Goal: Information Seeking & Learning: Learn about a topic

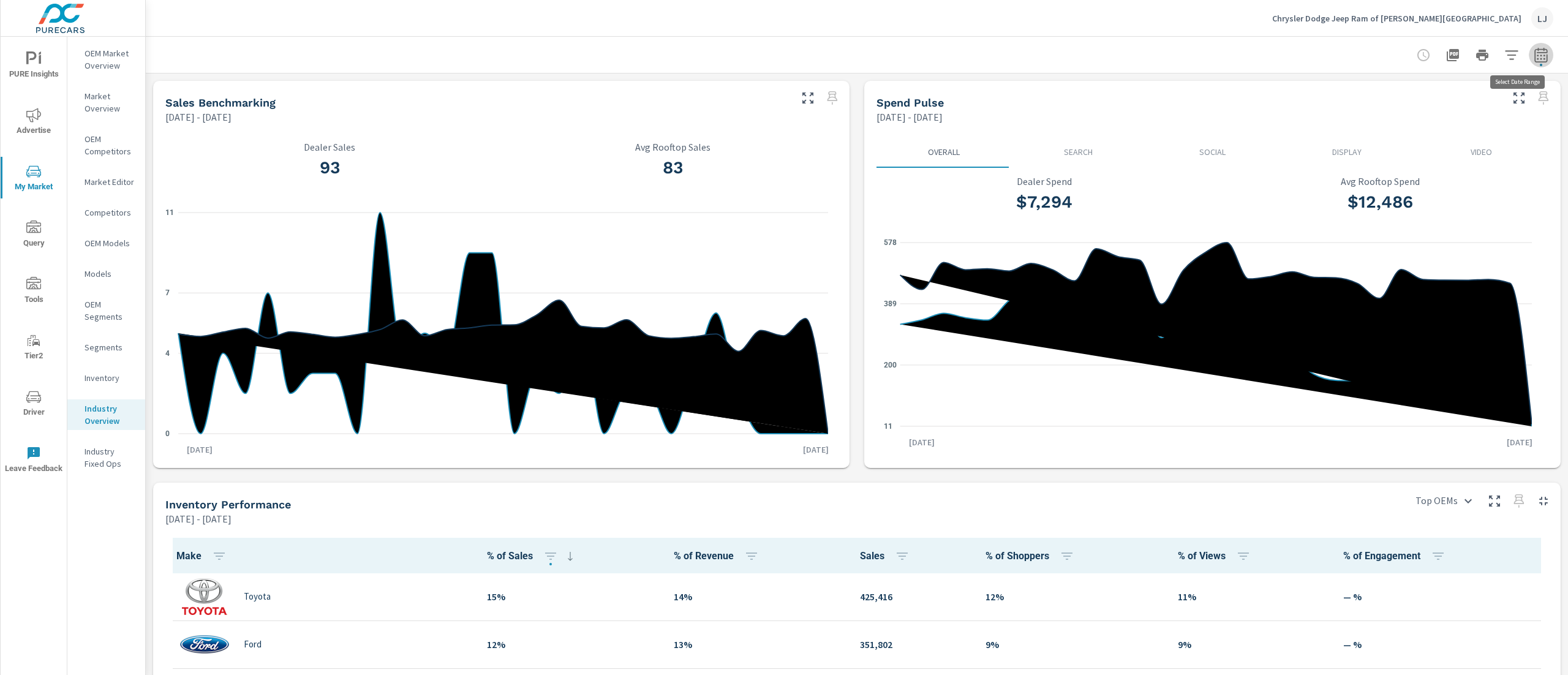
click at [1534, 47] on icon "button" at bounding box center [1542, 55] width 15 height 15
click at [1470, 108] on select "Custom Yesterday Last week Last 7 days Last 14 days Last 30 days Last 45 days L…" at bounding box center [1424, 106] width 132 height 25
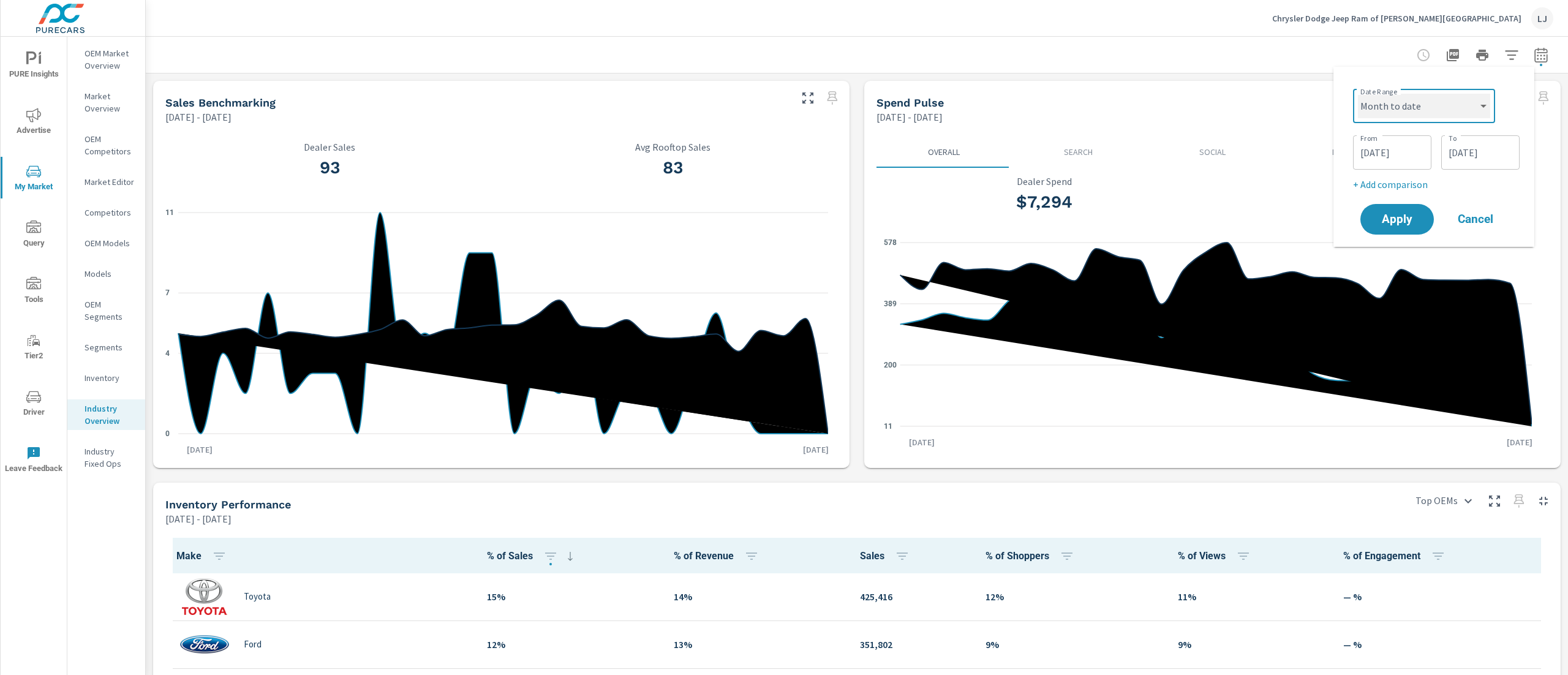
click at [1358, 94] on select "Custom Yesterday Last week Last 7 days Last 14 days Last 30 days Last 45 days L…" at bounding box center [1424, 106] width 132 height 25
select select "Month to date"
click at [1408, 132] on p "+ Add comparison" at bounding box center [1436, 138] width 157 height 15
select select "Previous period"
click at [1387, 204] on span "Apply" at bounding box center [1397, 207] width 50 height 12
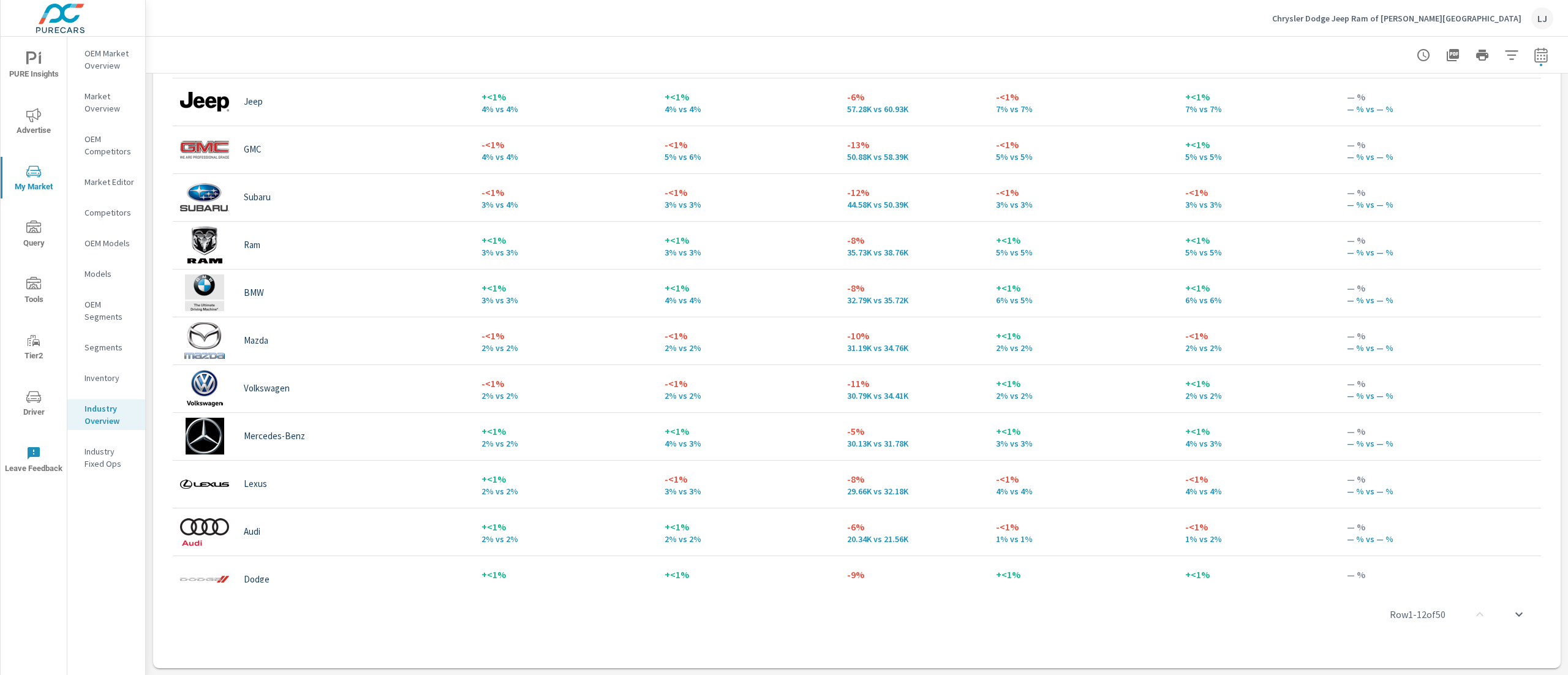
scroll to position [246, 0]
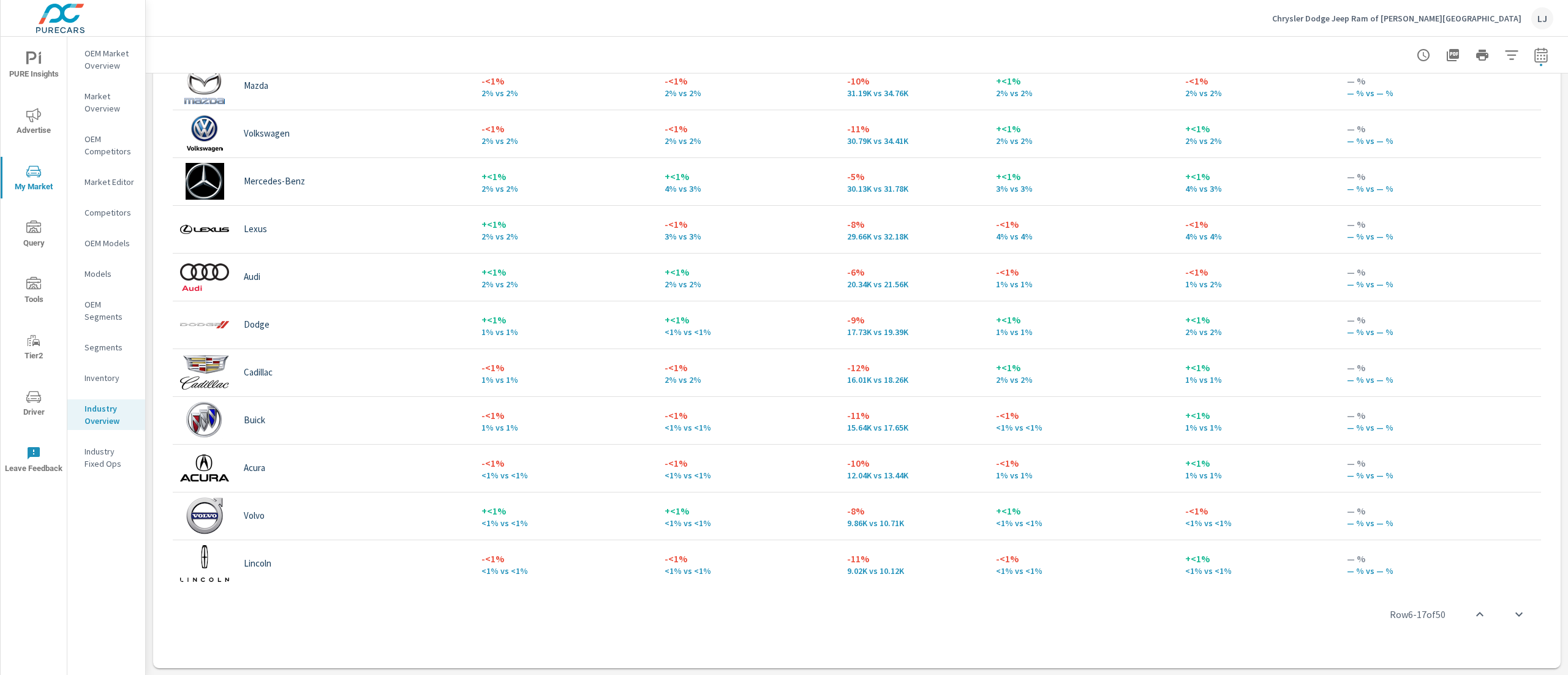
scroll to position [614, 0]
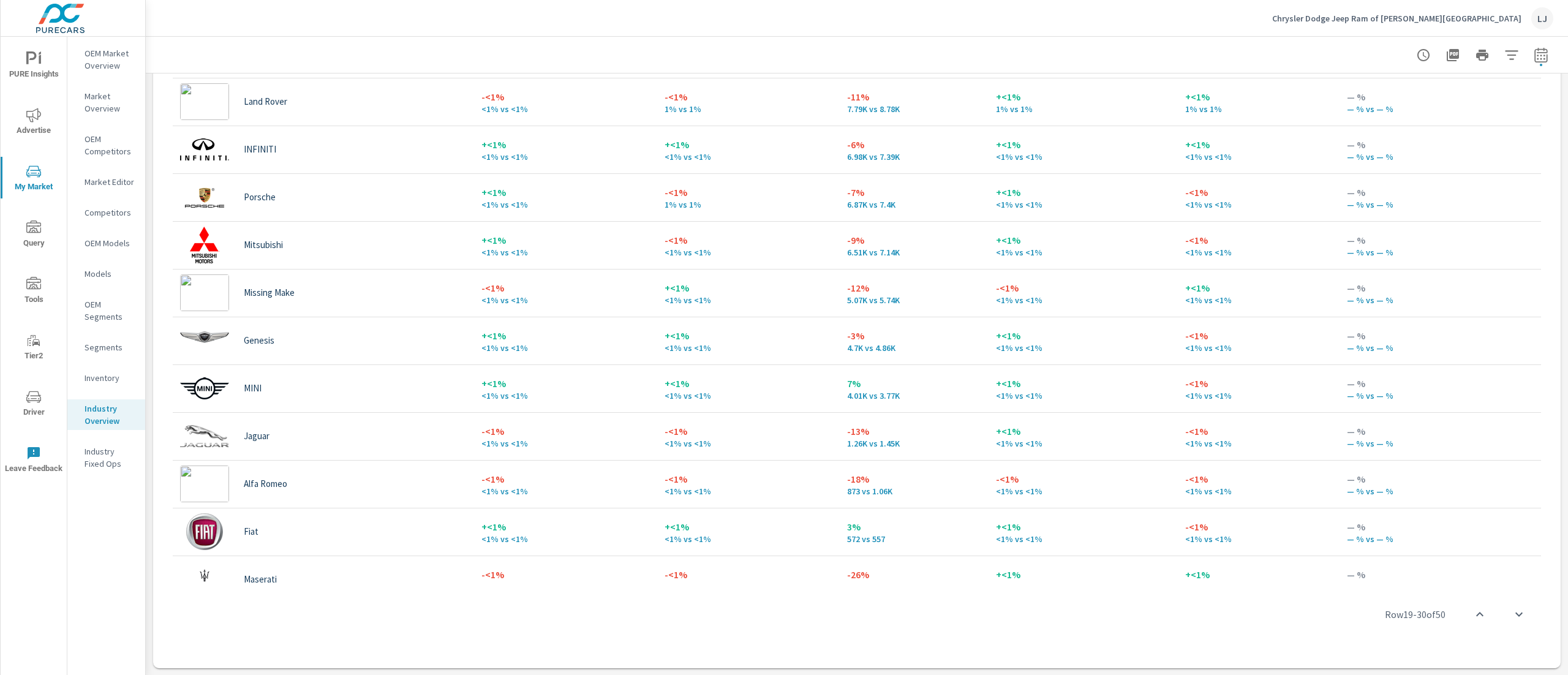
scroll to position [981, 0]
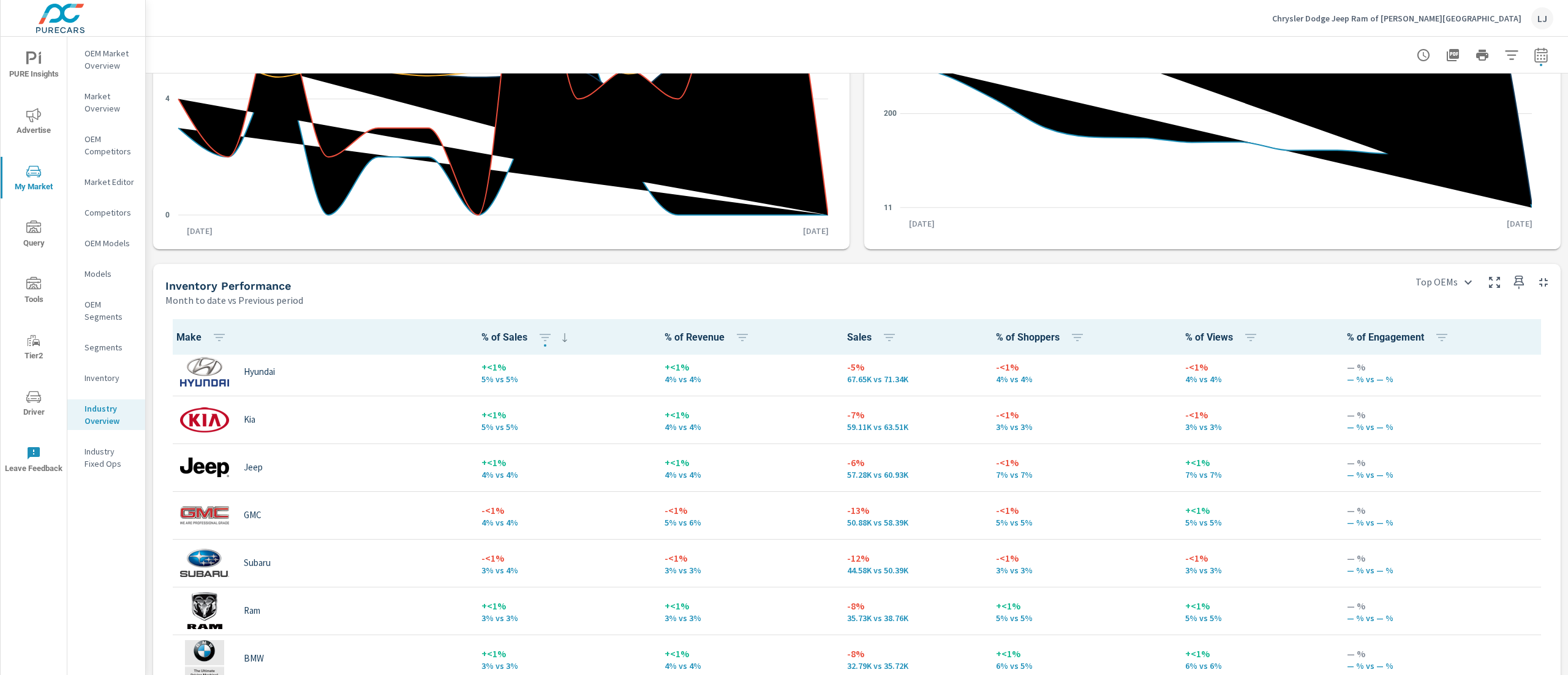
scroll to position [367, 0]
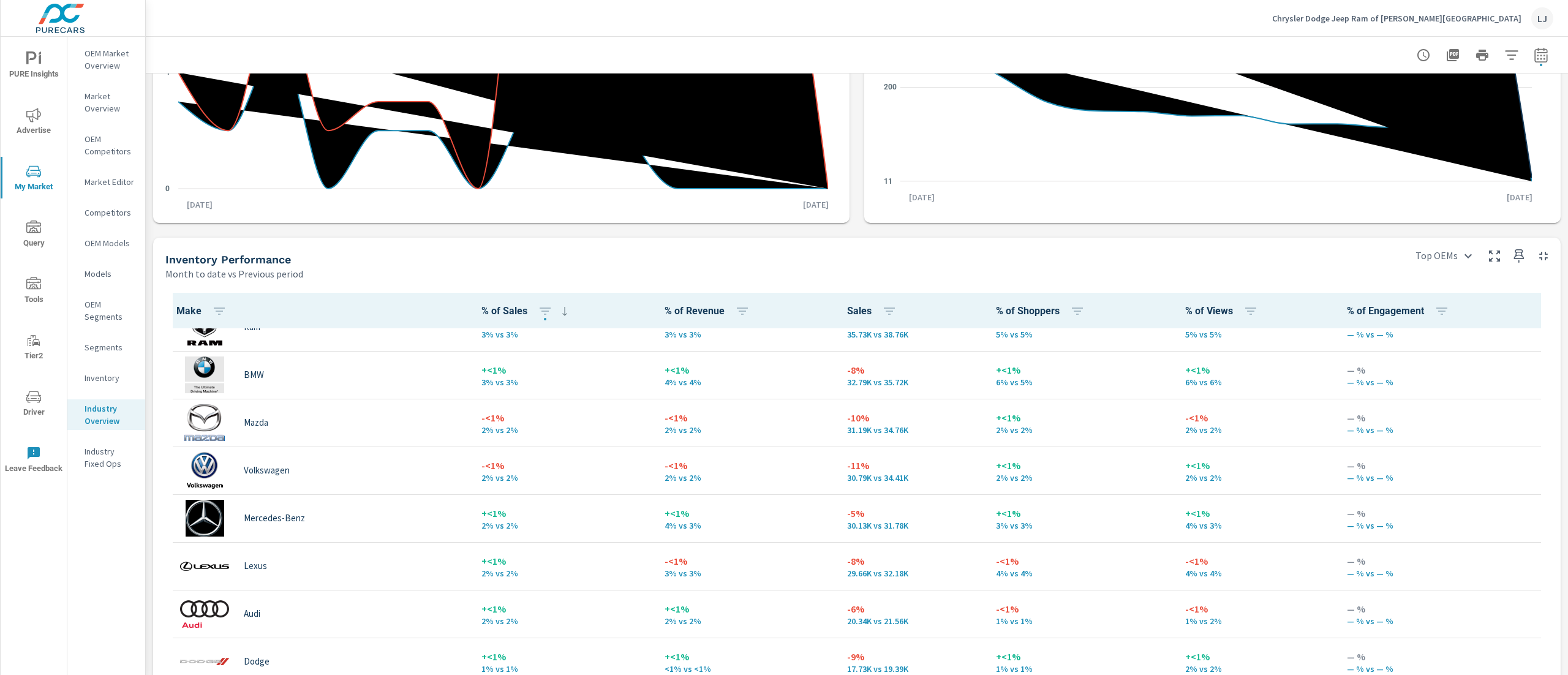
scroll to position [613, 0]
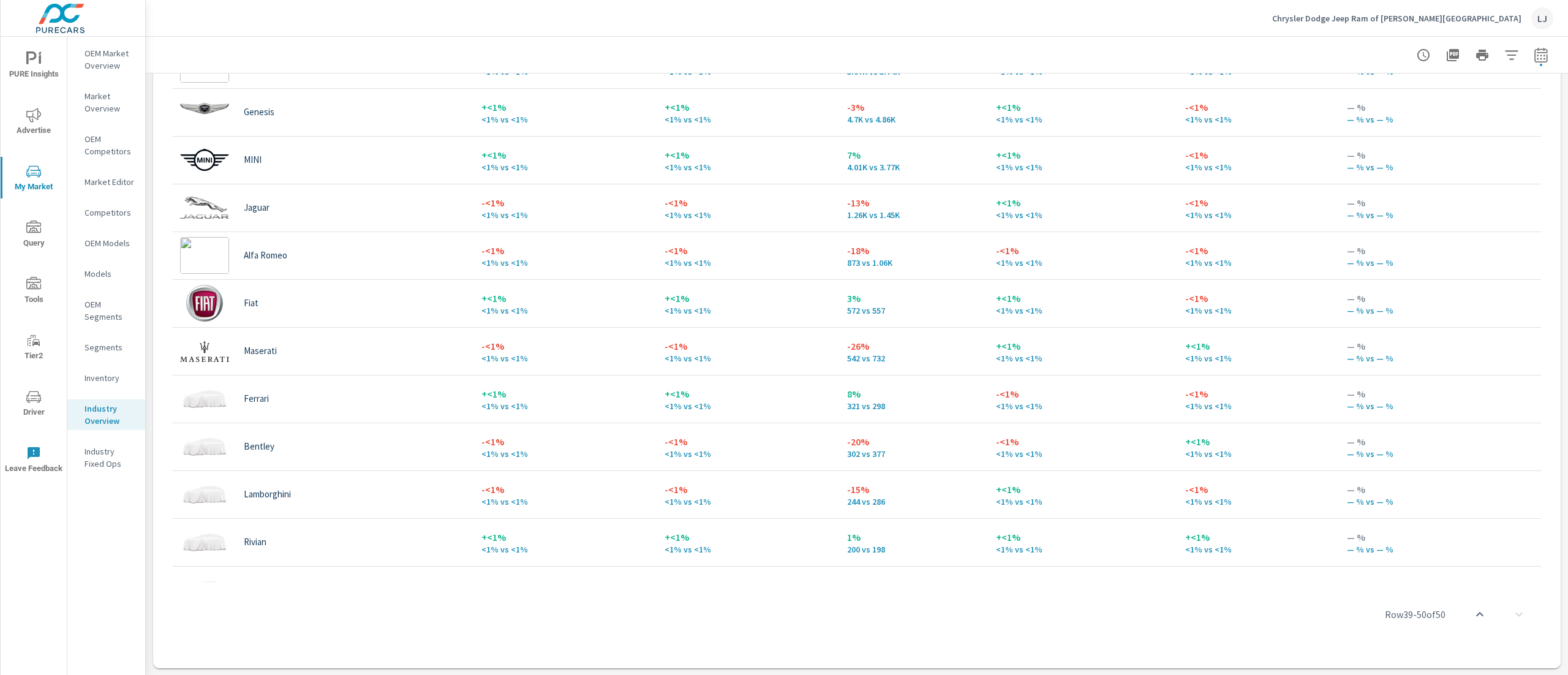
scroll to position [1313, 0]
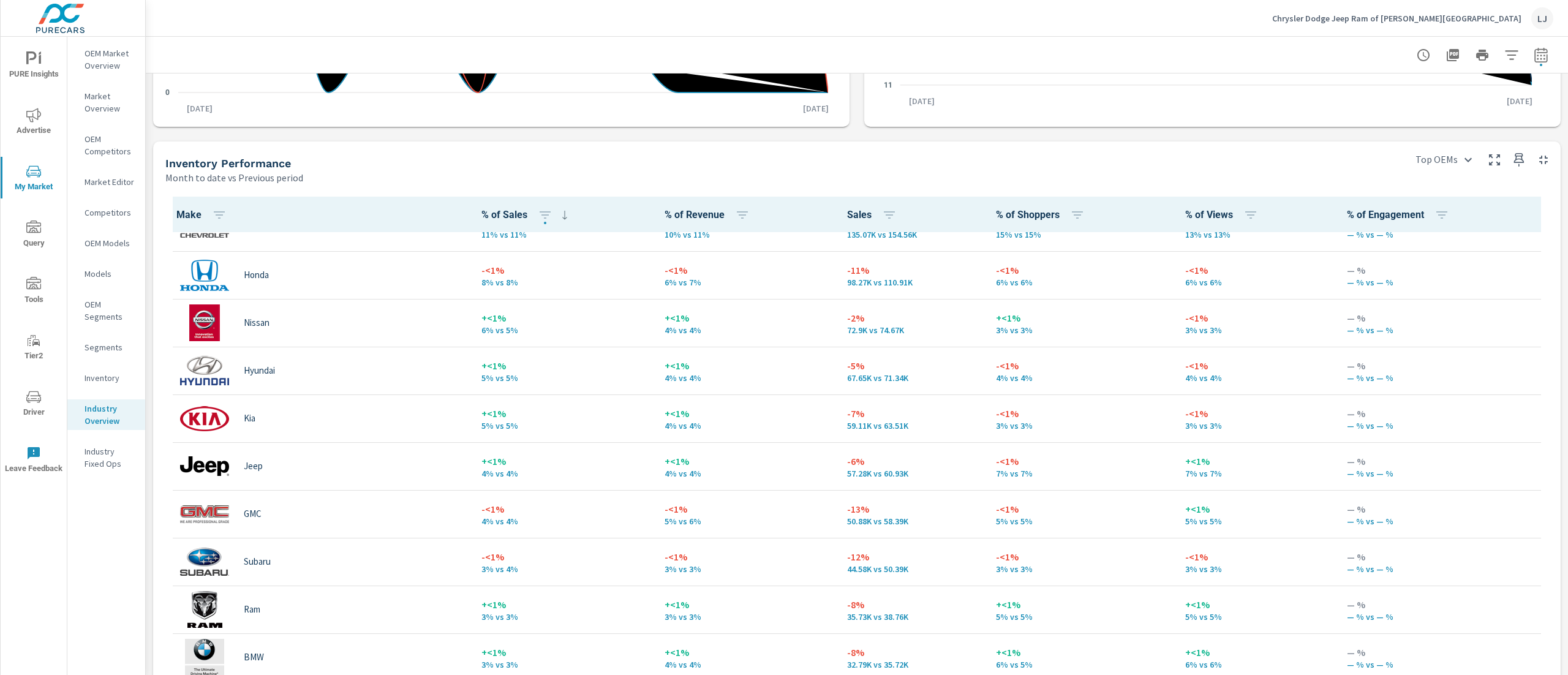
scroll to position [245, 0]
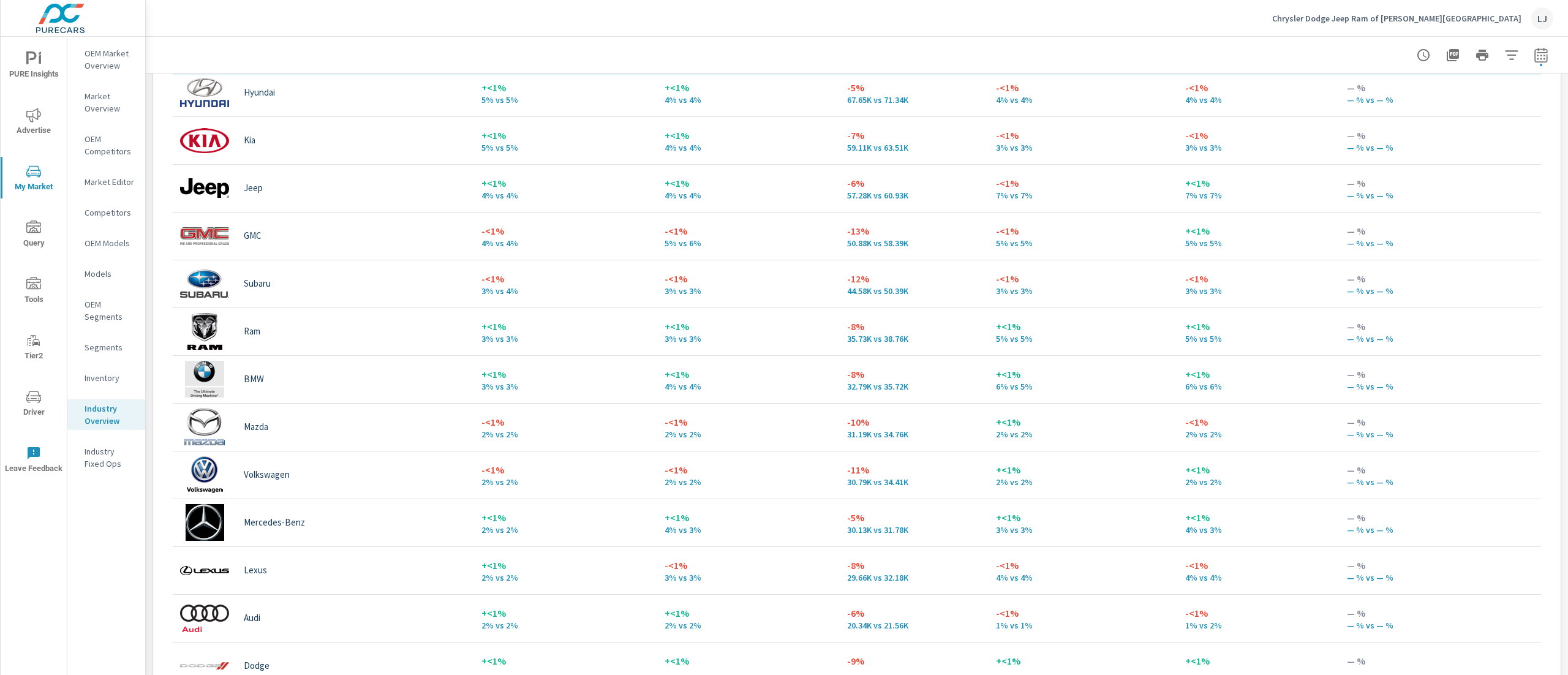
scroll to position [630, 0]
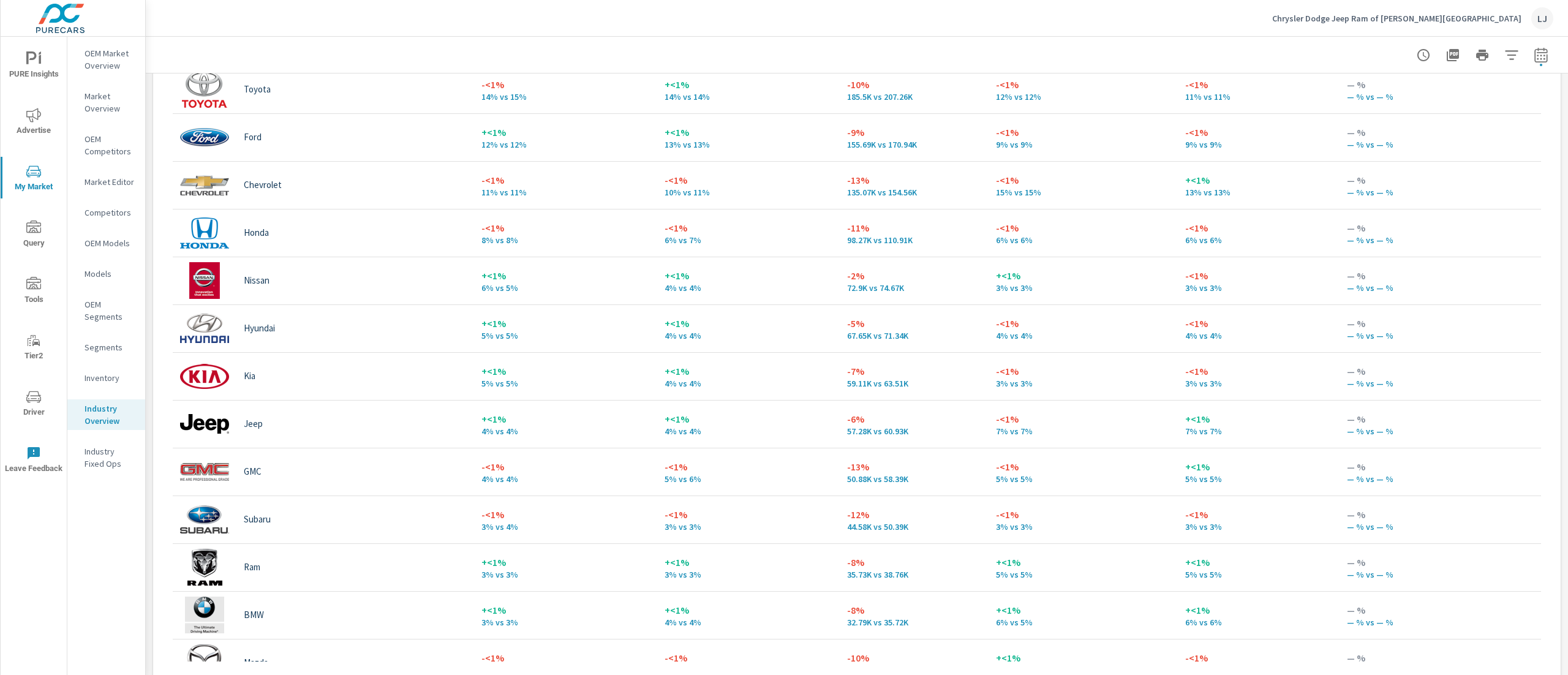
scroll to position [30, 0]
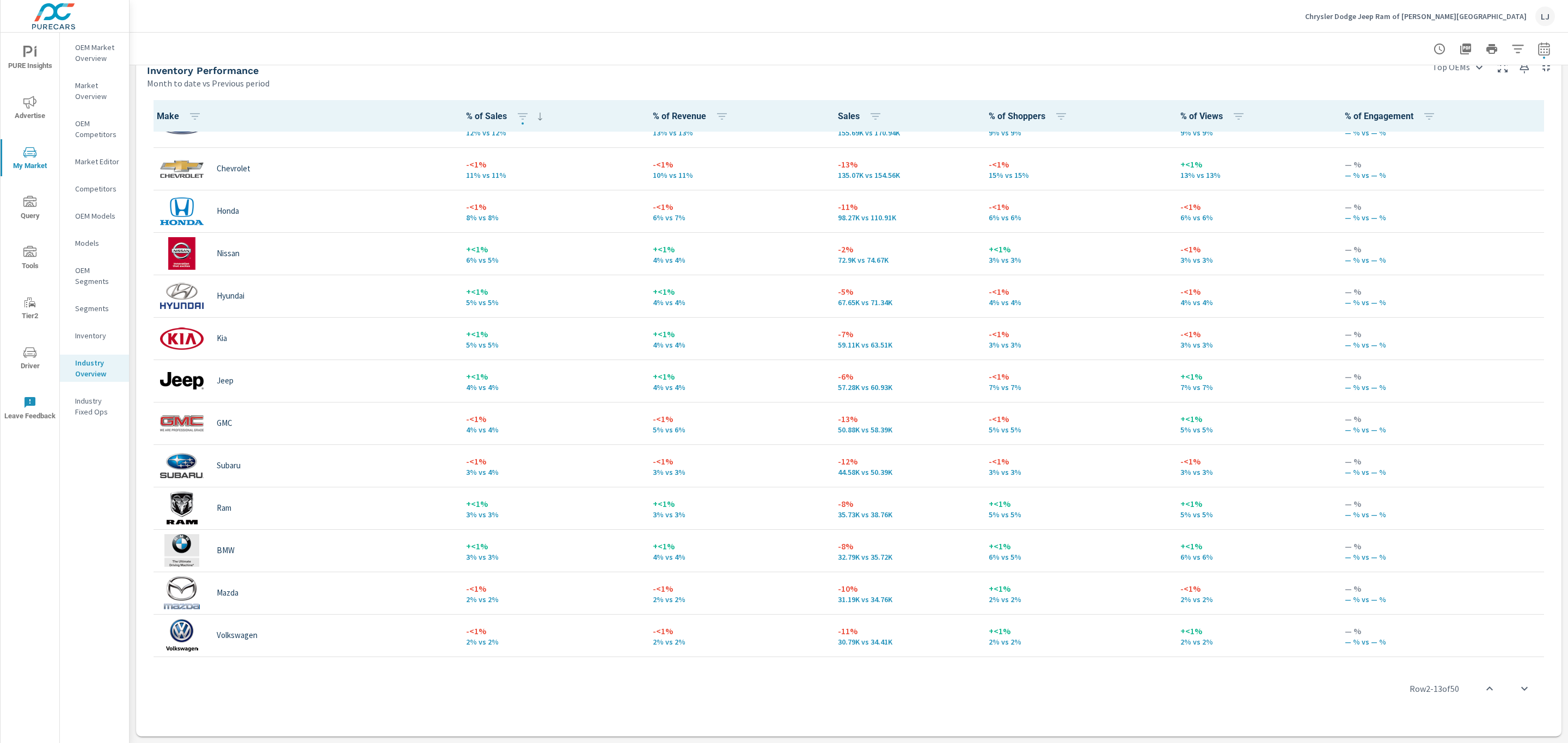
scroll to position [69, 0]
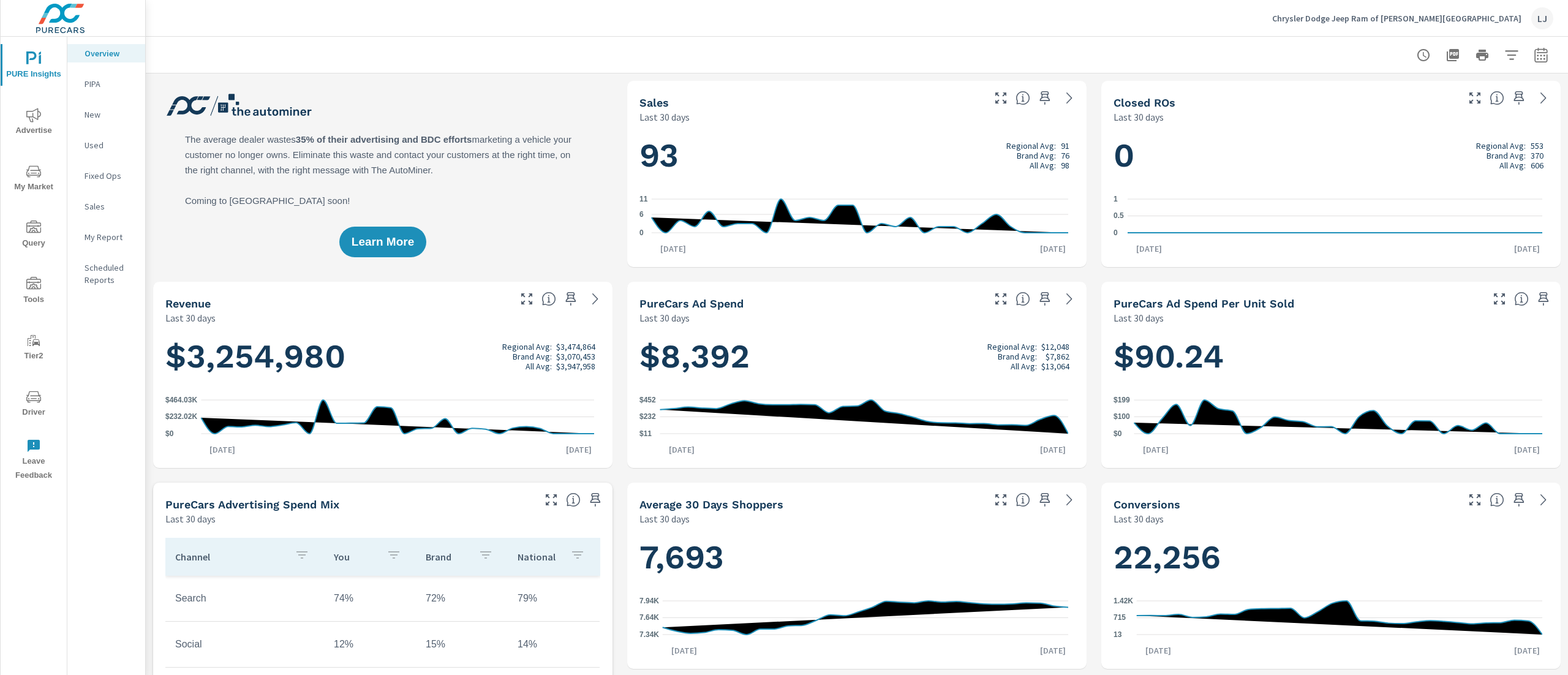
scroll to position [1, 0]
click at [28, 128] on span "Advertise" at bounding box center [34, 122] width 58 height 30
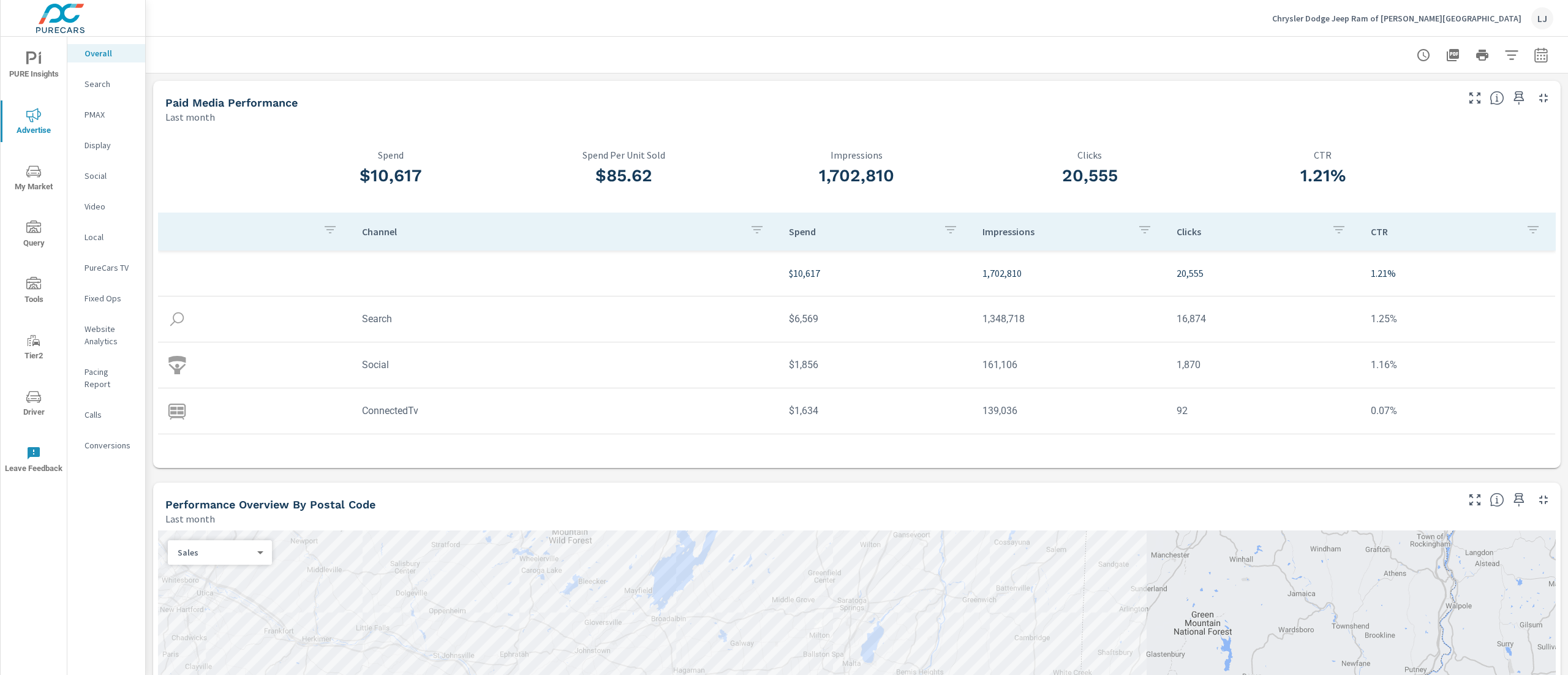
drag, startPoint x: 1567, startPoint y: 144, endPoint x: 907, endPoint y: 64, distance: 664.8
click at [1567, 122] on div "Overall Performance Chrysler Dodge Jeep Ram of Clifton Park Report date range: …" at bounding box center [858, 355] width 1423 height 638
click at [101, 73] on nav "Overall Search PMAX Display Social Video Local PureCars TV Fixed Ops Website An…" at bounding box center [106, 254] width 78 height 435
click at [103, 90] on p "Search" at bounding box center [110, 83] width 51 height 12
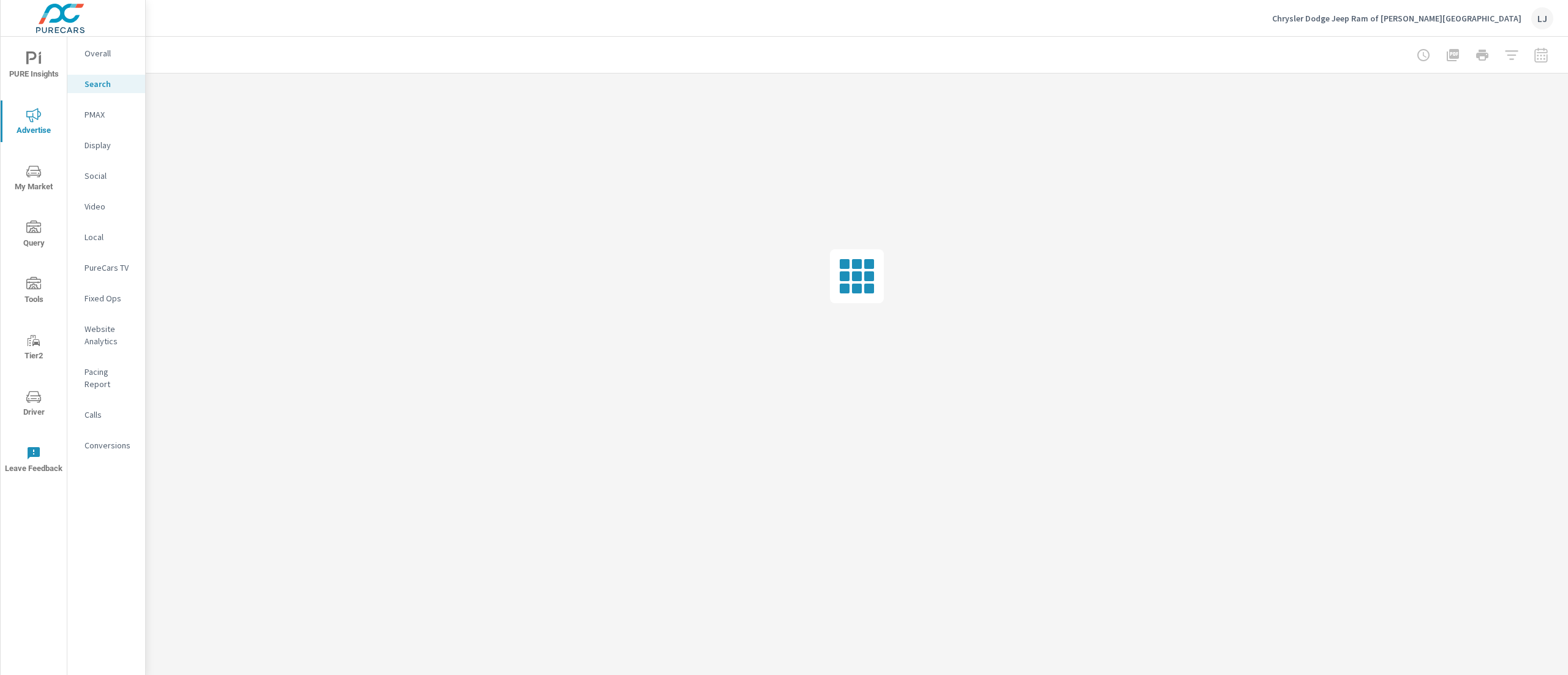
click at [100, 111] on p "PMAX" at bounding box center [110, 114] width 51 height 12
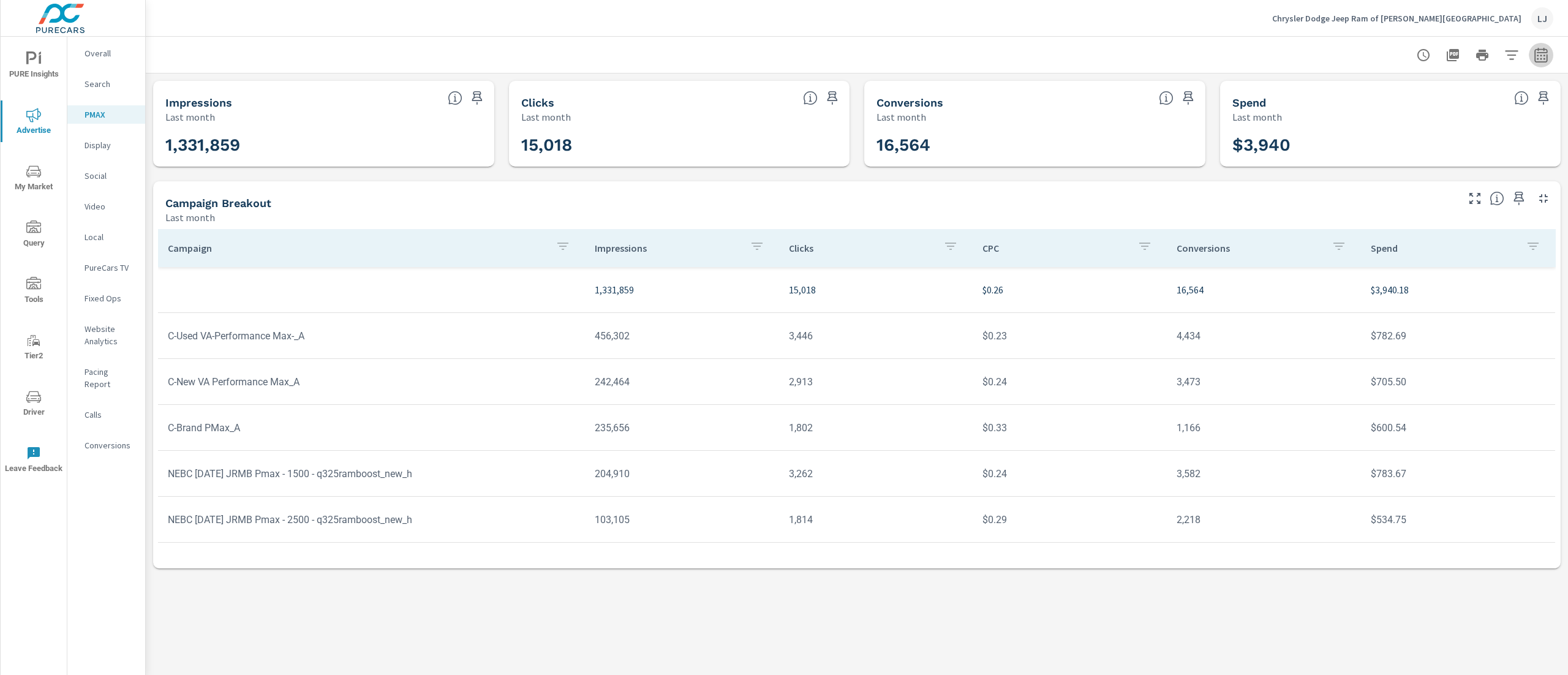
click at [1544, 60] on icon "button" at bounding box center [1542, 55] width 15 height 15
click at [1452, 100] on select "Custom [DATE] Last week Last 7 days Last 14 days Last 30 days Last 45 days Last…" at bounding box center [1443, 106] width 122 height 25
click at [1382, 94] on select "Custom [DATE] Last week Last 7 days Last 14 days Last 30 days Last 45 days Last…" at bounding box center [1443, 106] width 122 height 25
select select "Last 30 days"
click at [1415, 170] on span "Apply" at bounding box center [1415, 173] width 50 height 12
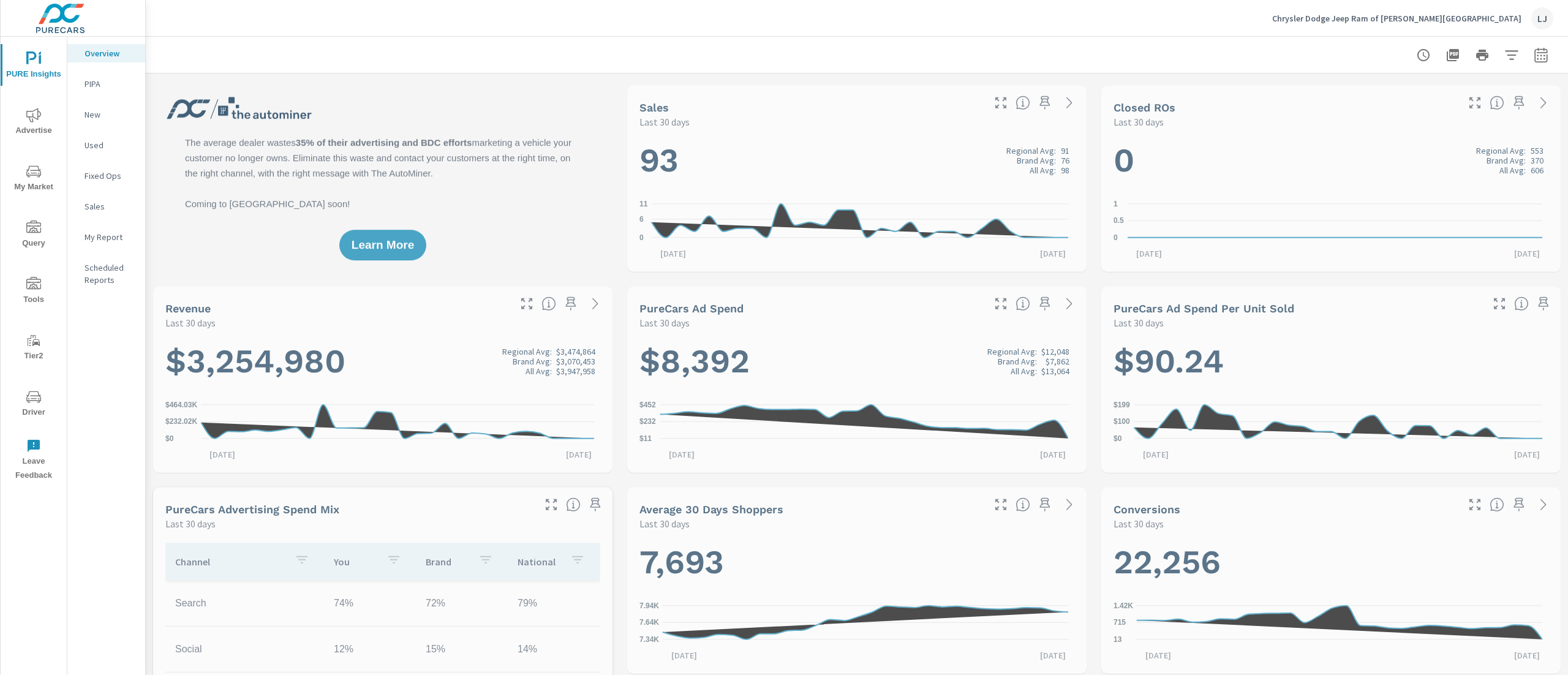
scroll to position [1, 0]
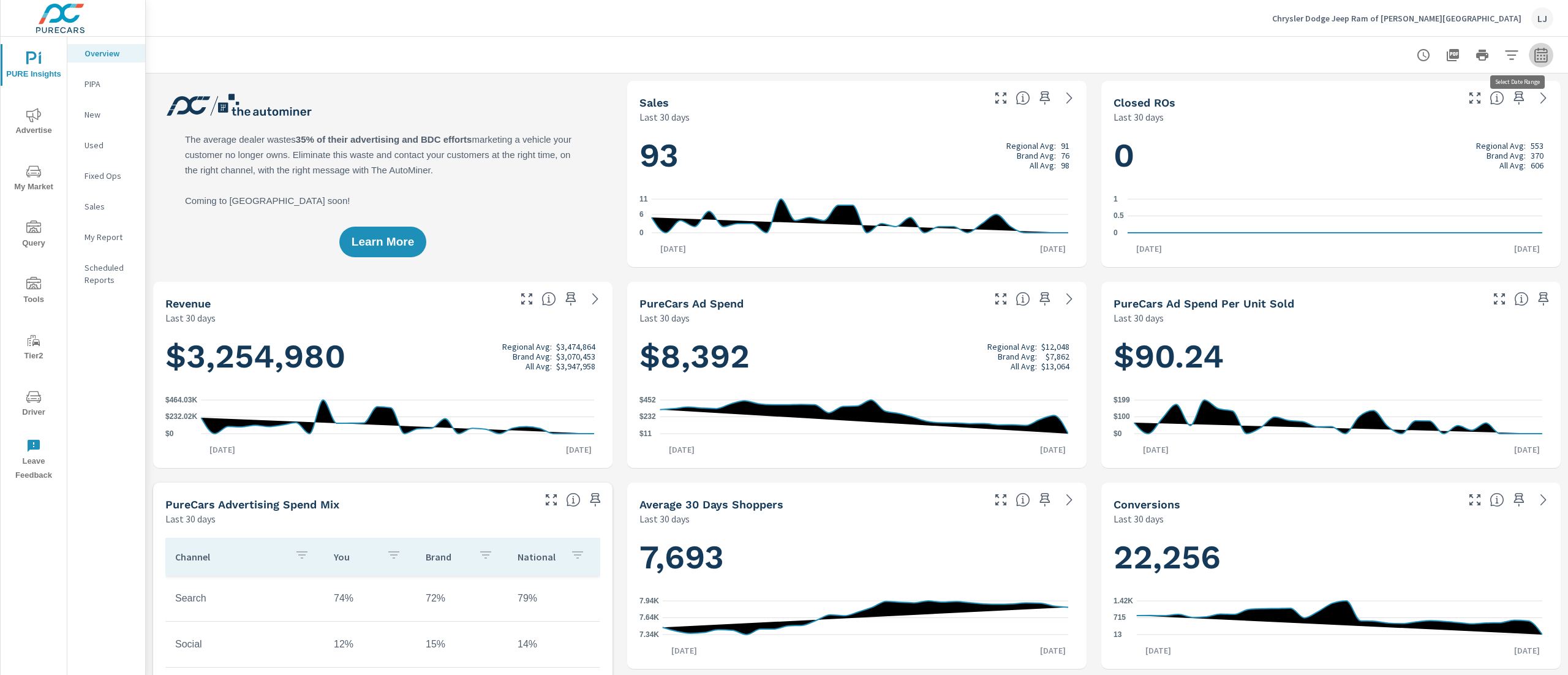
click at [1534, 54] on icon "button" at bounding box center [1542, 55] width 15 height 15
select select "Last 30 days"
click at [1425, 139] on p "+ Add comparison" at bounding box center [1436, 138] width 157 height 15
select select "Previous period"
click at [1394, 212] on span "Apply" at bounding box center [1397, 207] width 50 height 12
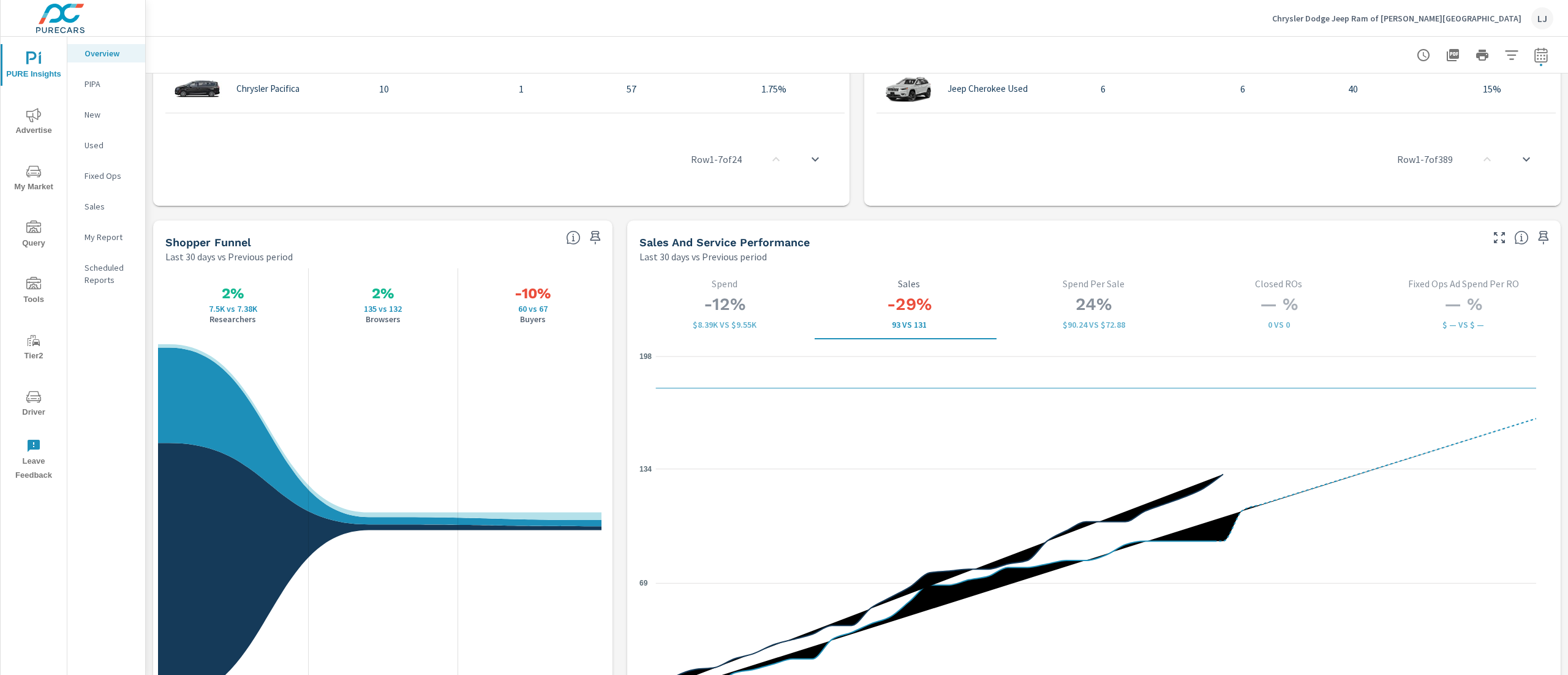
scroll to position [1430, 0]
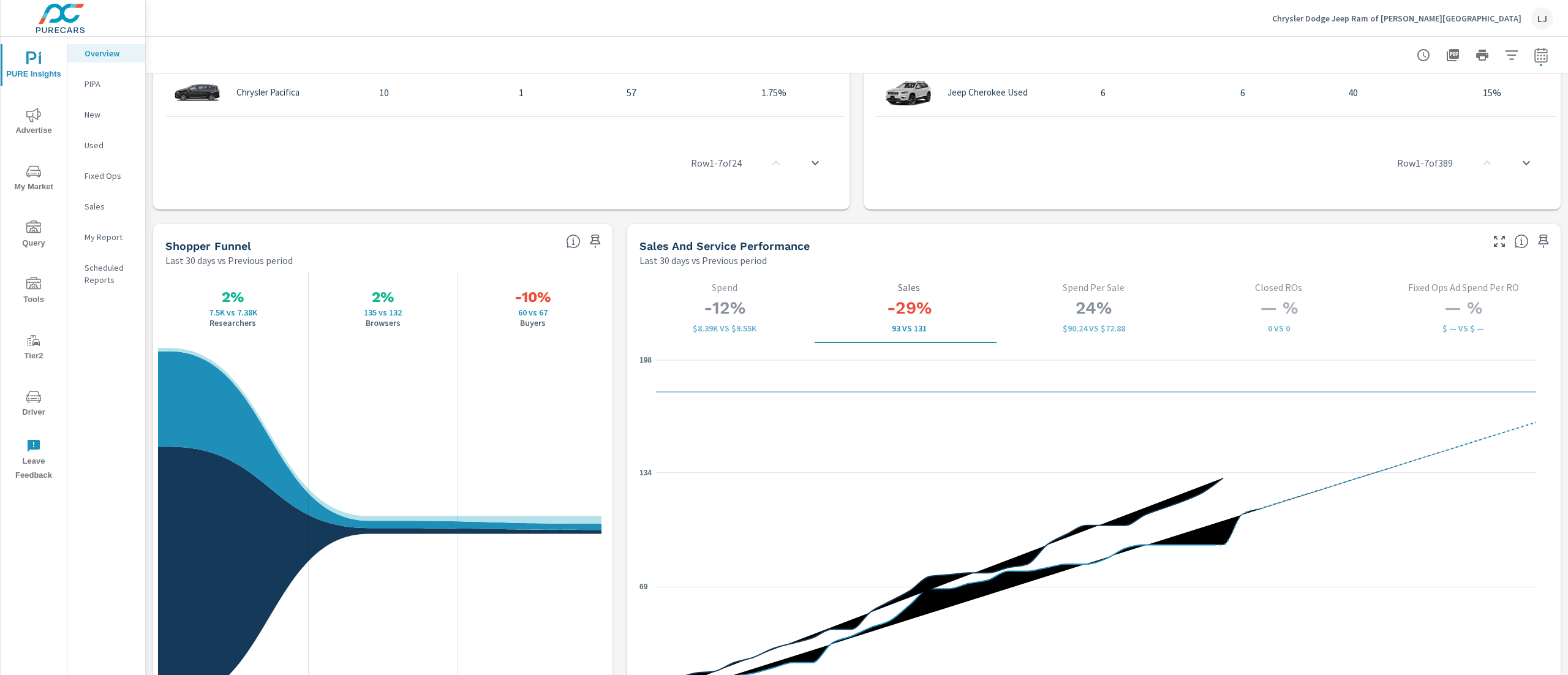
click at [578, 236] on div at bounding box center [586, 238] width 51 height 27
click at [588, 240] on icon "button" at bounding box center [595, 241] width 15 height 15
click at [103, 239] on p "My Report" at bounding box center [110, 237] width 51 height 12
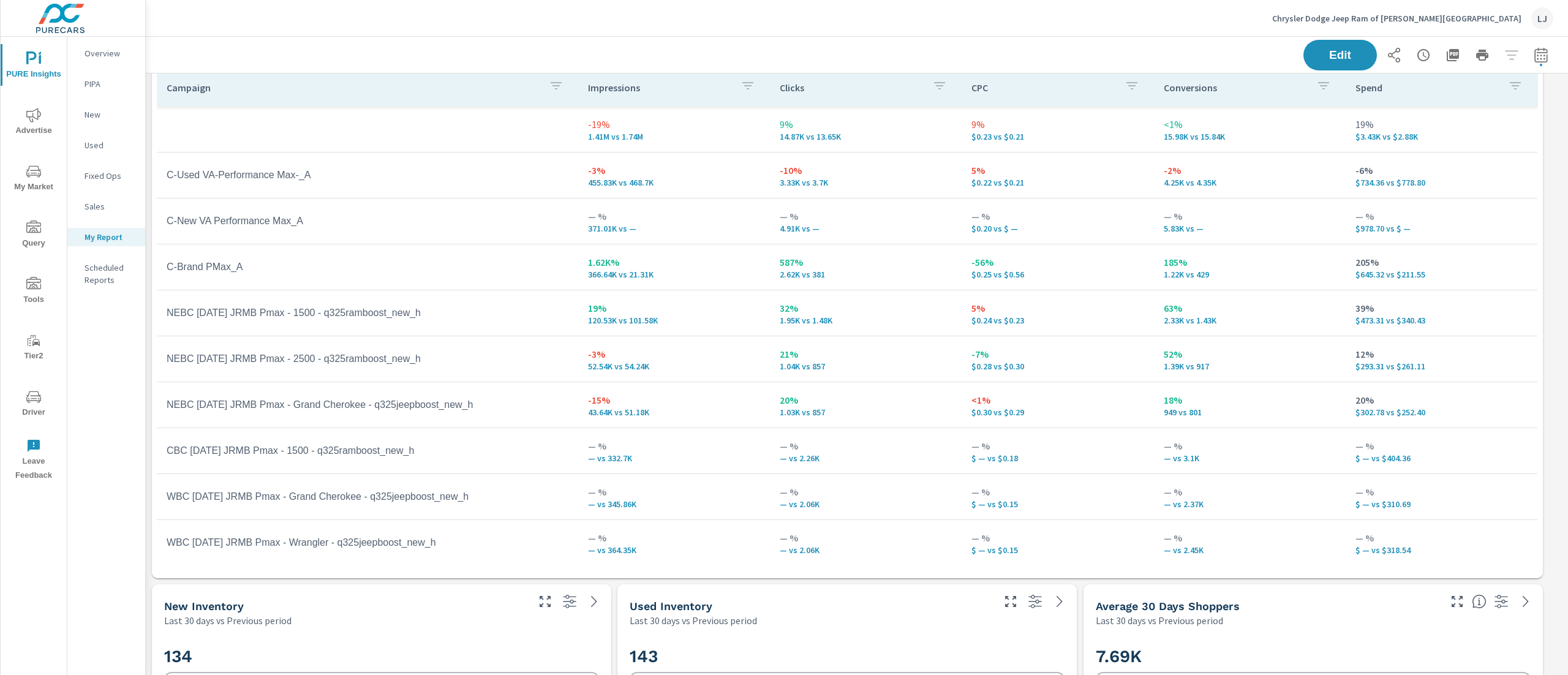
scroll to position [553, 0]
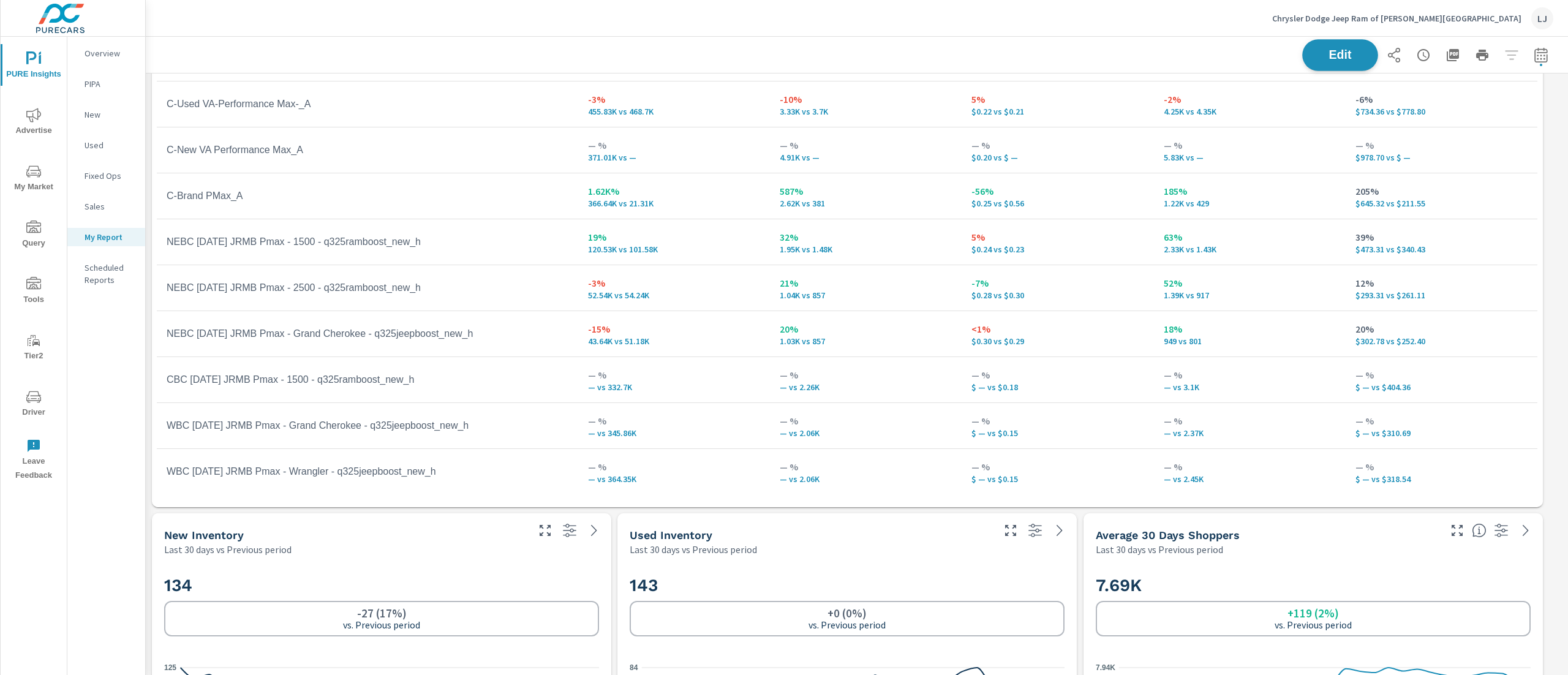
click at [1315, 58] on span "Edit" at bounding box center [1340, 55] width 50 height 12
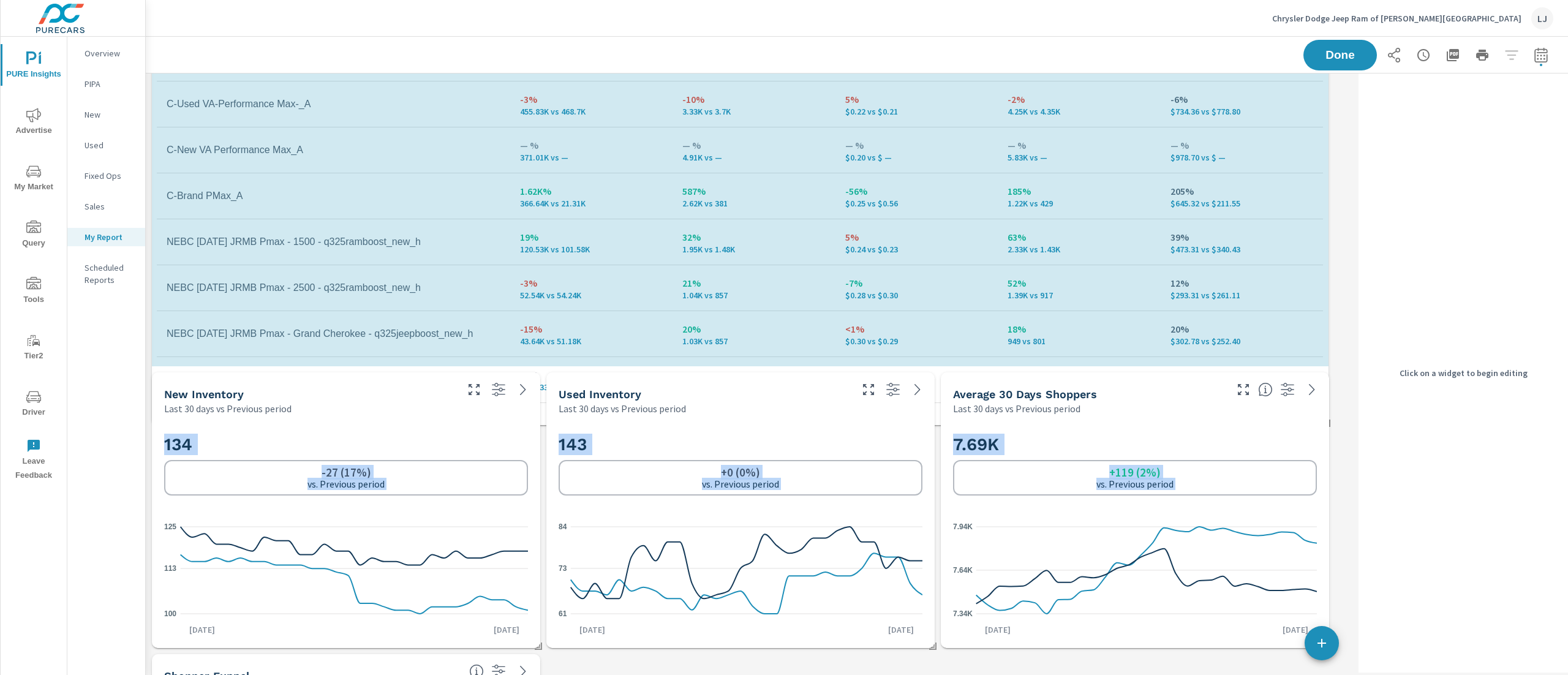
scroll to position [6, 6]
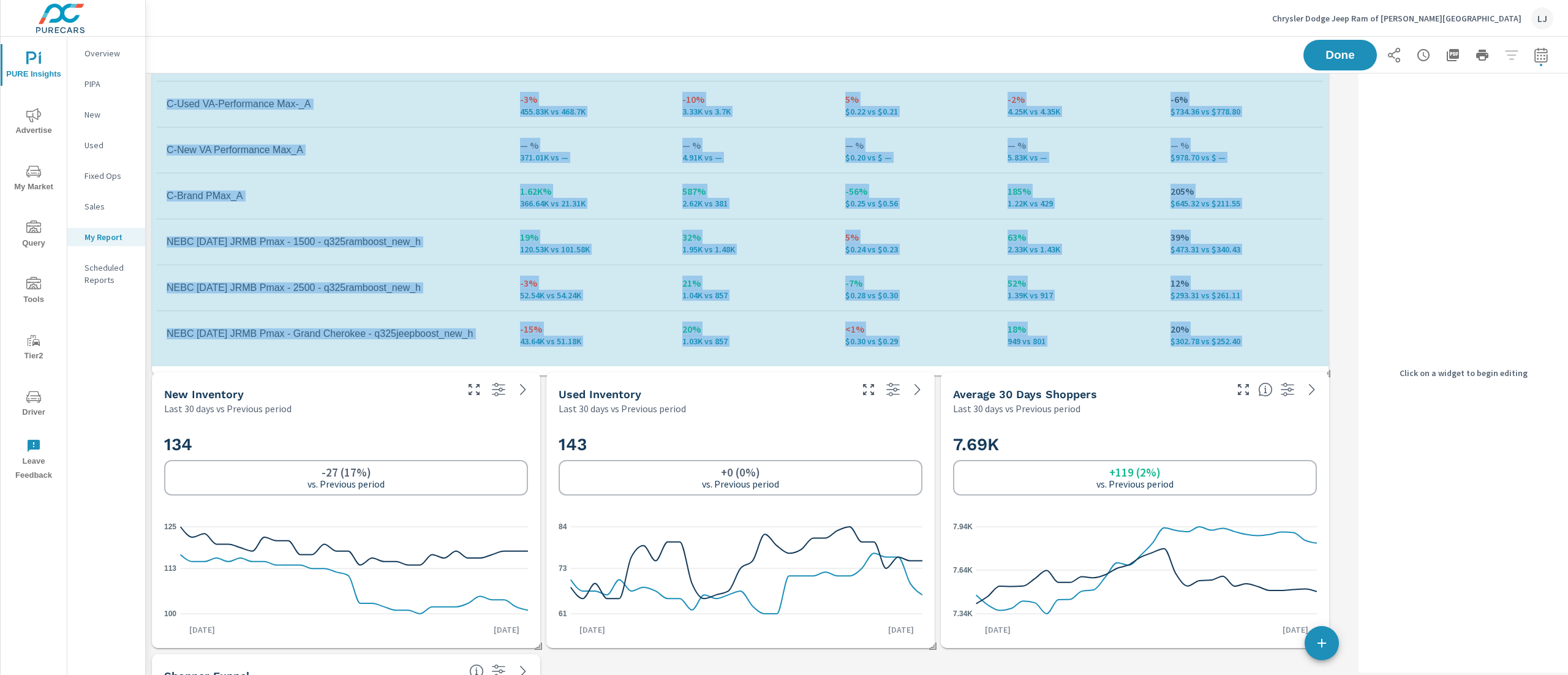
drag, startPoint x: 1326, startPoint y: 503, endPoint x: 1346, endPoint y: 394, distance: 110.8
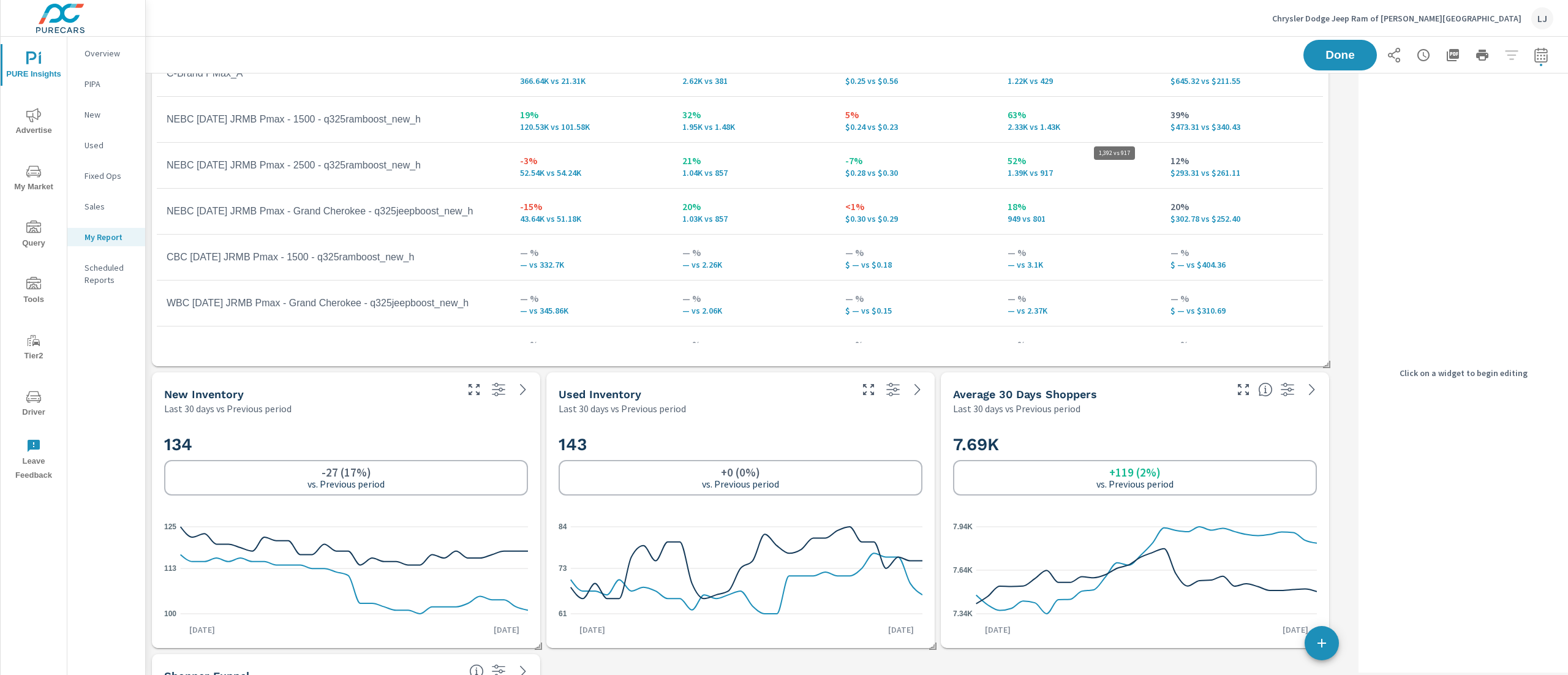
scroll to position [2723, 1228]
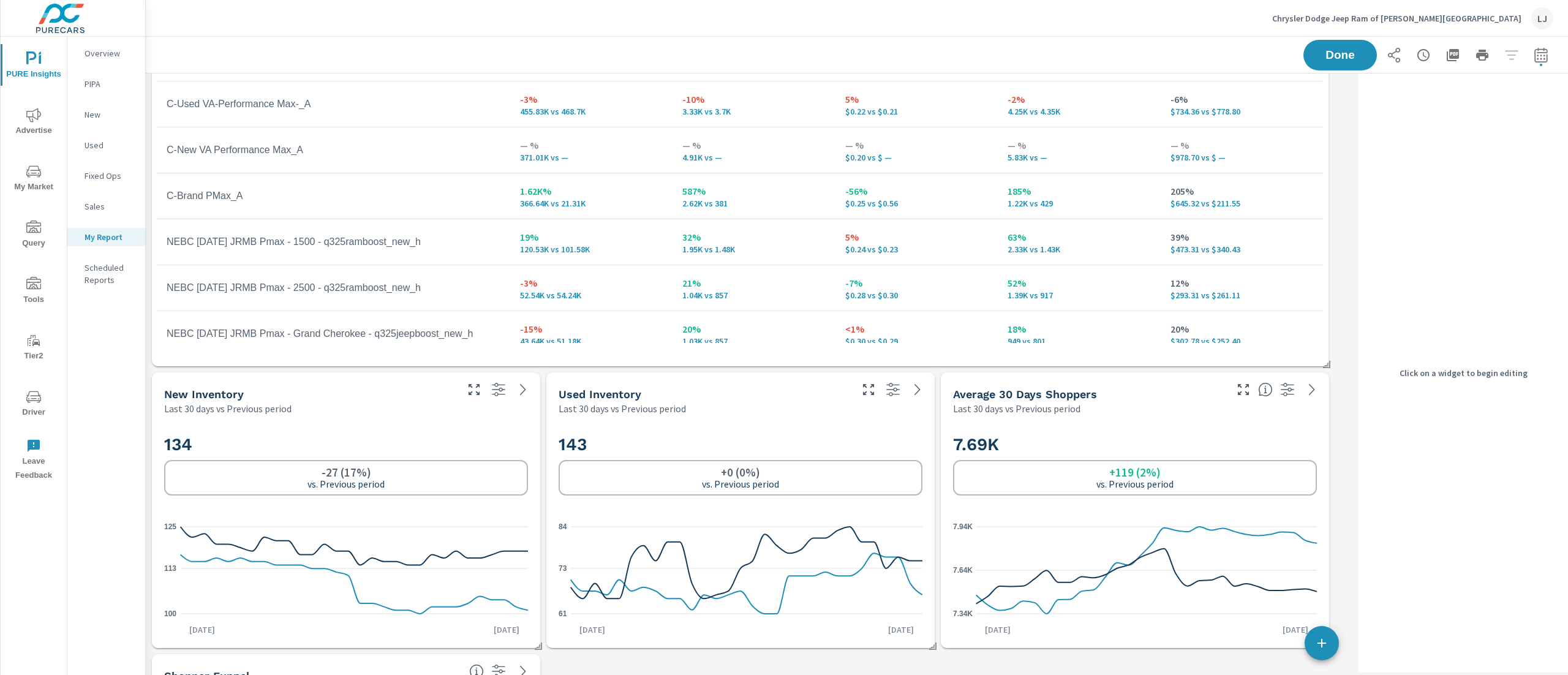
scroll to position [17, 0]
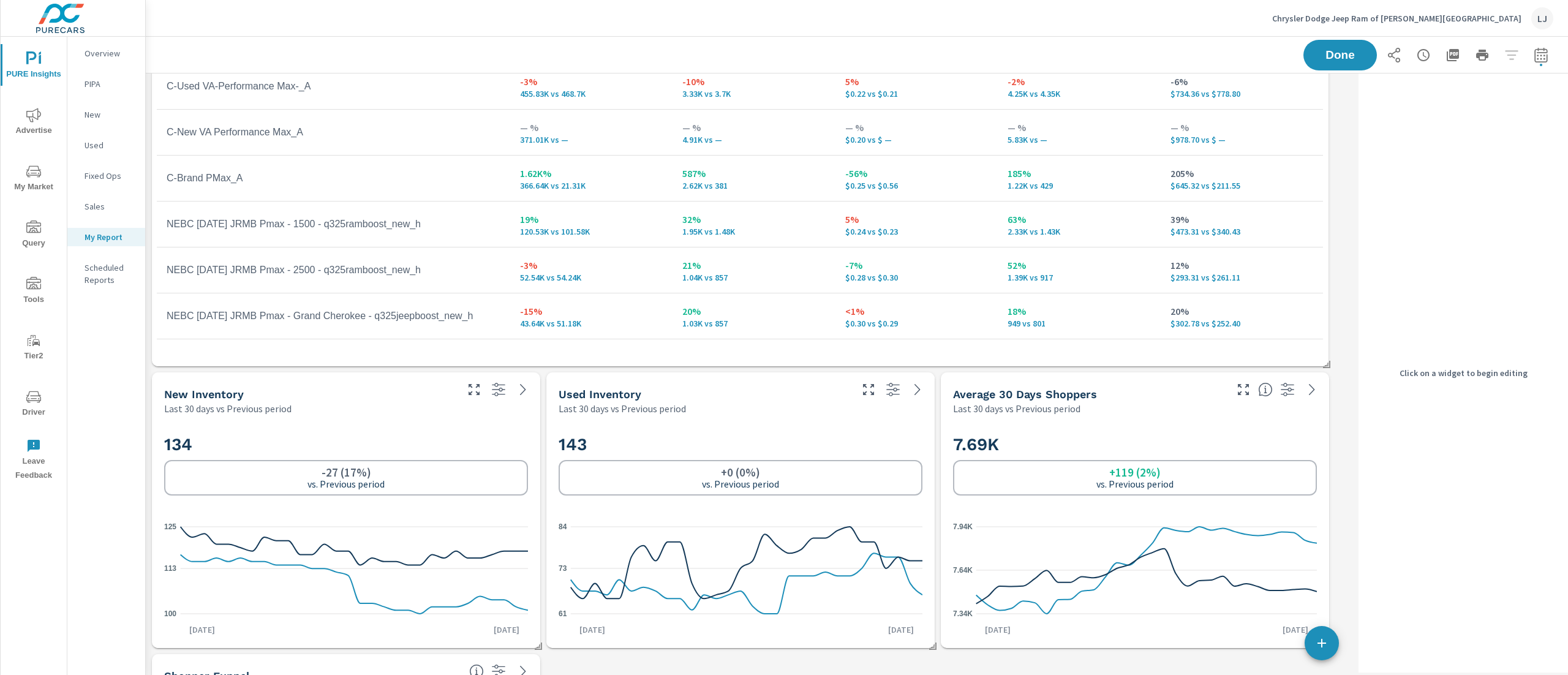
click at [1360, 159] on div "Click on a widget to begin editing" at bounding box center [1463, 373] width 209 height 599
drag, startPoint x: 1342, startPoint y: 51, endPoint x: 1351, endPoint y: 53, distance: 9.2
click at [1351, 53] on button "Done" at bounding box center [1340, 55] width 76 height 32
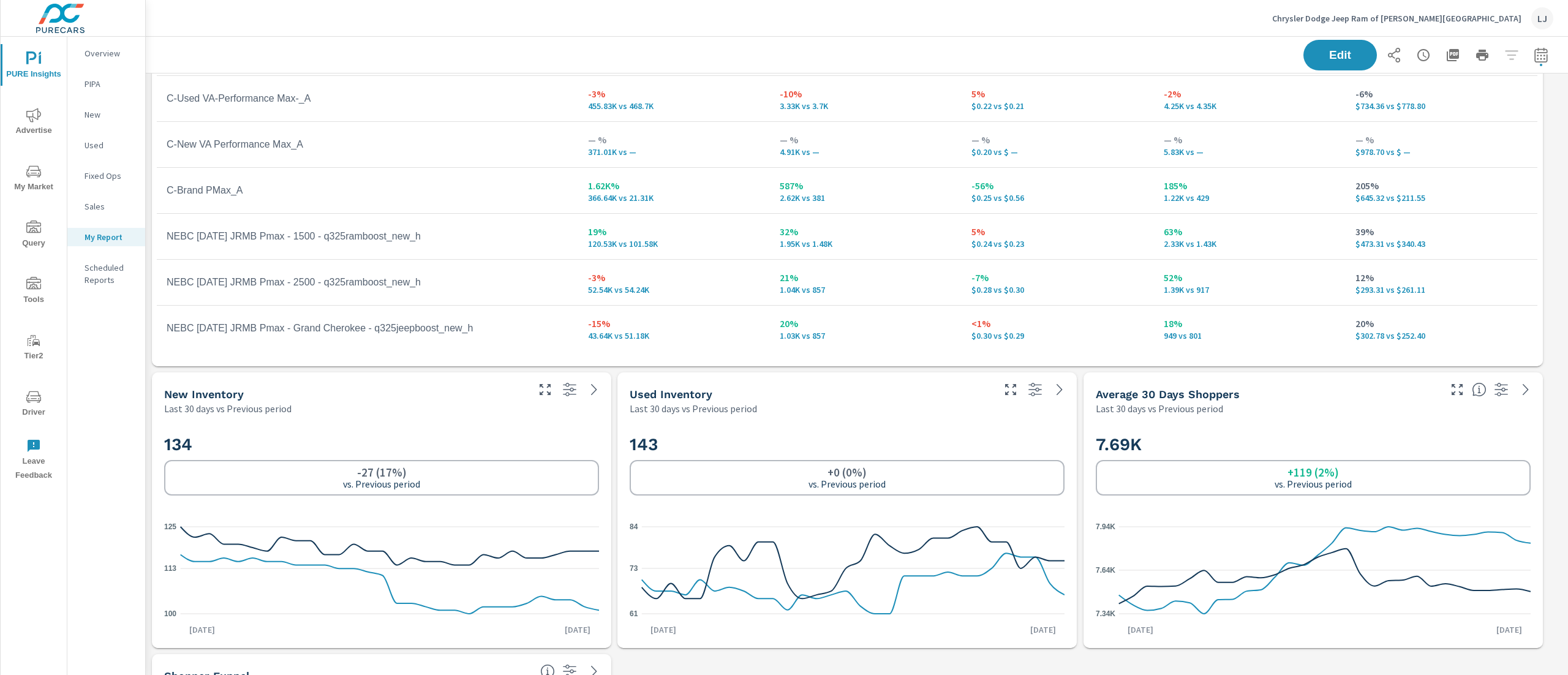
scroll to position [0, 0]
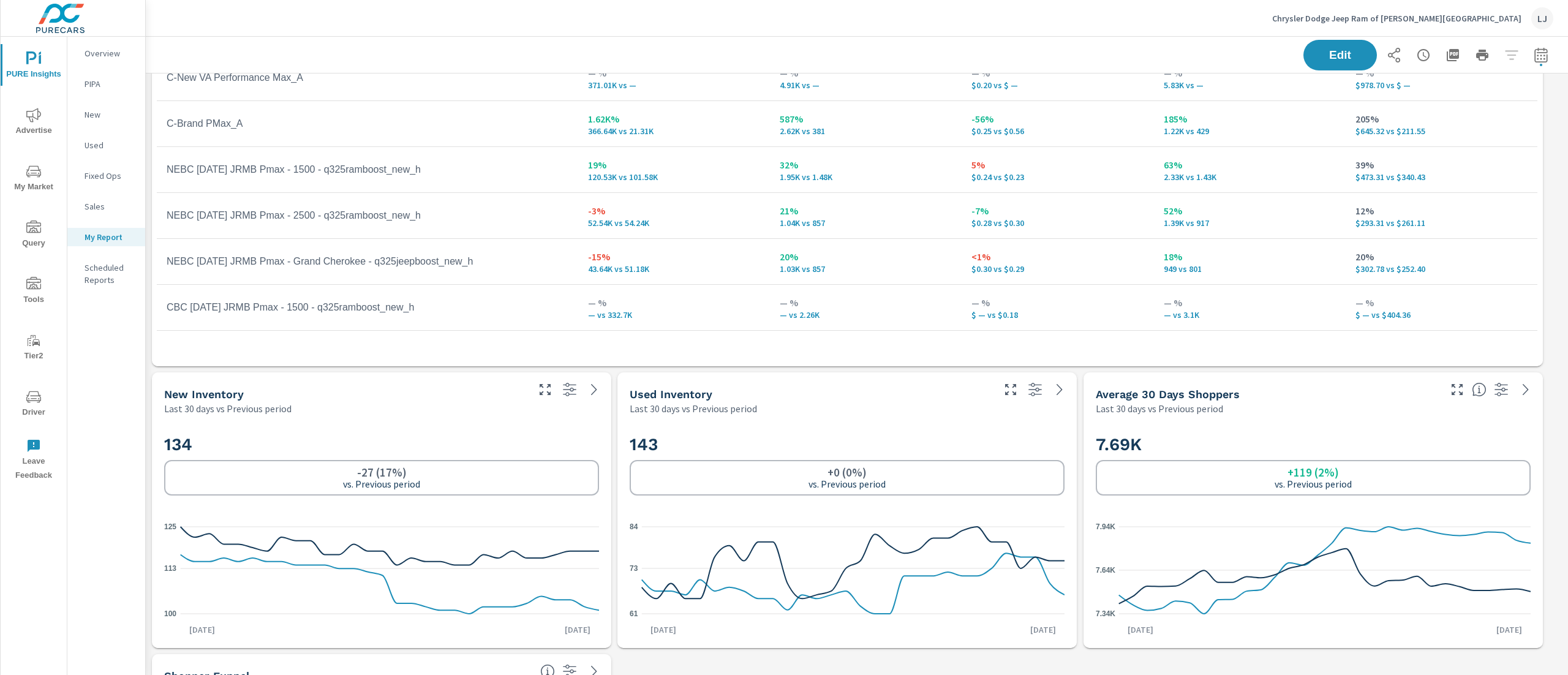
scroll to position [122, 0]
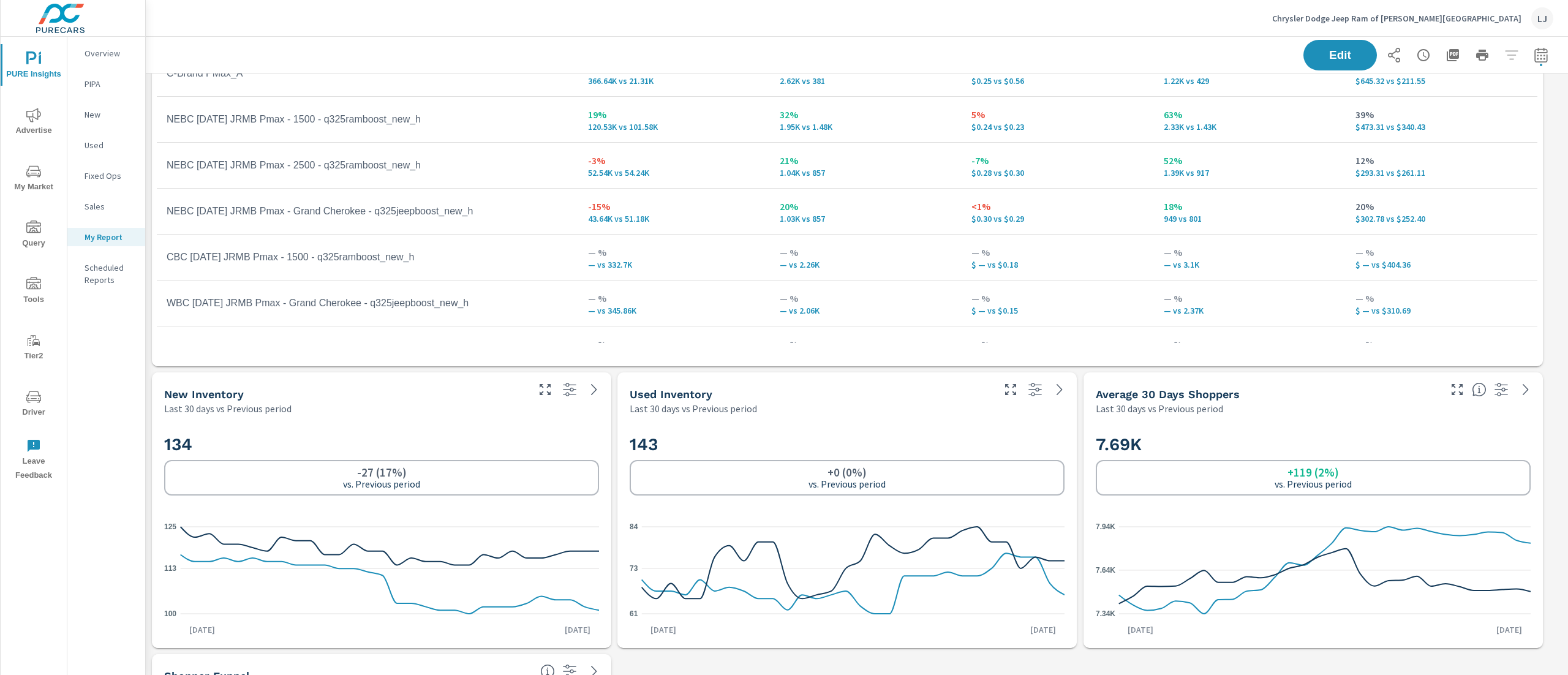
drag, startPoint x: 1525, startPoint y: 228, endPoint x: 1532, endPoint y: 217, distance: 13.0
click at [1532, 217] on div "Campaign Impressions Clicks CPC Conversions Spend -19% 1.41M vs 1.74M 9% 14.87K…" at bounding box center [847, 170] width 1382 height 345
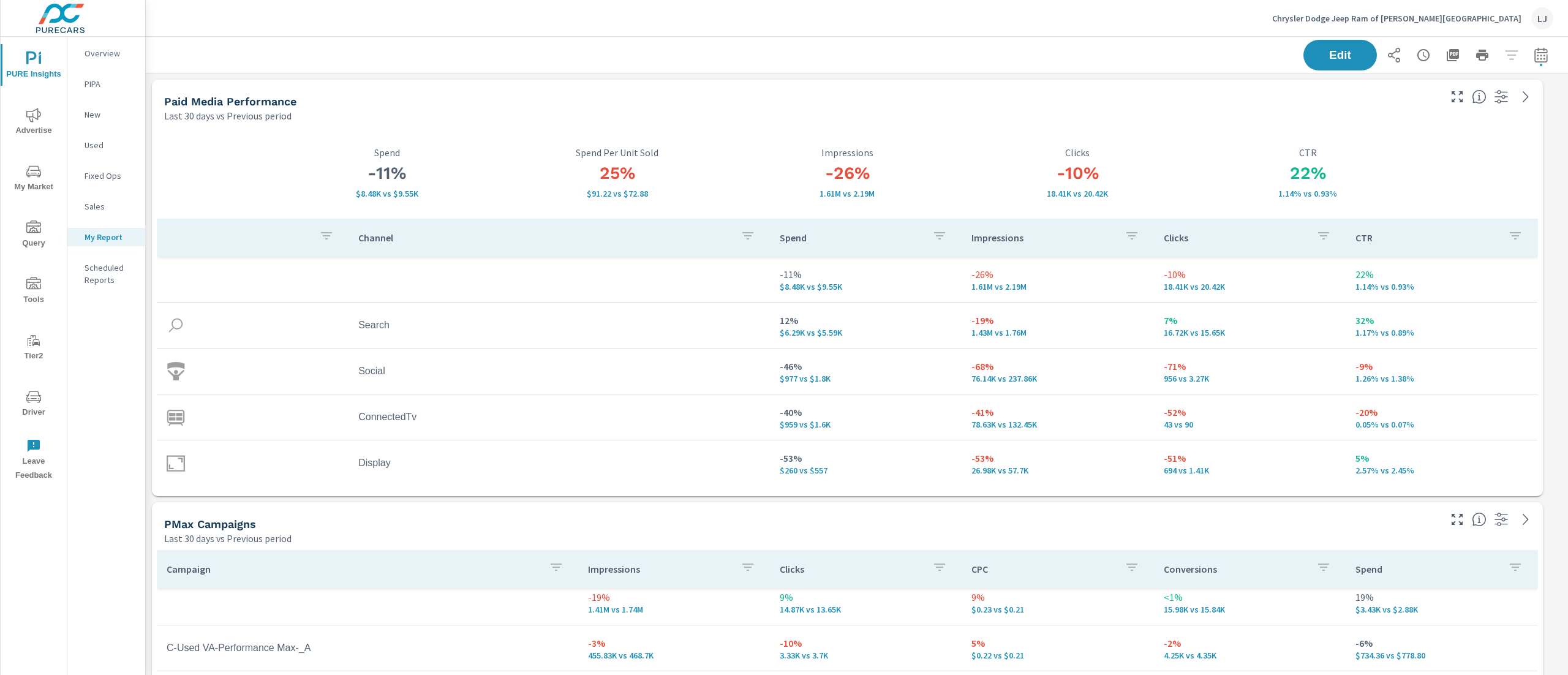
drag, startPoint x: 1567, startPoint y: 168, endPoint x: 1567, endPoint y: 72, distance: 96.0
click at [1567, 72] on div "PURE Insights Report Chrysler Dodge Jeep Ram of Clifton Park Report date range:…" at bounding box center [858, 355] width 1423 height 638
click at [1338, 53] on span "Edit" at bounding box center [1340, 55] width 50 height 12
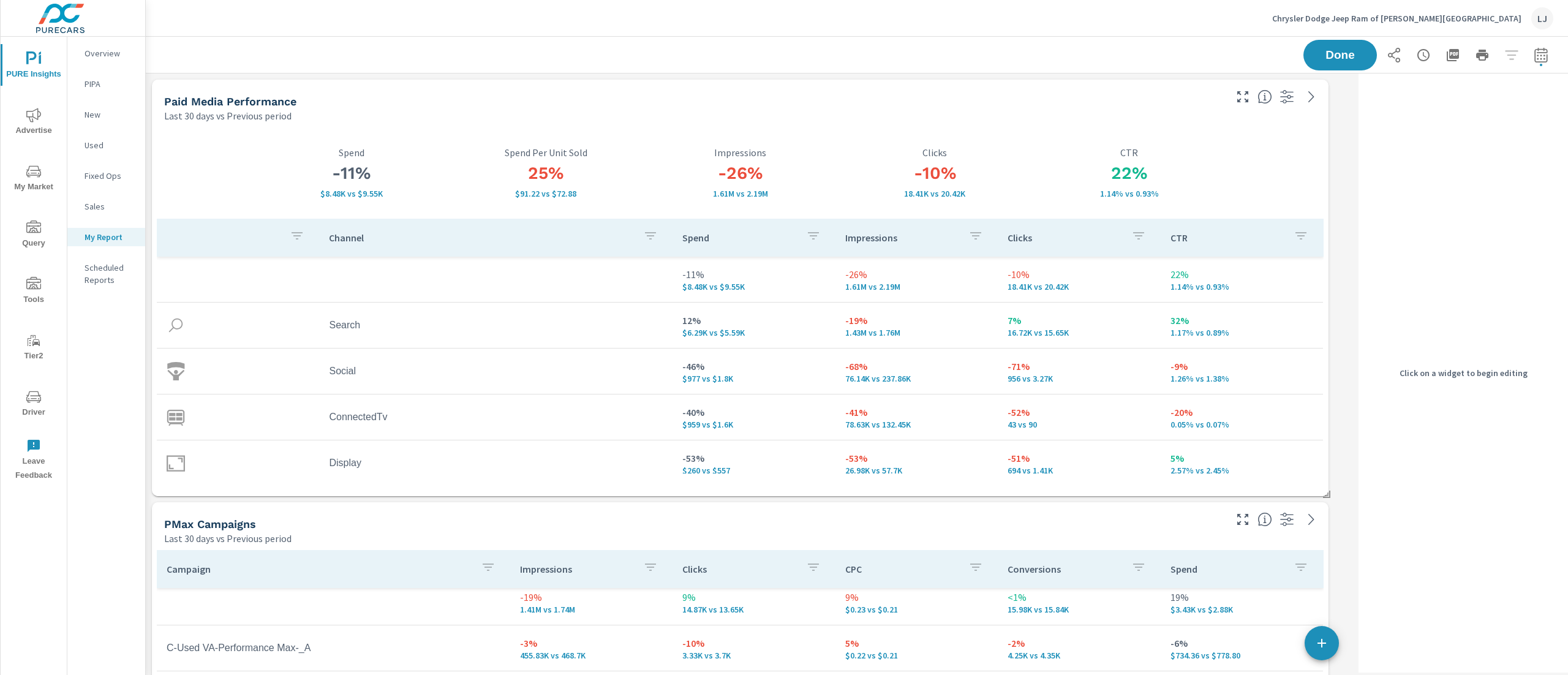
click at [1186, 112] on div "Last 30 days vs Previous period" at bounding box center [694, 116] width 1059 height 15
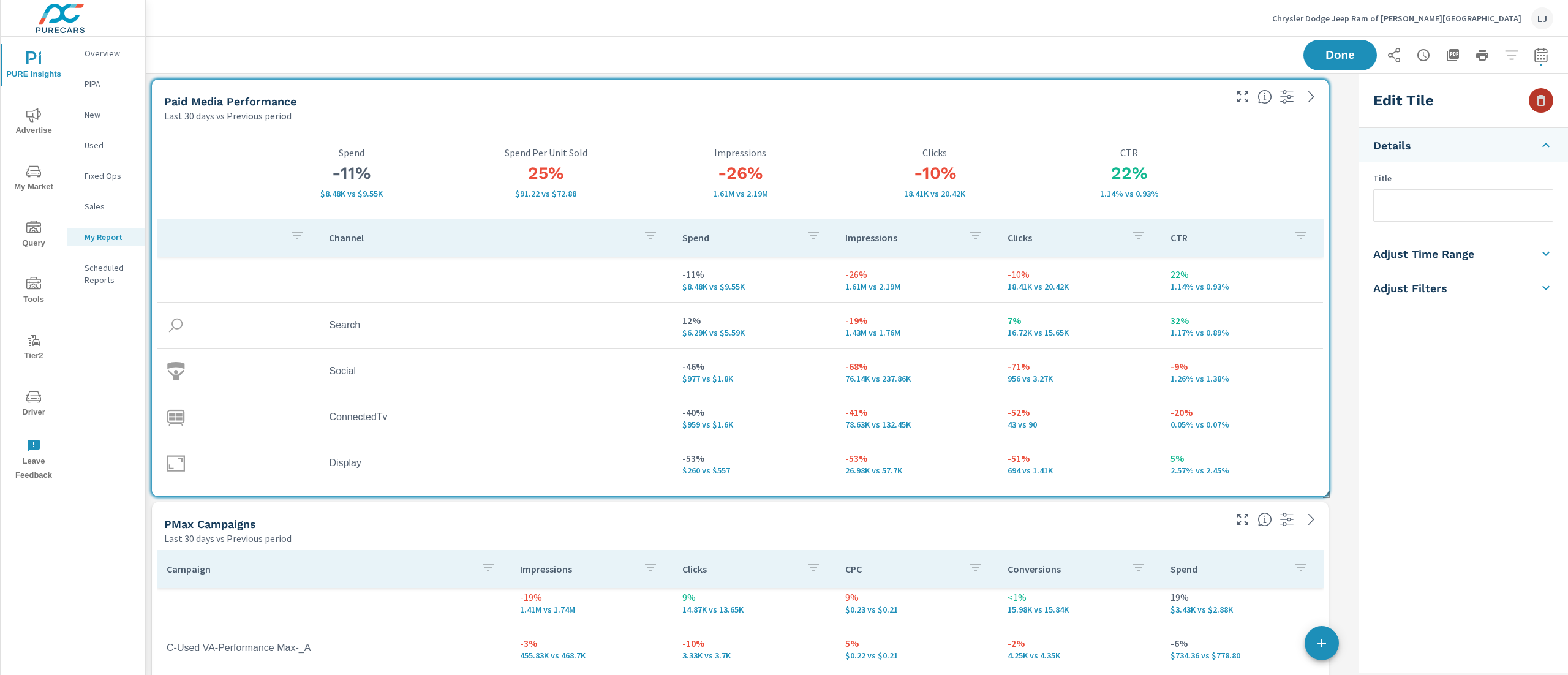
click at [1549, 101] on button "button" at bounding box center [1541, 100] width 25 height 25
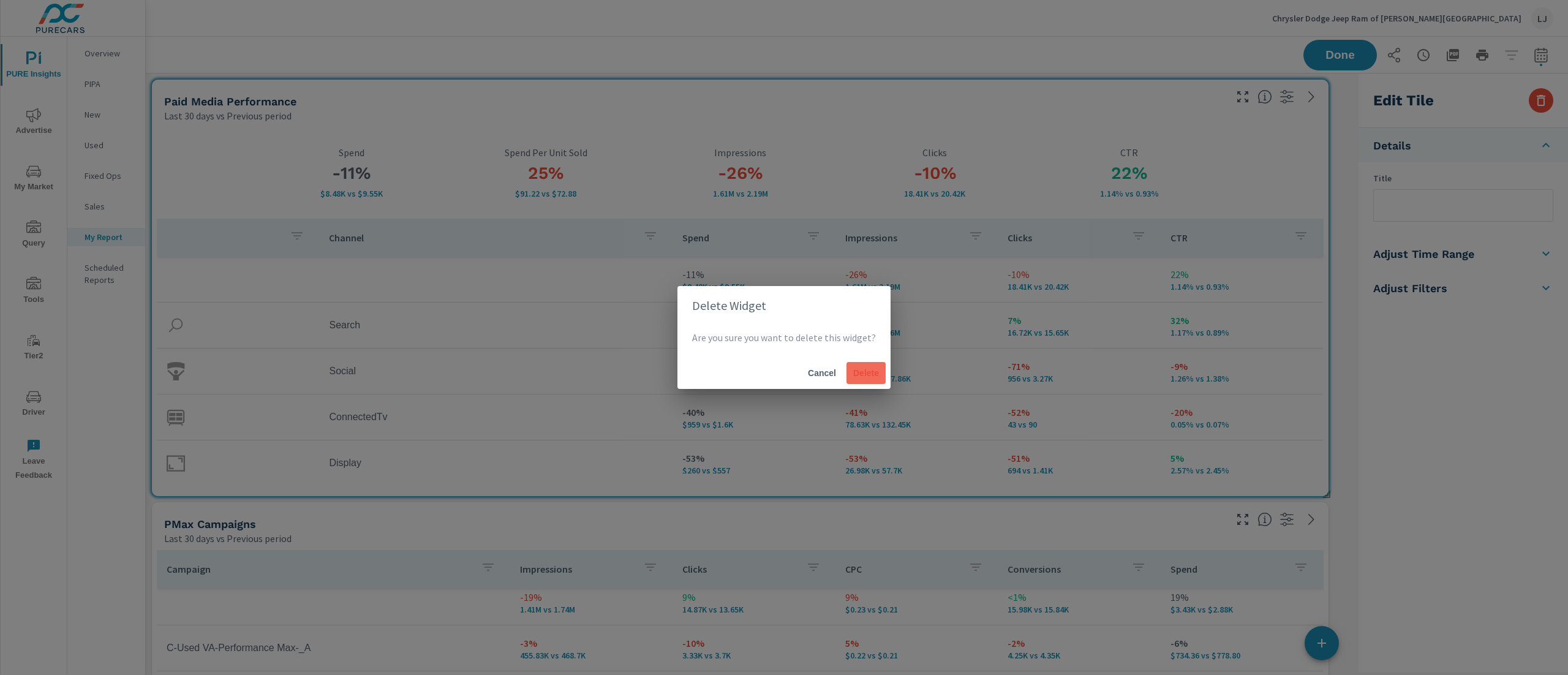
click at [878, 373] on span "Delete" at bounding box center [866, 373] width 29 height 11
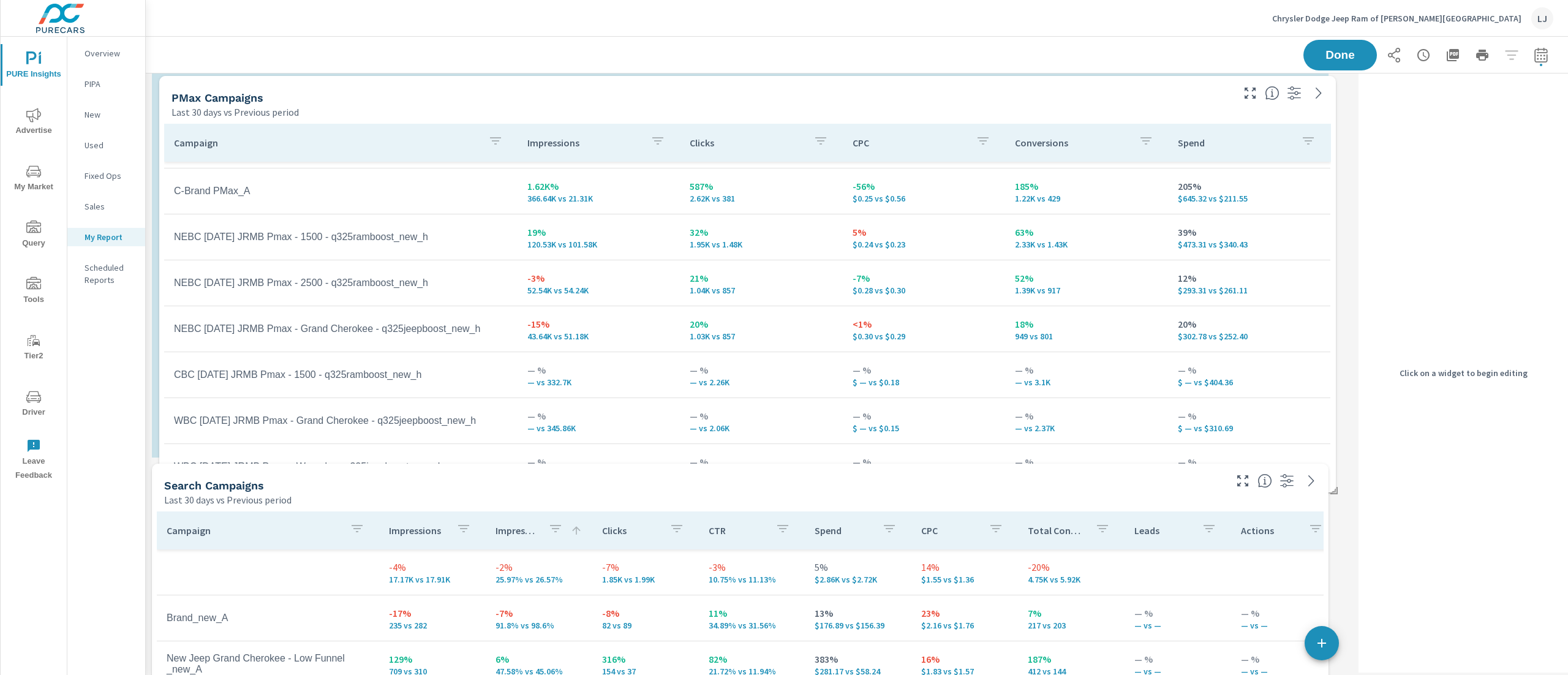
drag, startPoint x: 817, startPoint y: 98, endPoint x: 822, endPoint y: 80, distance: 18.7
click at [822, 90] on div "PMax Campaigns" at bounding box center [701, 97] width 1059 height 14
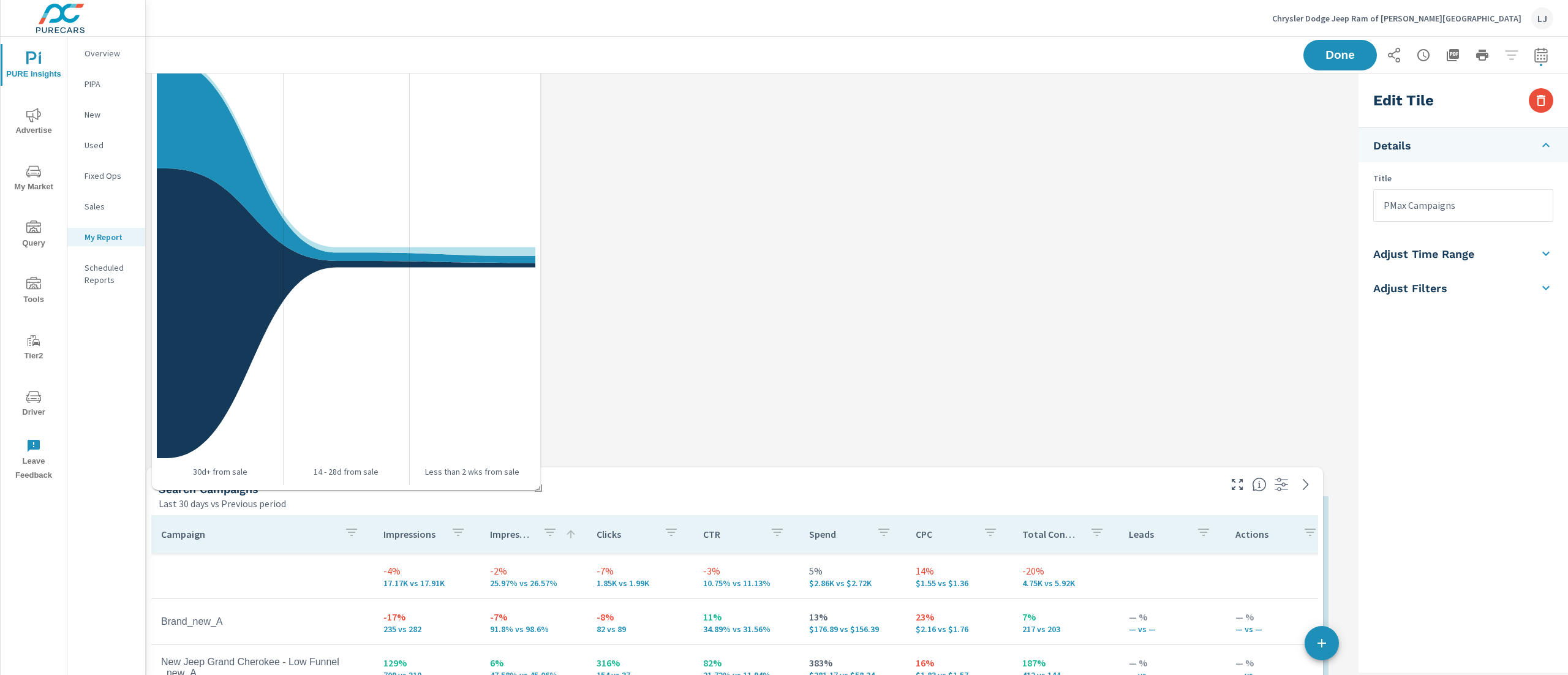
click at [738, 499] on div "Last 30 days vs Previous period" at bounding box center [689, 503] width 1059 height 15
type input "Search Campaigns"
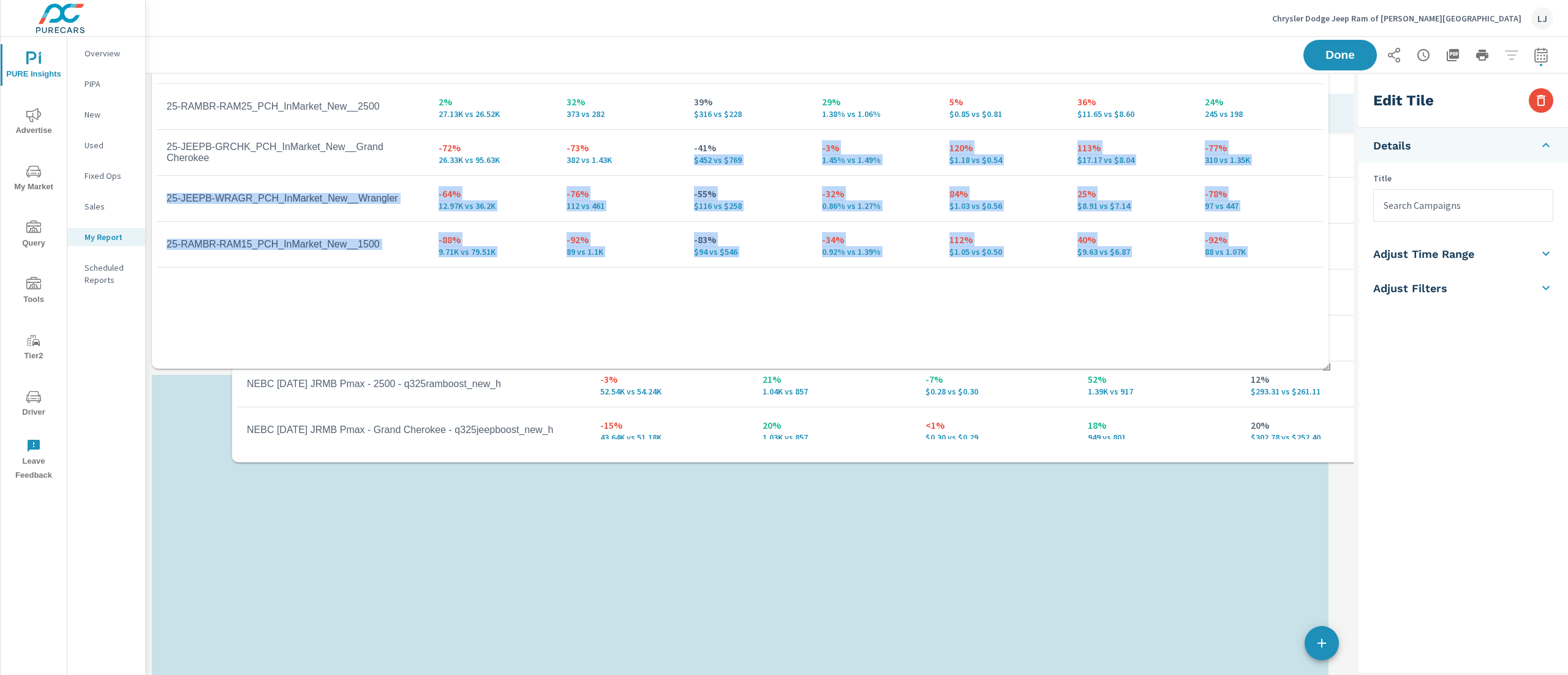
drag, startPoint x: 739, startPoint y: 294, endPoint x: 758, endPoint y: 152, distance: 143.3
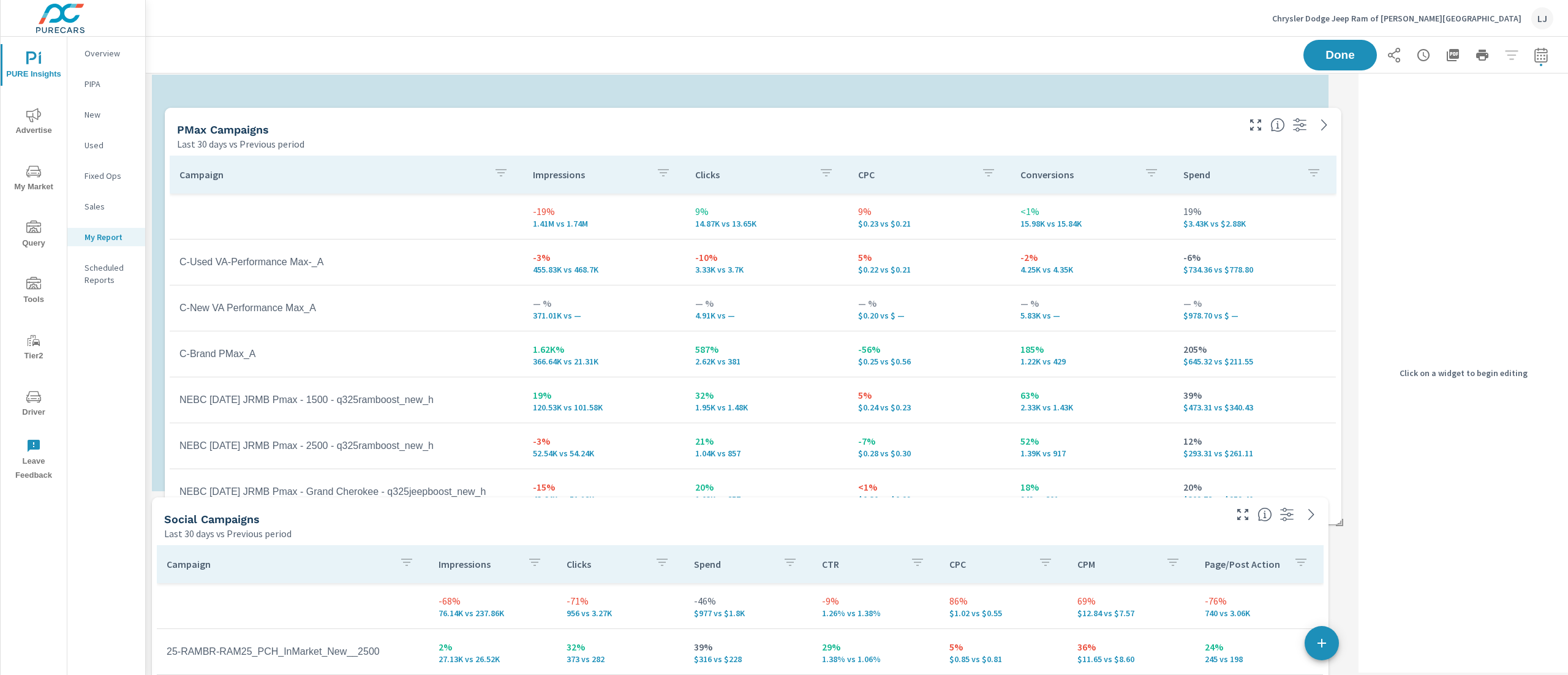
drag, startPoint x: 812, startPoint y: 517, endPoint x: 824, endPoint y: 137, distance: 380.2
click at [824, 137] on div "PMax Campaigns" at bounding box center [707, 129] width 1059 height 14
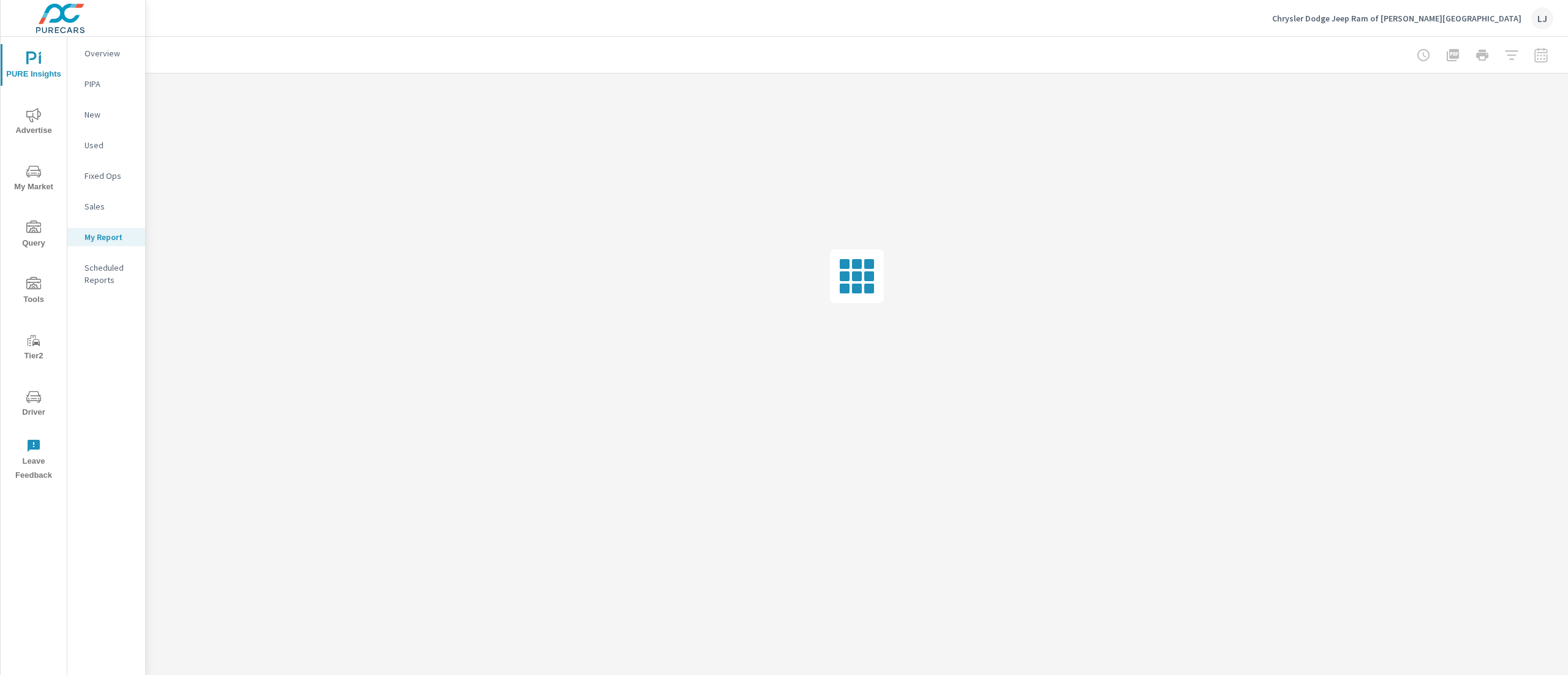
click at [1122, 519] on div "PURE Insights Report Chrysler Dodge Jeep Ram of Clifton Park Report date range:…" at bounding box center [858, 355] width 1423 height 638
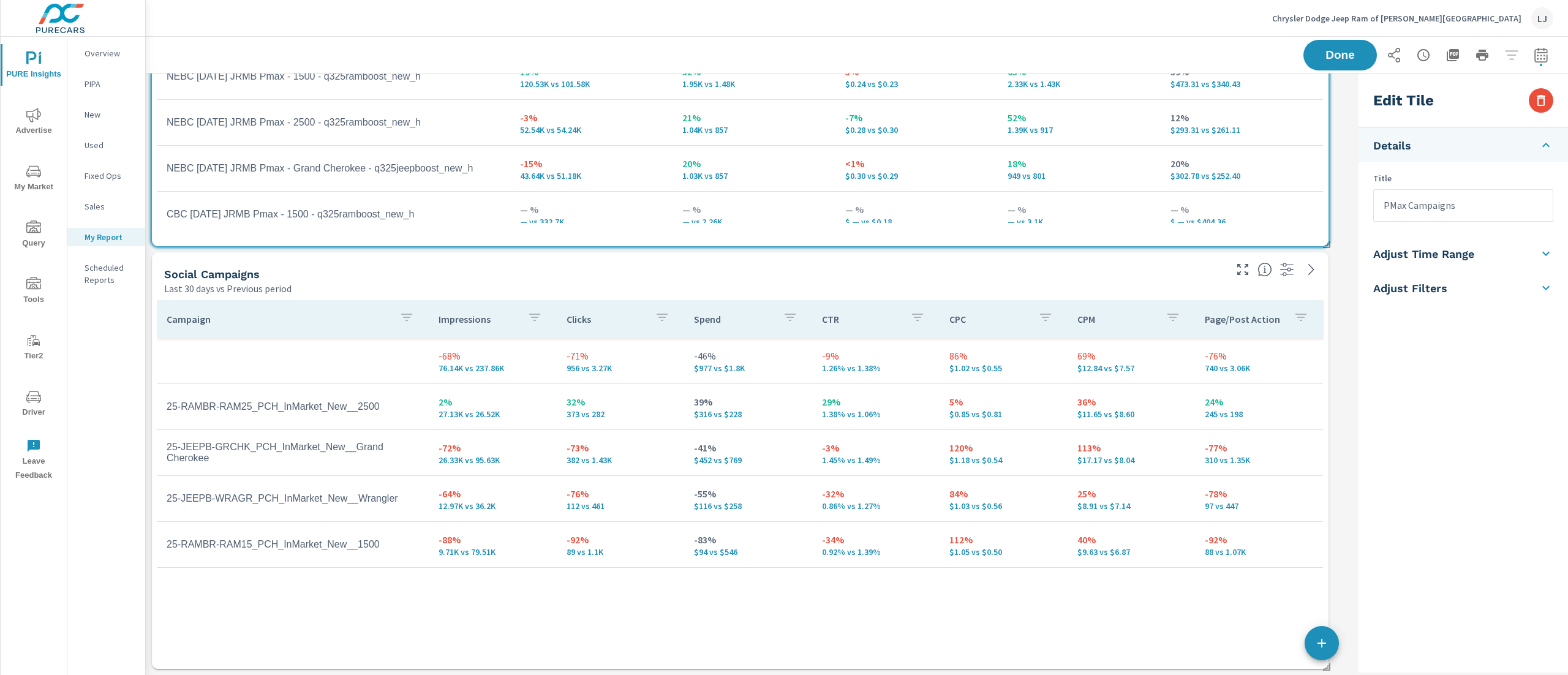
click at [1047, 281] on div "Last 30 days vs Previous period" at bounding box center [694, 289] width 1059 height 15
type input "Social Campaigns"
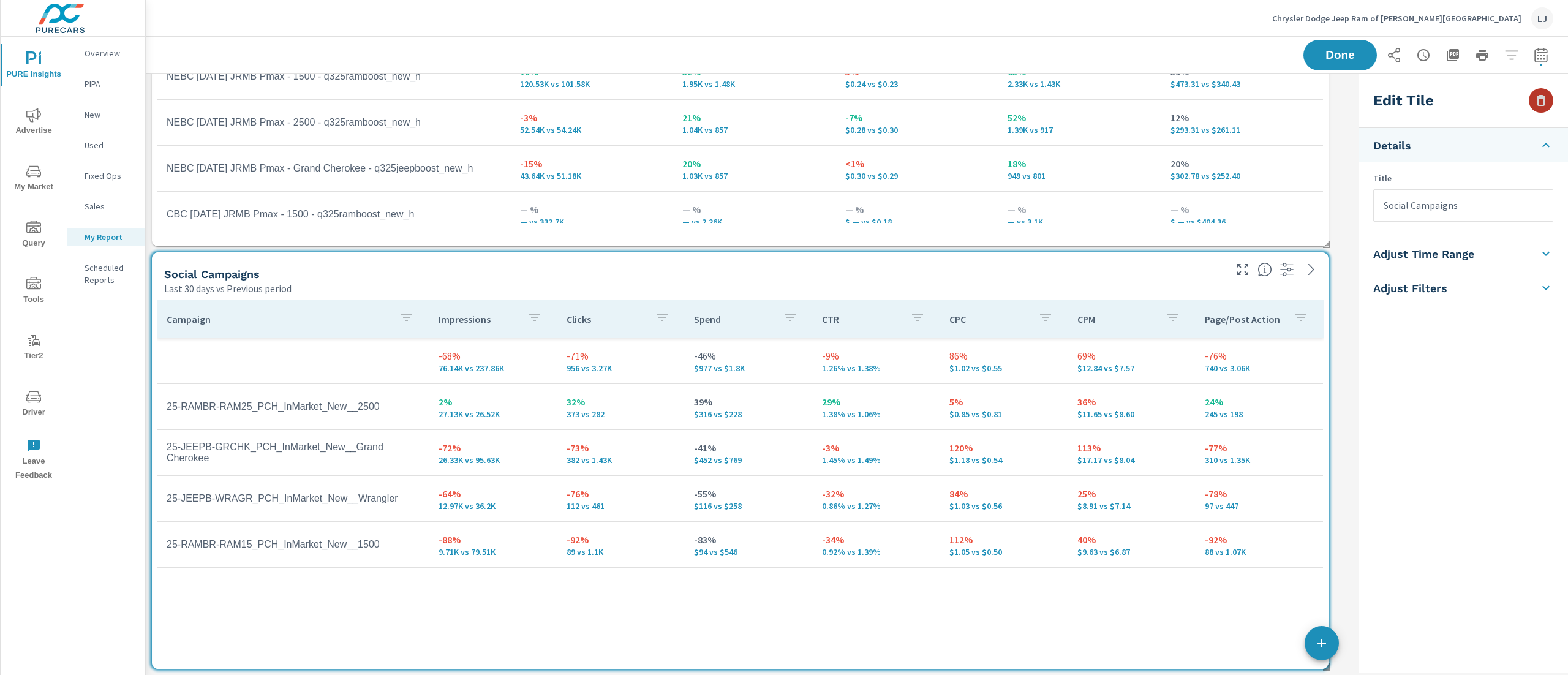
click at [1540, 98] on icon "button" at bounding box center [1541, 100] width 8 height 11
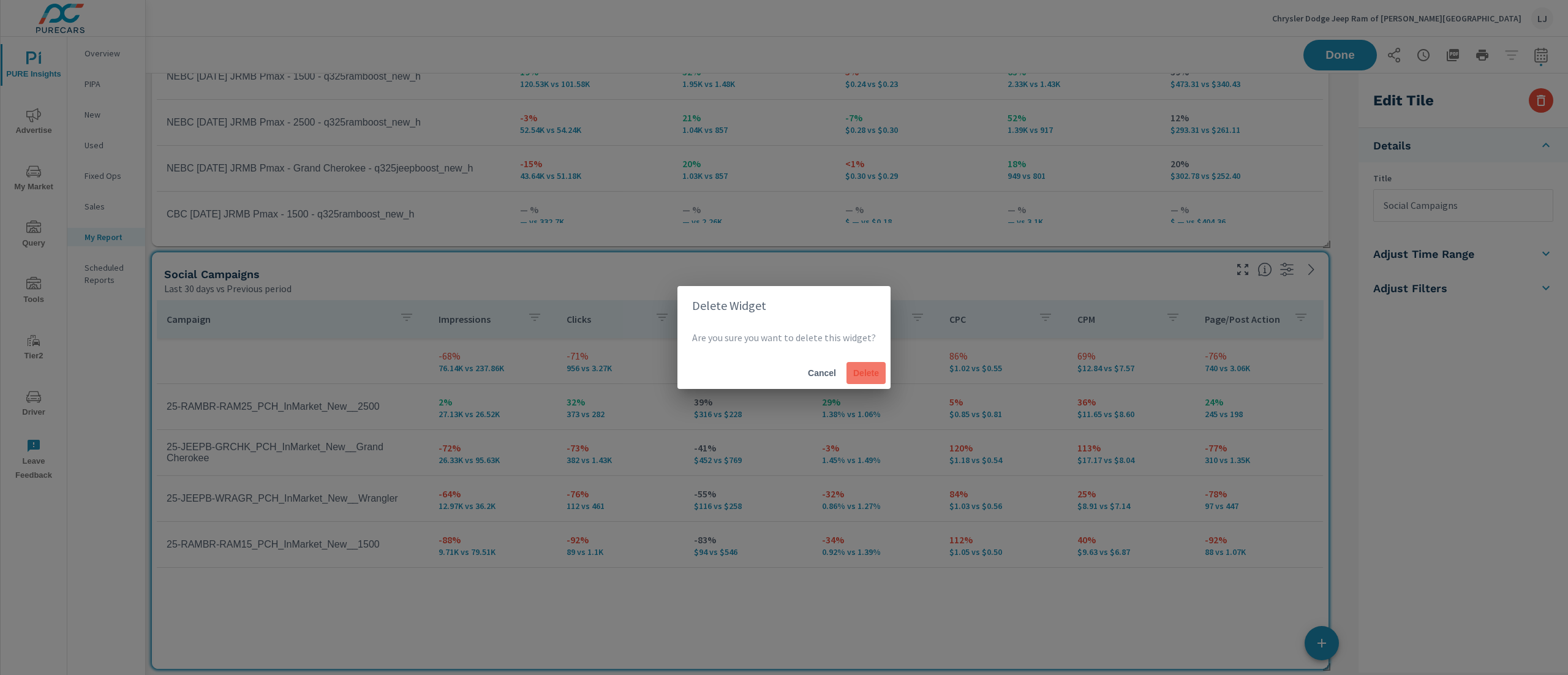
click at [867, 369] on span "Delete" at bounding box center [866, 373] width 29 height 11
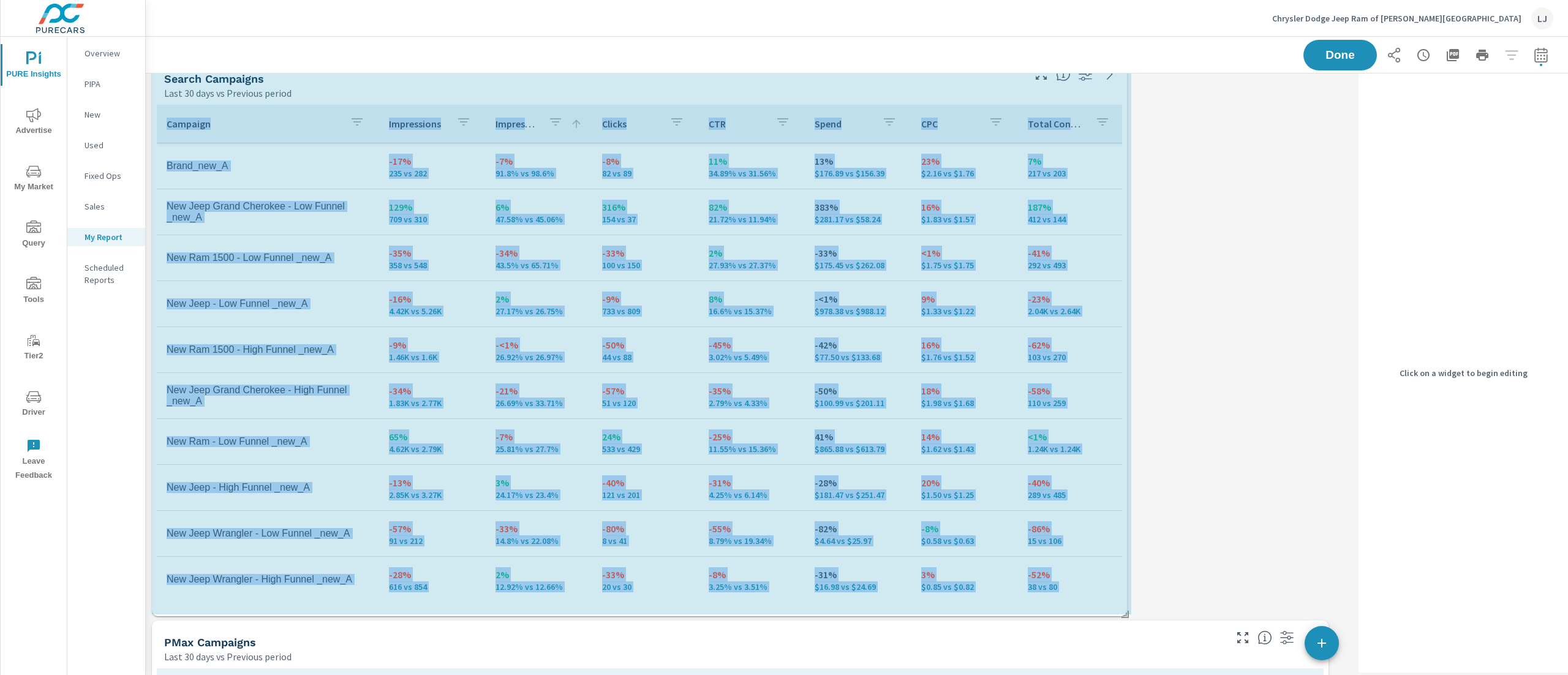
drag, startPoint x: 1326, startPoint y: 610, endPoint x: 1188, endPoint y: 612, distance: 138.0
click at [1188, 612] on div "PMax Campaigns Last 30 days vs Previous period Campaign Impressions Clicks CPC …" at bounding box center [750, 124] width 1208 height 1838
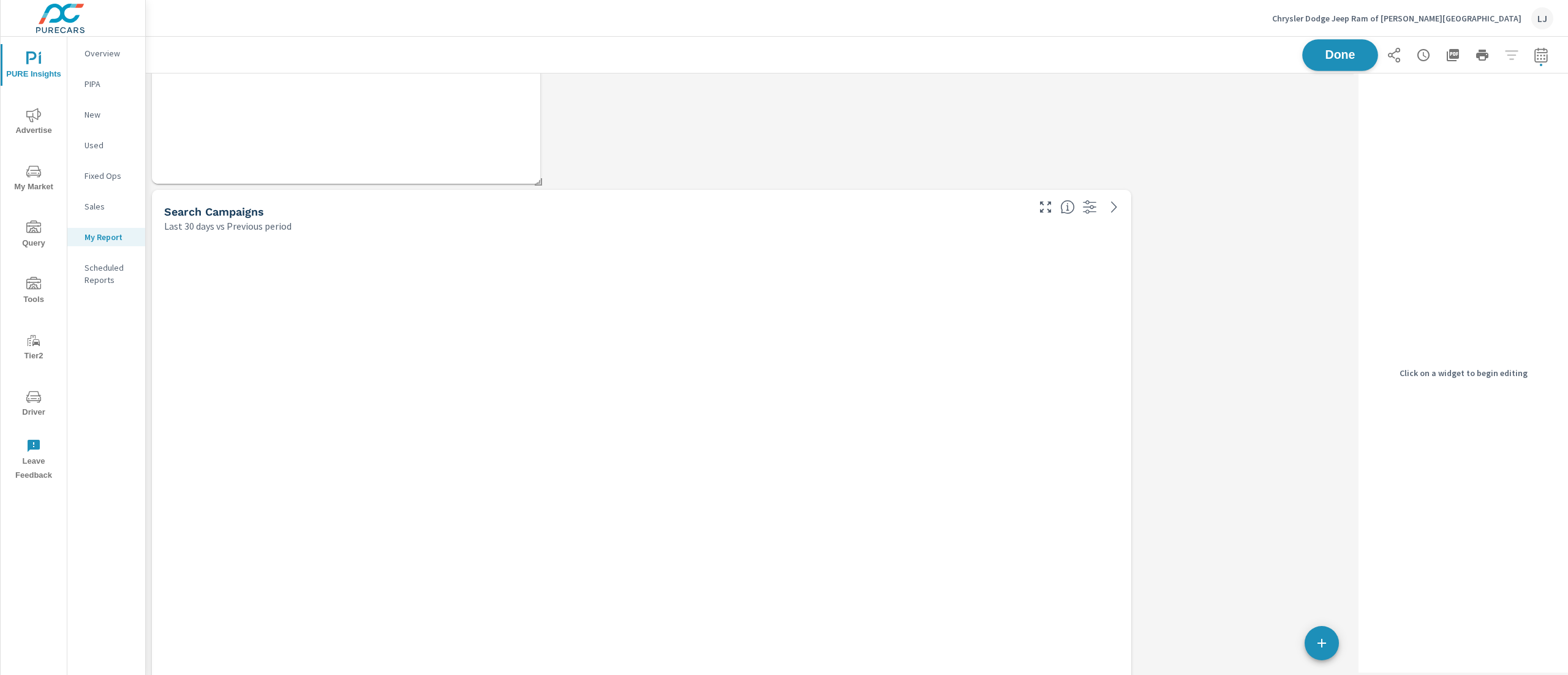
scroll to position [1877, 1228]
click at [1319, 51] on span "Done" at bounding box center [1340, 55] width 50 height 12
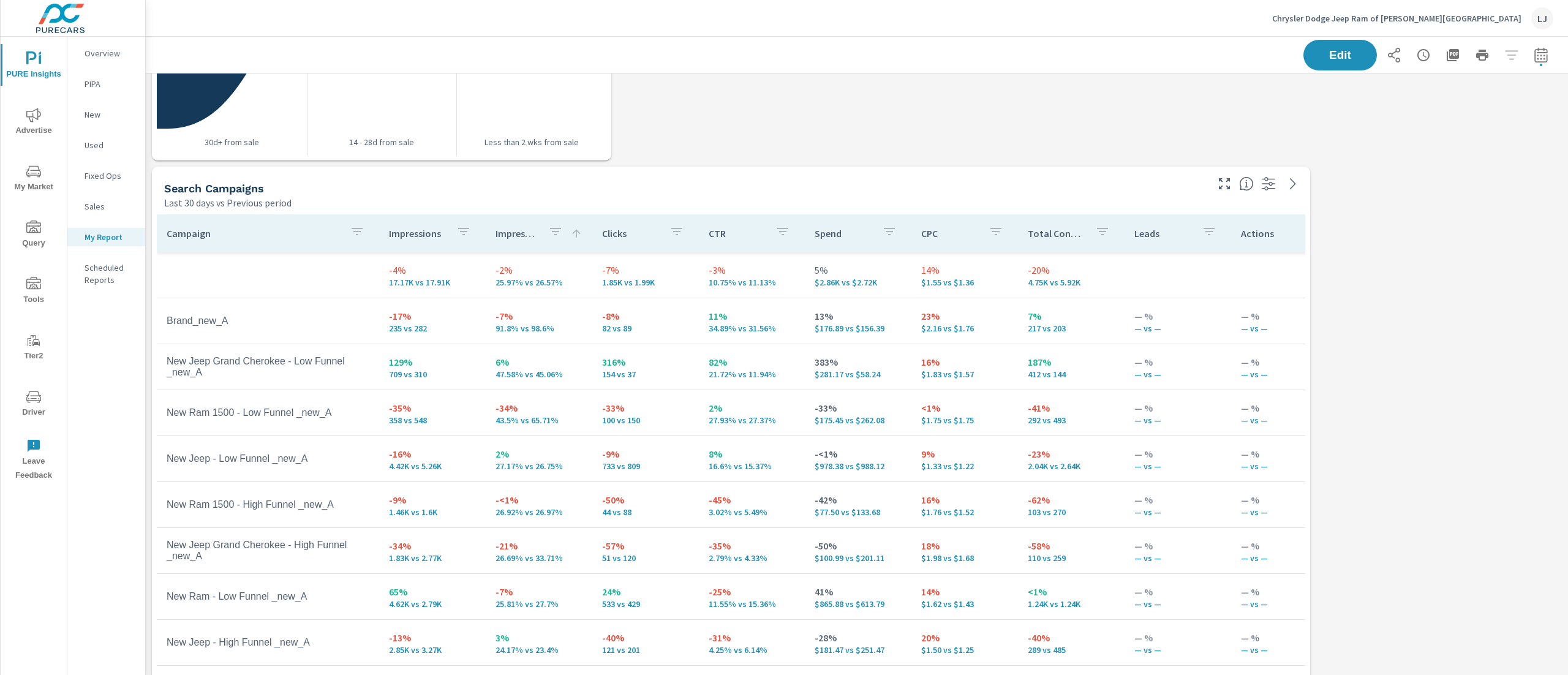
scroll to position [735, 0]
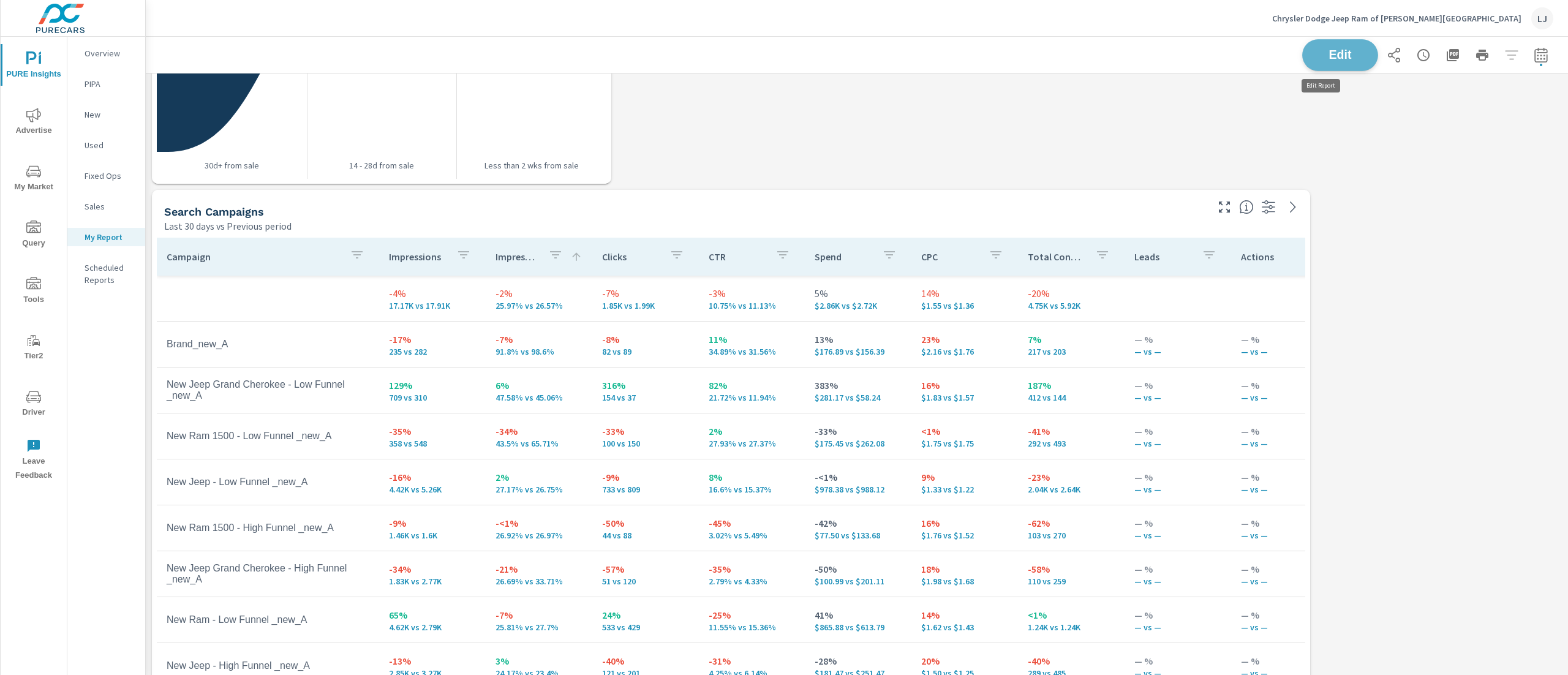
click at [1351, 58] on button "Edit" at bounding box center [1340, 55] width 76 height 32
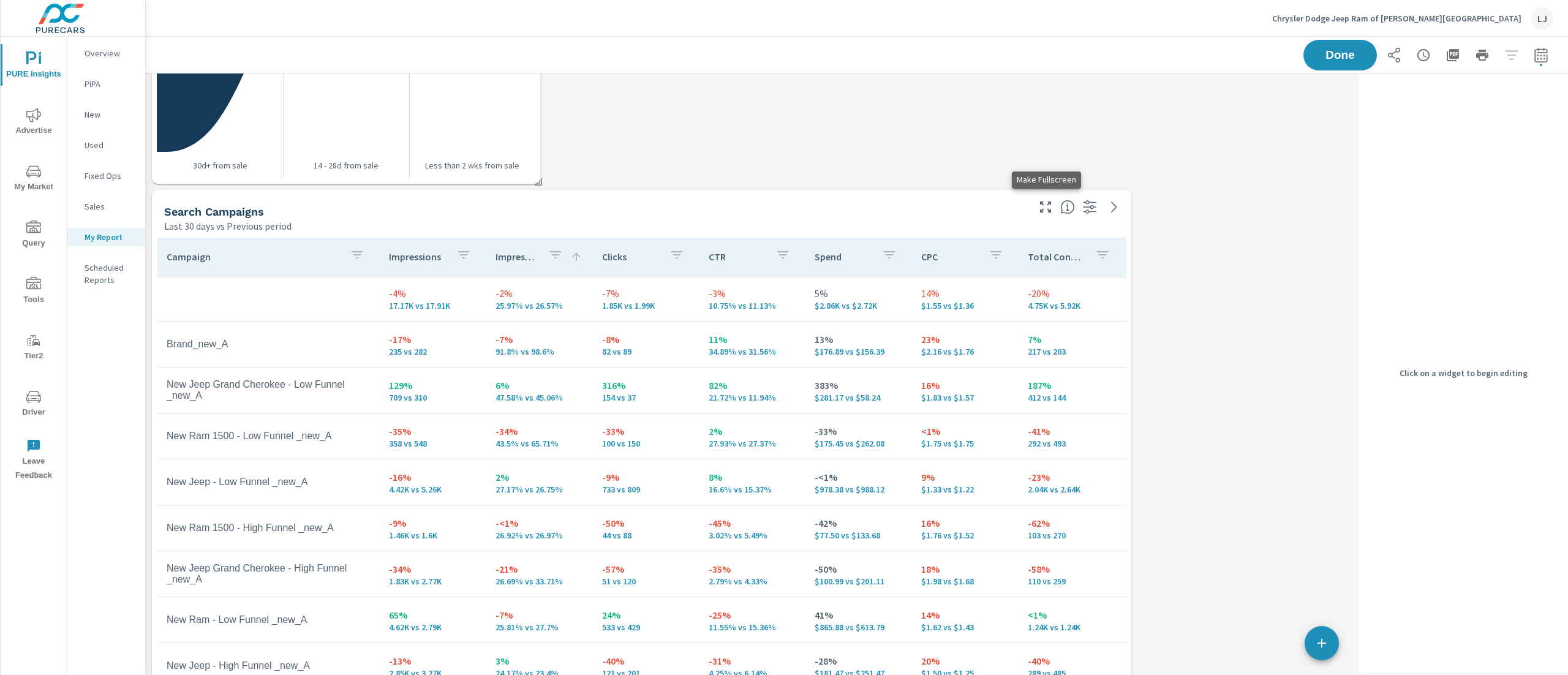
scroll to position [1877, 1228]
click at [995, 203] on div "Search Campaigns Last 30 days vs Previous period" at bounding box center [591, 212] width 879 height 44
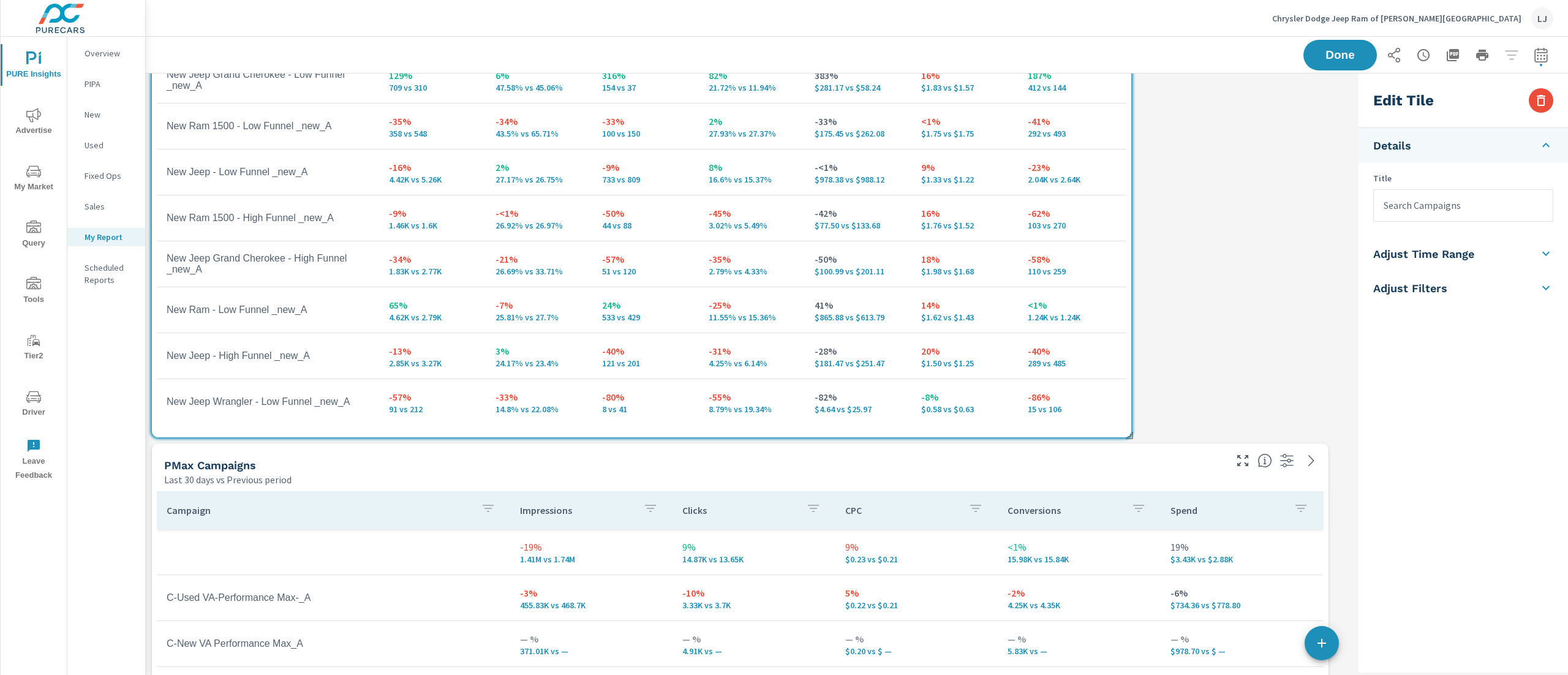
scroll to position [1103, 0]
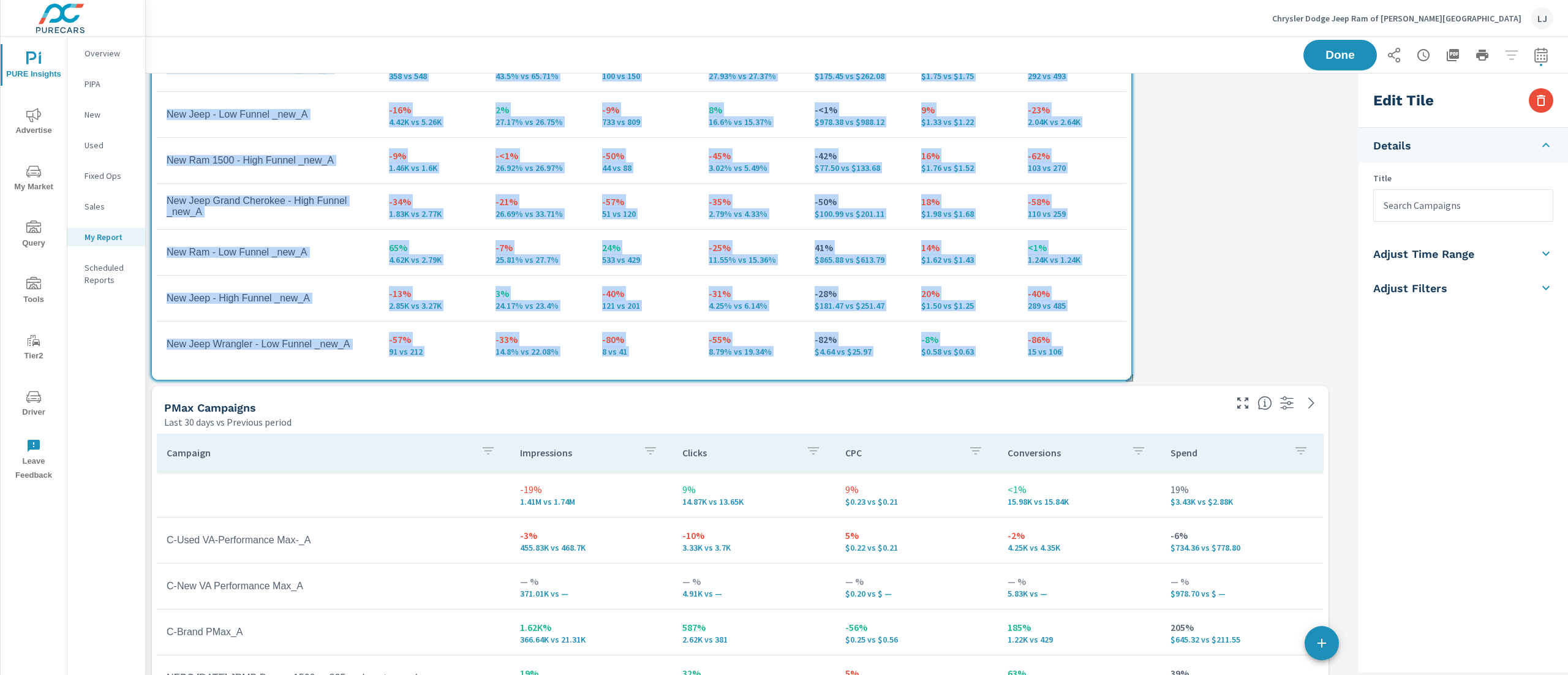
drag, startPoint x: 1130, startPoint y: 381, endPoint x: 1045, endPoint y: 360, distance: 87.6
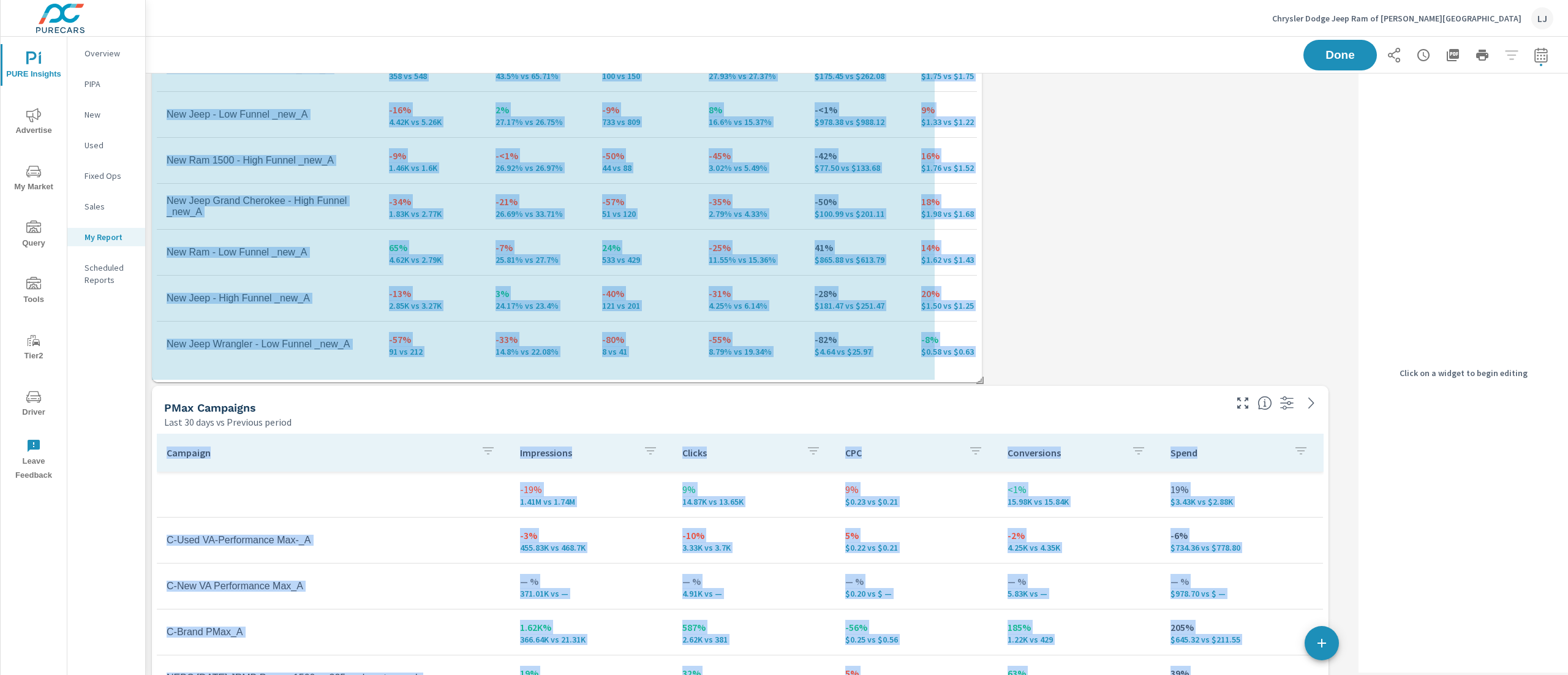
drag, startPoint x: 1131, startPoint y: 376, endPoint x: 1022, endPoint y: 377, distance: 109.0
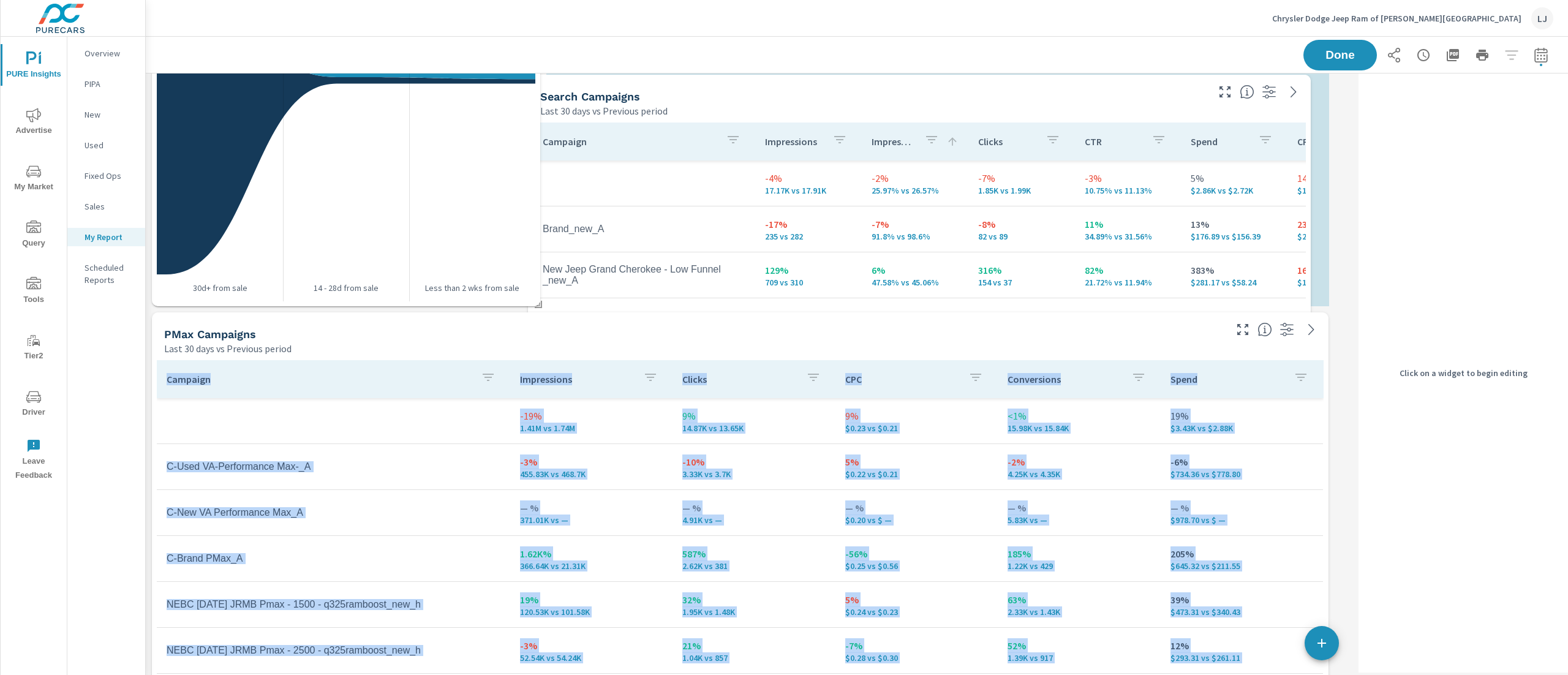
scroll to position [6, 6]
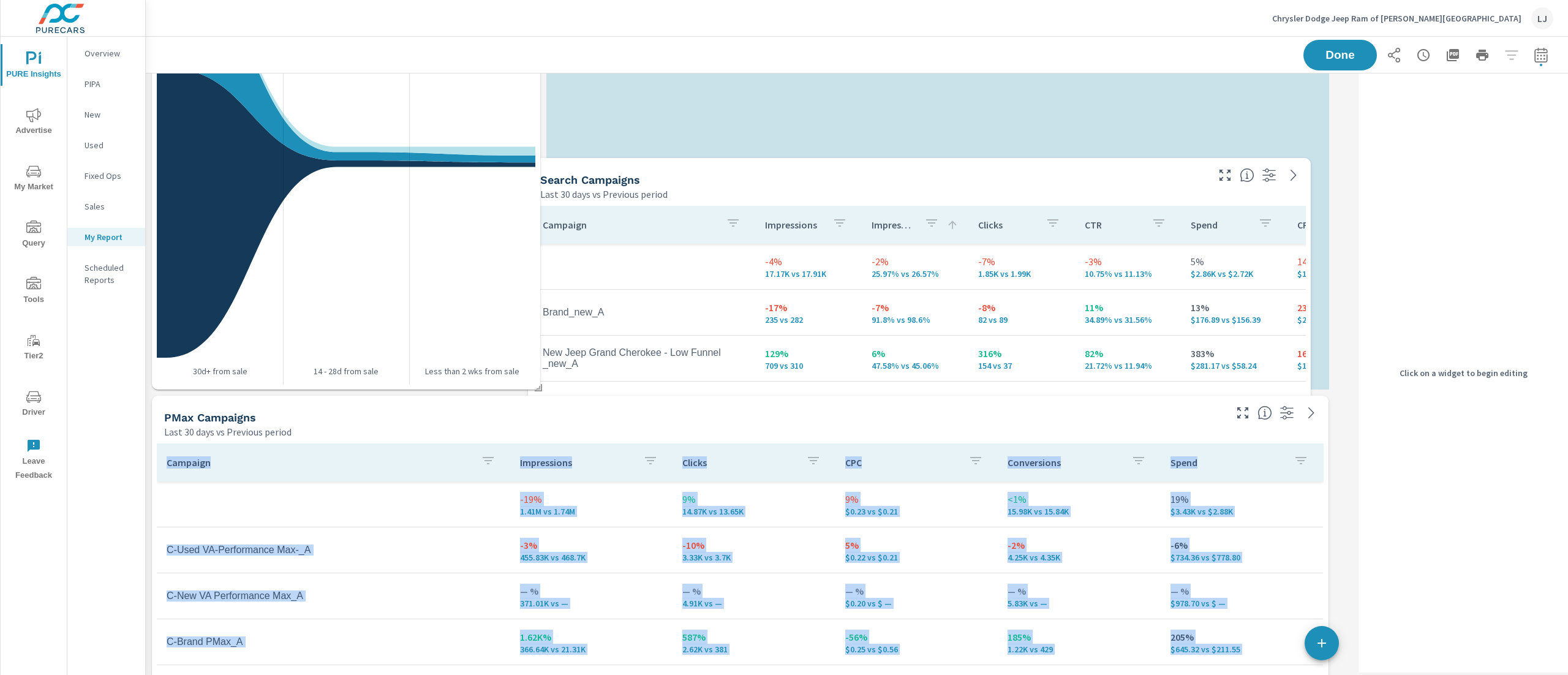
drag, startPoint x: 745, startPoint y: 328, endPoint x: 1181, endPoint y: 38, distance: 523.6
click at [1181, 38] on div "PURE Insights Report Chrysler Dodge Jeep Ram of Clifton Park Report date range:…" at bounding box center [858, 163] width 1423 height 1312
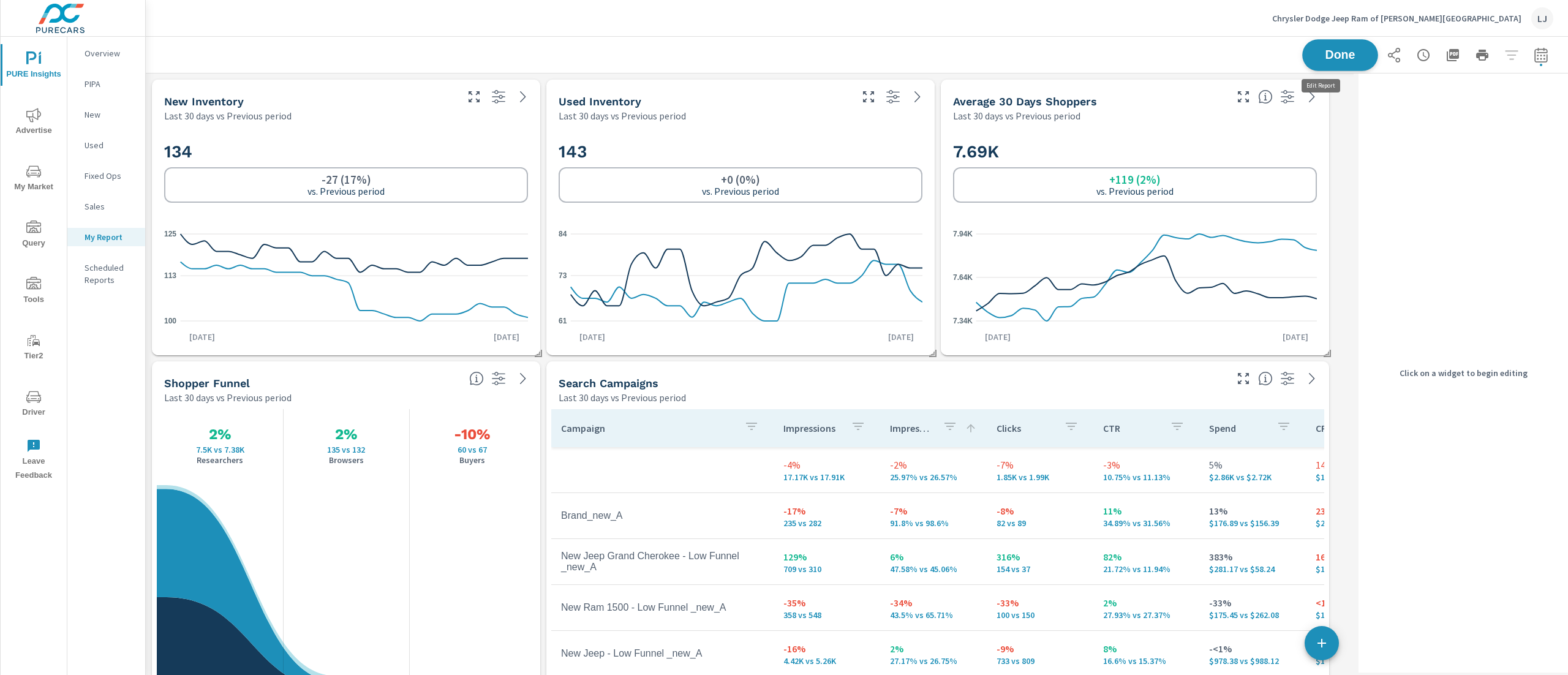
click at [1321, 49] on span "Done" at bounding box center [1340, 55] width 50 height 12
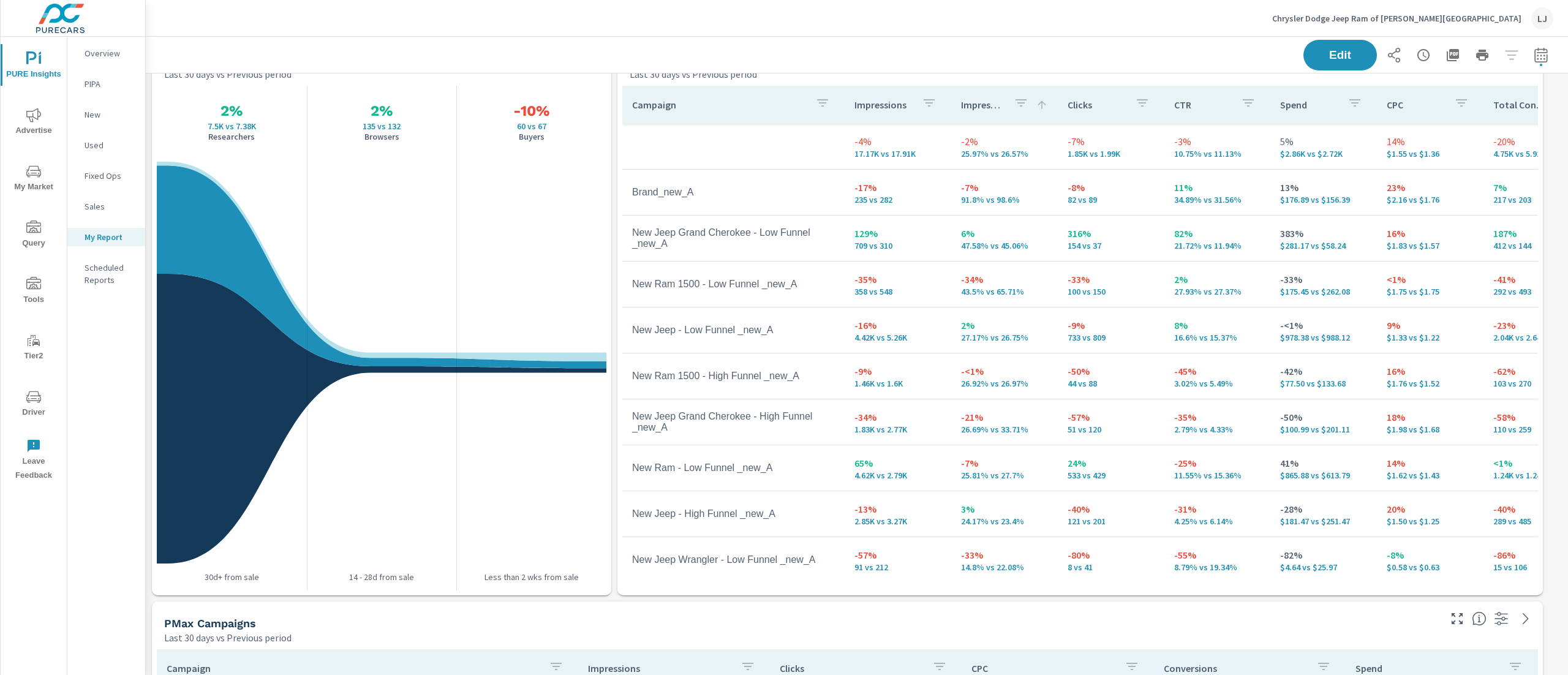
drag, startPoint x: 1567, startPoint y: 171, endPoint x: 1567, endPoint y: 317, distance: 146.0
click at [1567, 317] on div "PURE Insights Report Chrysler Dodge Jeep Ram of Clifton Park Report date range:…" at bounding box center [858, 355] width 1423 height 638
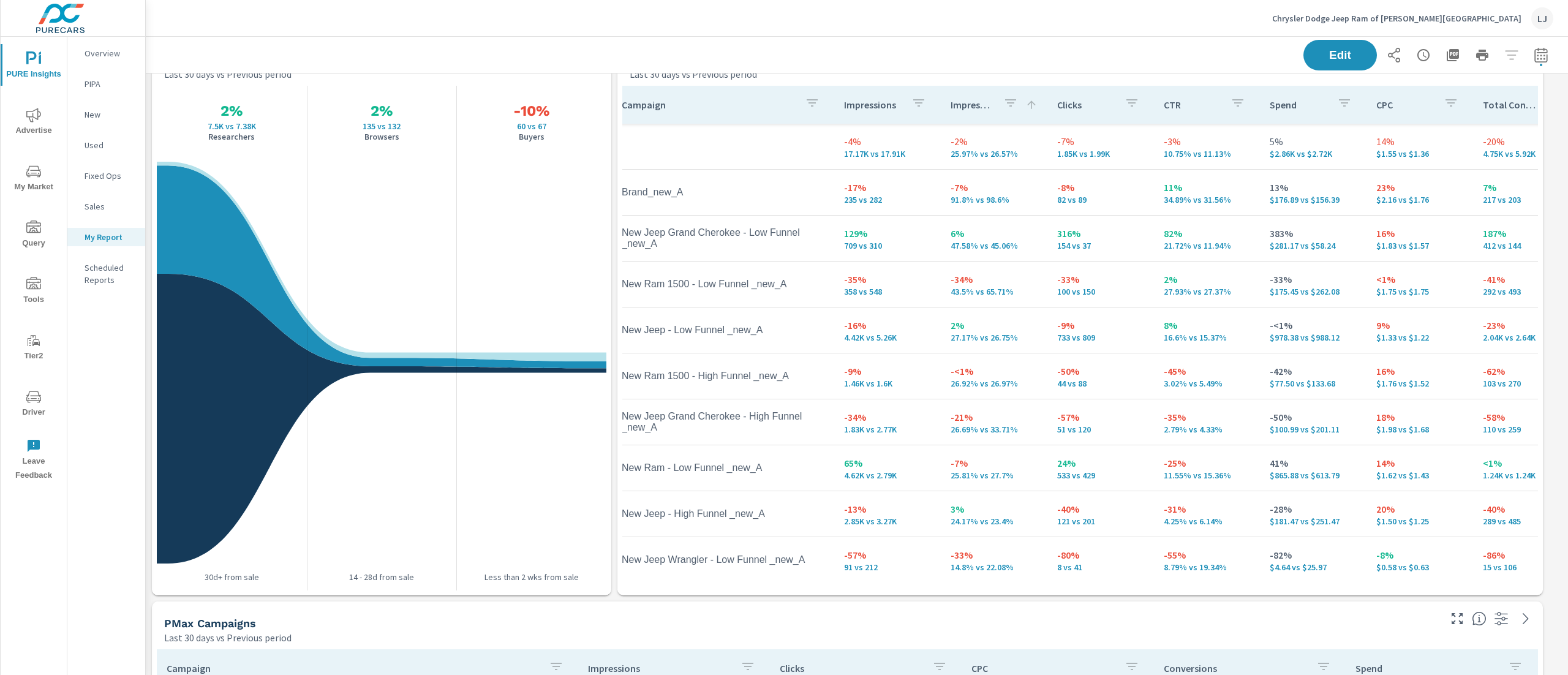
scroll to position [0, 12]
click at [1319, 51] on span "Edit" at bounding box center [1340, 55] width 50 height 12
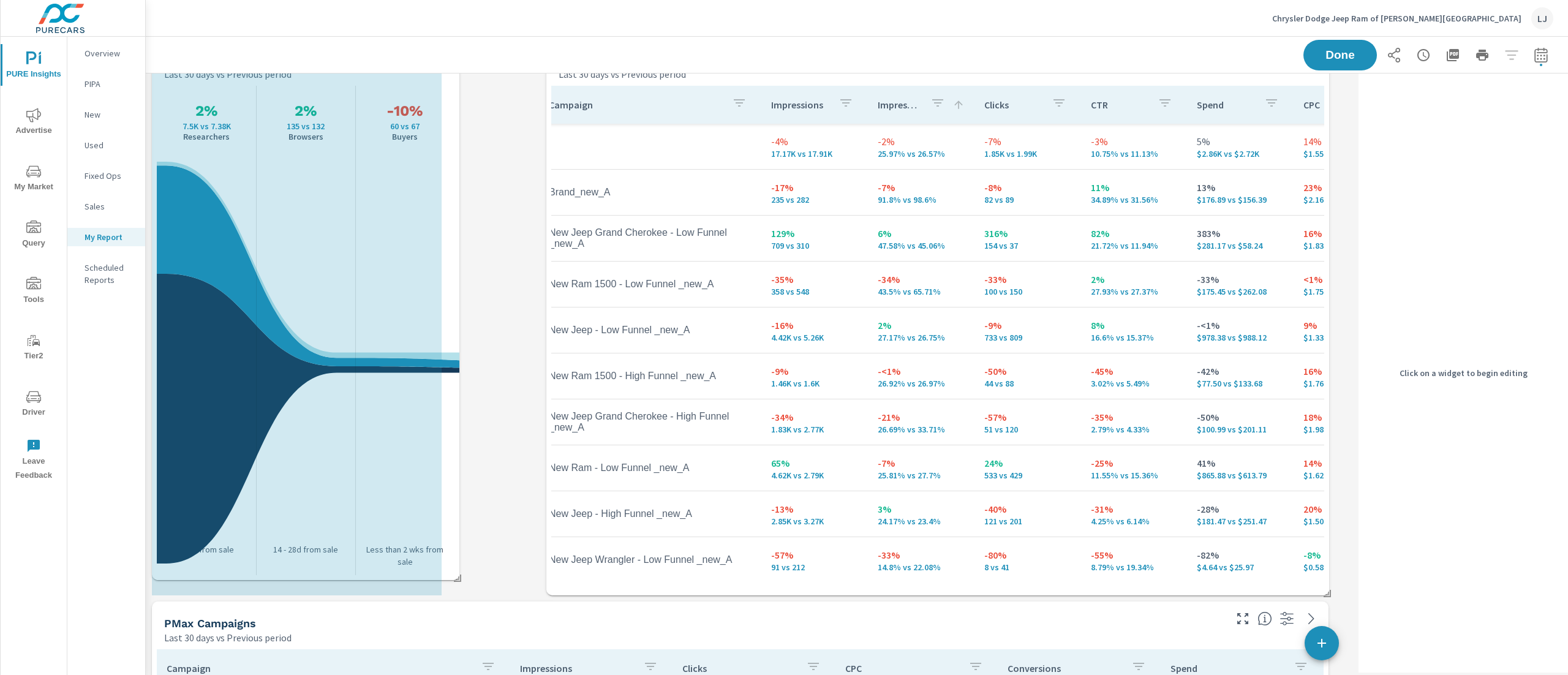
drag, startPoint x: 539, startPoint y: 591, endPoint x: 458, endPoint y: 575, distance: 82.6
click at [458, 575] on span at bounding box center [453, 574] width 12 height 12
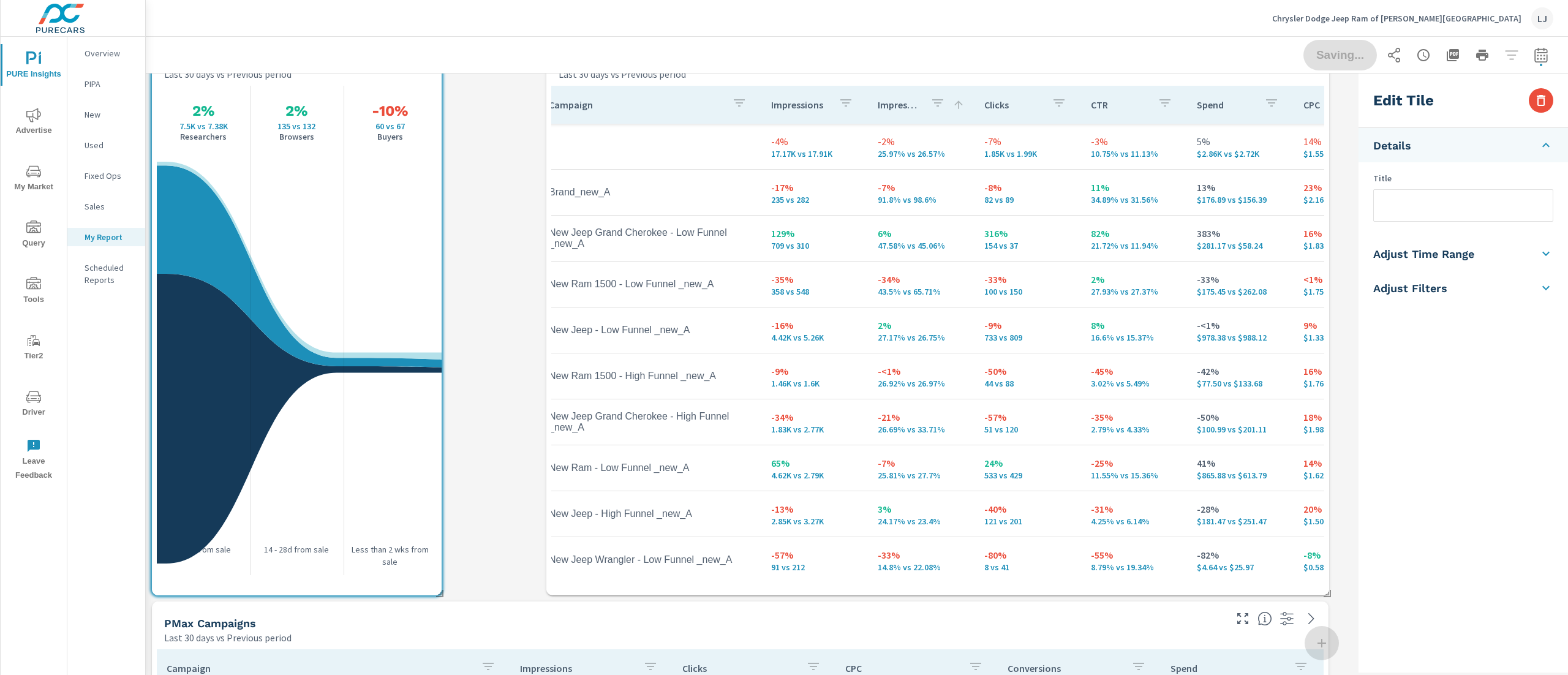
click at [557, 578] on div "Campaign Impressions Impression Share Clicks CTR Spend CPC Total Conversions Le…" at bounding box center [938, 338] width 773 height 505
type input "Search Campaigns"
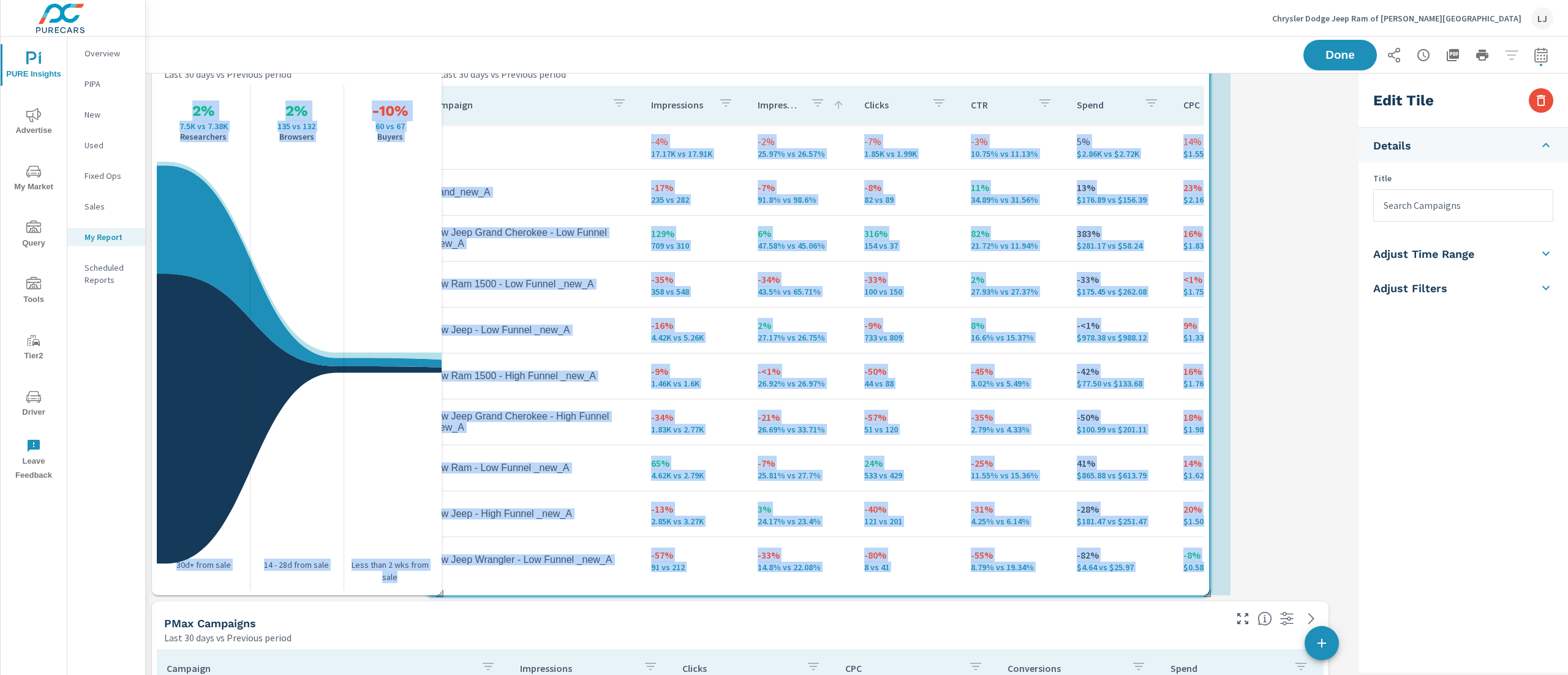
drag, startPoint x: 557, startPoint y: 578, endPoint x: 464, endPoint y: 580, distance: 93.0
click at [437, 578] on div "PMax Campaigns Last 30 days vs Previous period Campaign Impressions Clicks CPC …" at bounding box center [750, 386] width 1208 height 1274
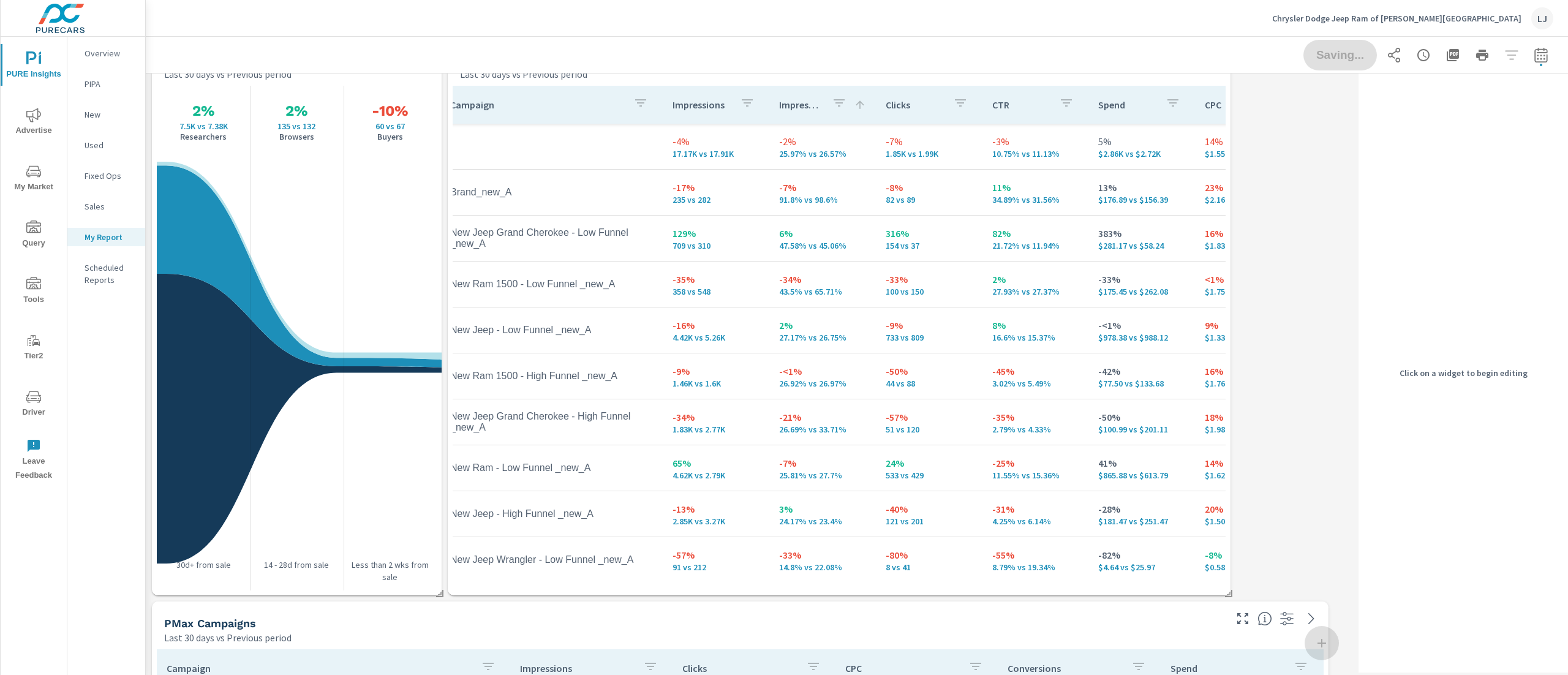
drag, startPoint x: 1233, startPoint y: 595, endPoint x: 1227, endPoint y: 590, distance: 7.8
click at [1231, 595] on div "PMax Campaigns Last 30 days vs Previous period Campaign Impressions Clicks CPC …" at bounding box center [750, 386] width 1208 height 1274
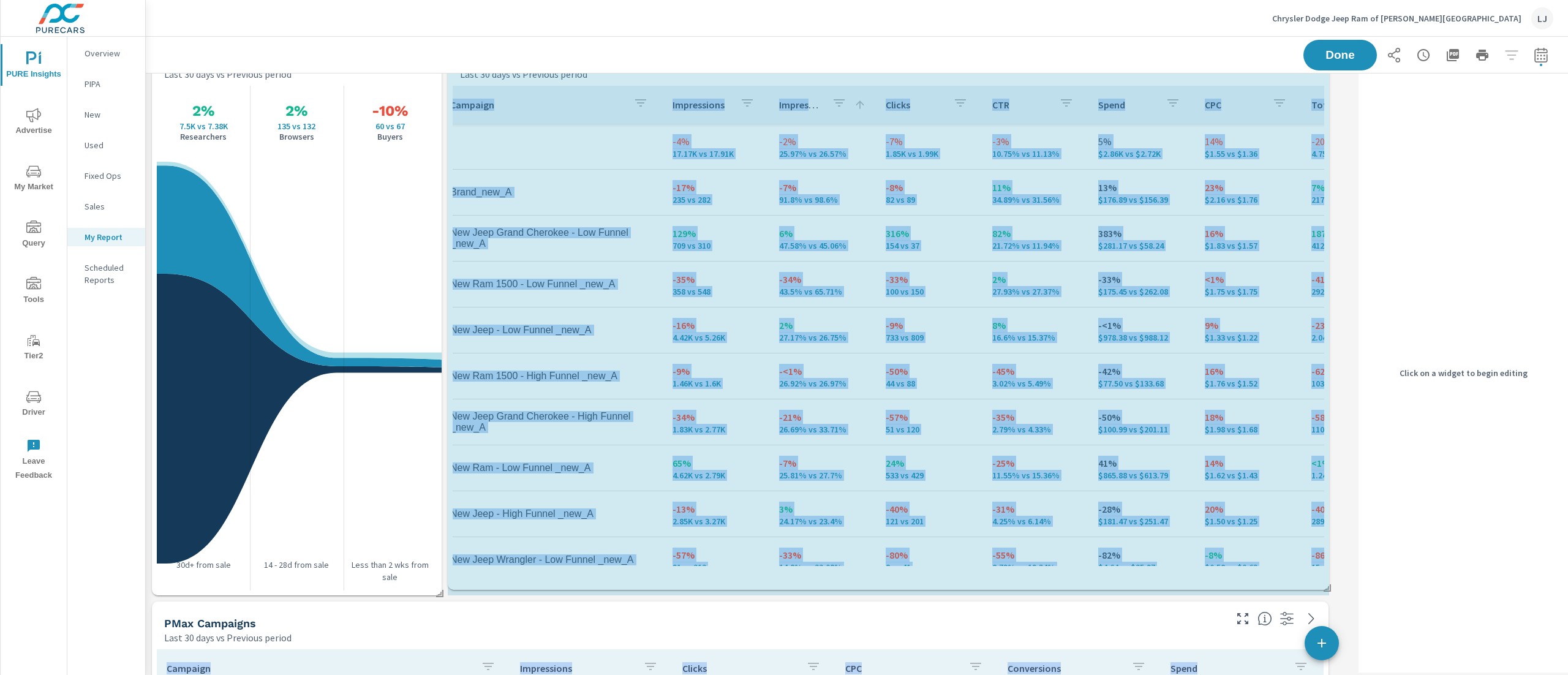
click at [1330, 590] on span at bounding box center [1322, 584] width 12 height 12
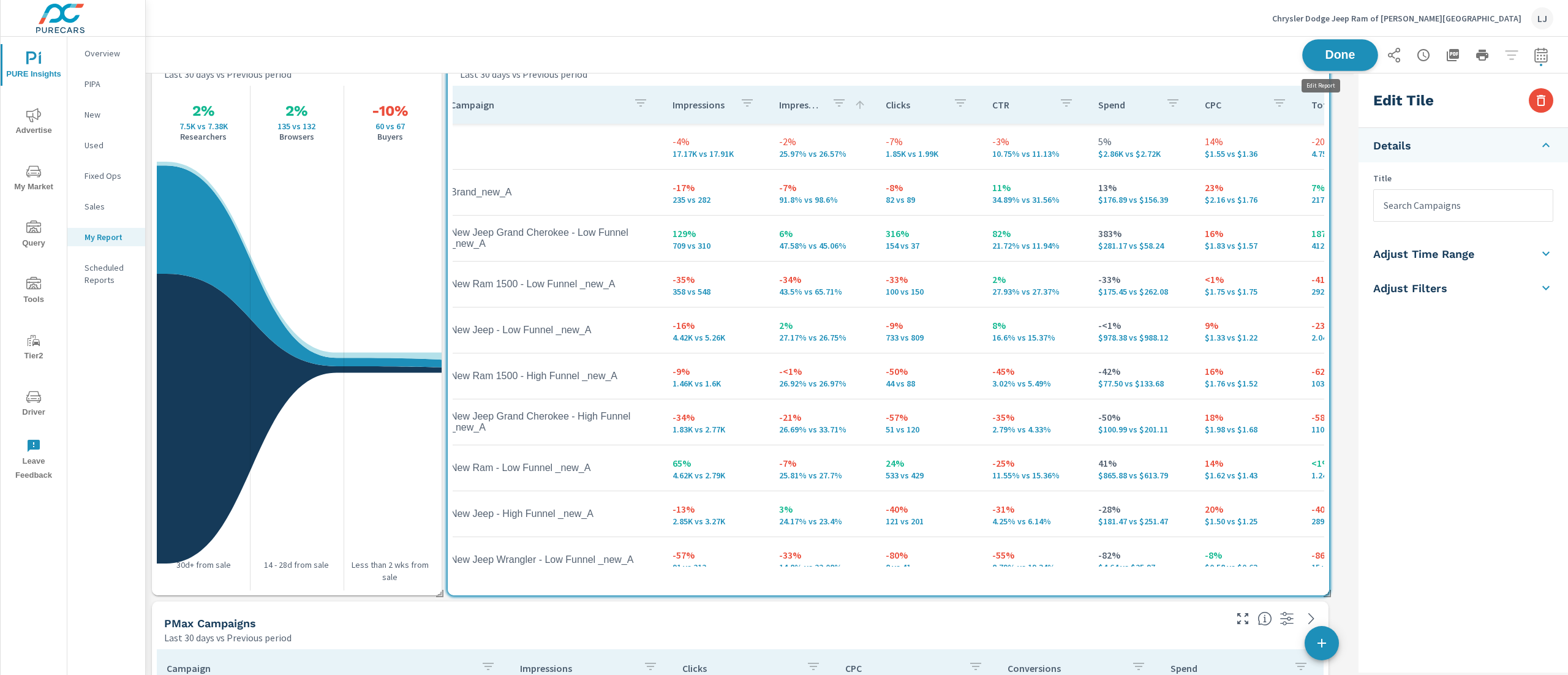
click at [1321, 51] on span "Done" at bounding box center [1340, 55] width 50 height 12
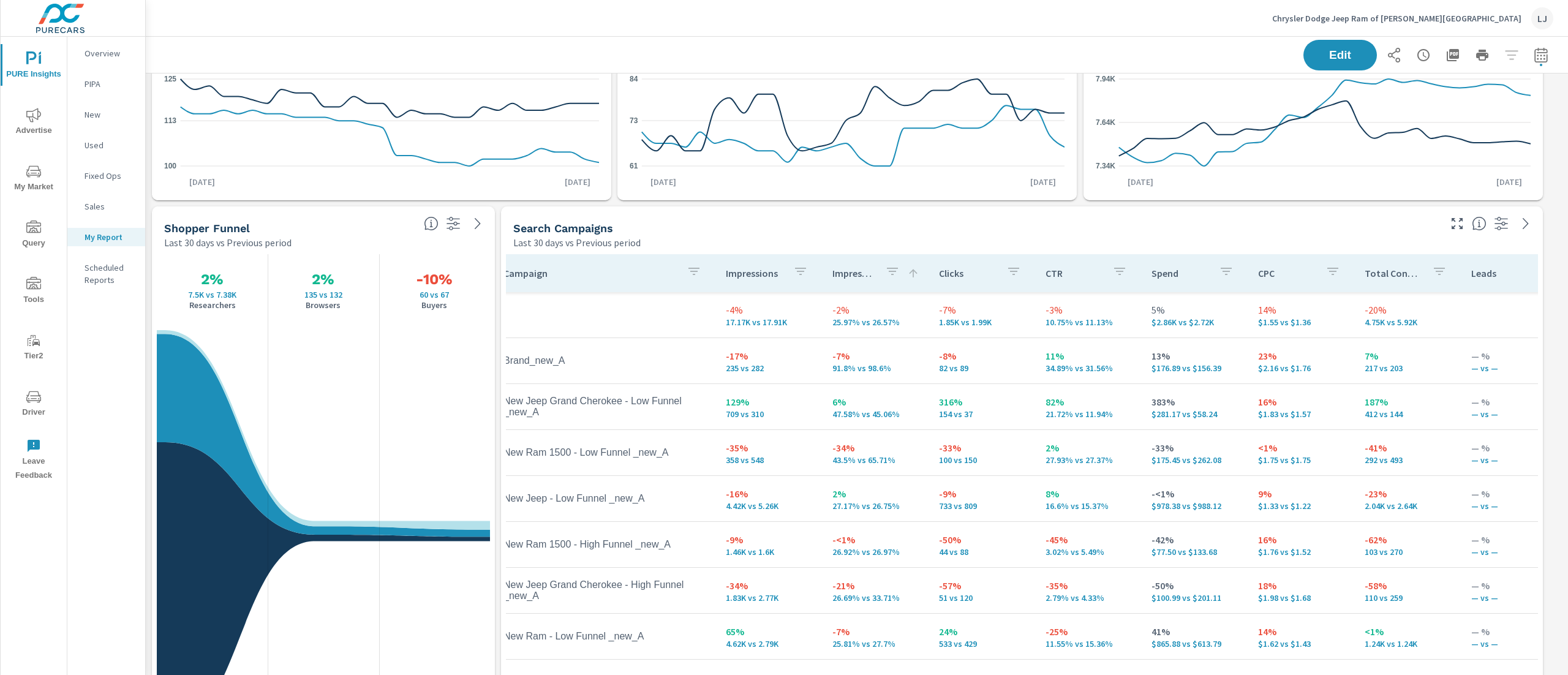
scroll to position [0, 0]
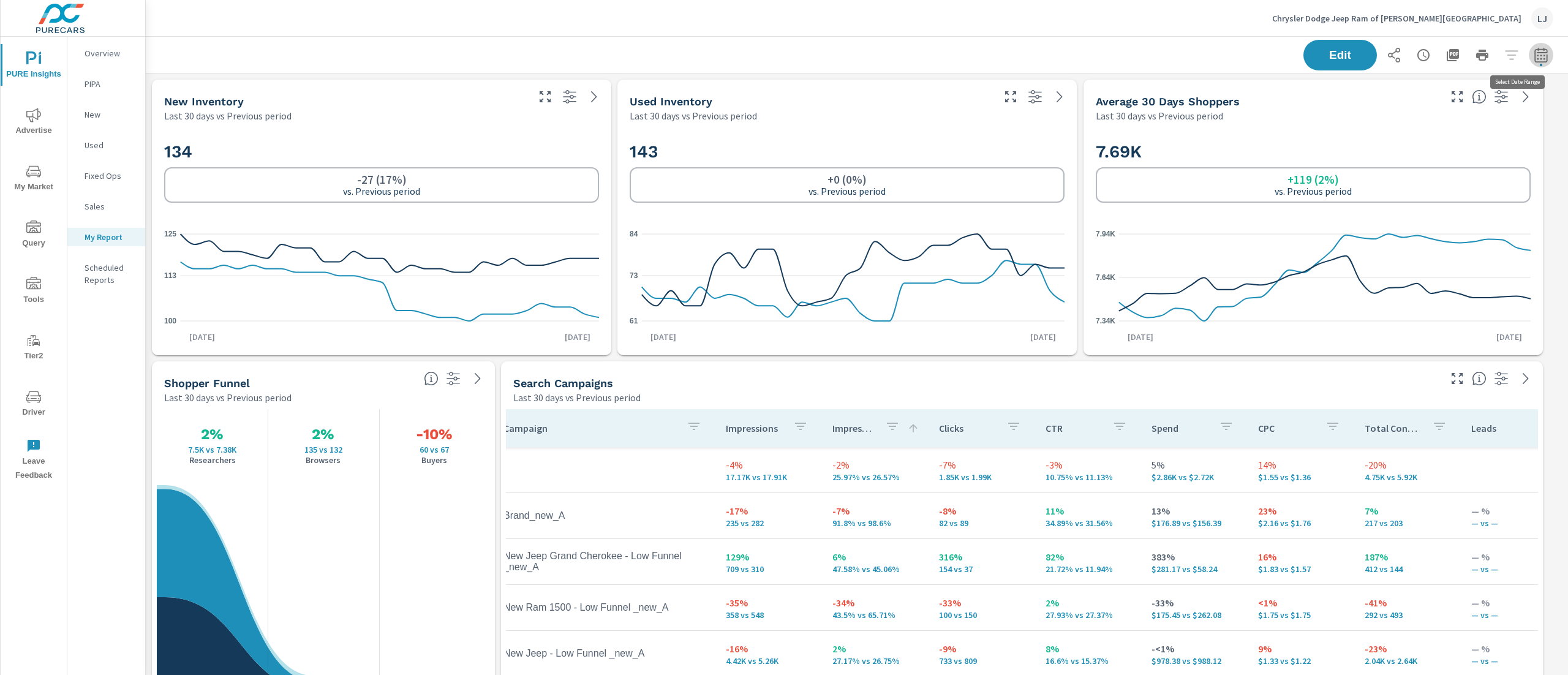
click at [1531, 47] on button "button" at bounding box center [1541, 55] width 25 height 25
select select "Last 30 days"
select select "Previous period"
click at [1431, 111] on select "Custom Yesterday Last week Last 7 days Last 14 days Last 30 days Last 45 days L…" at bounding box center [1425, 106] width 122 height 25
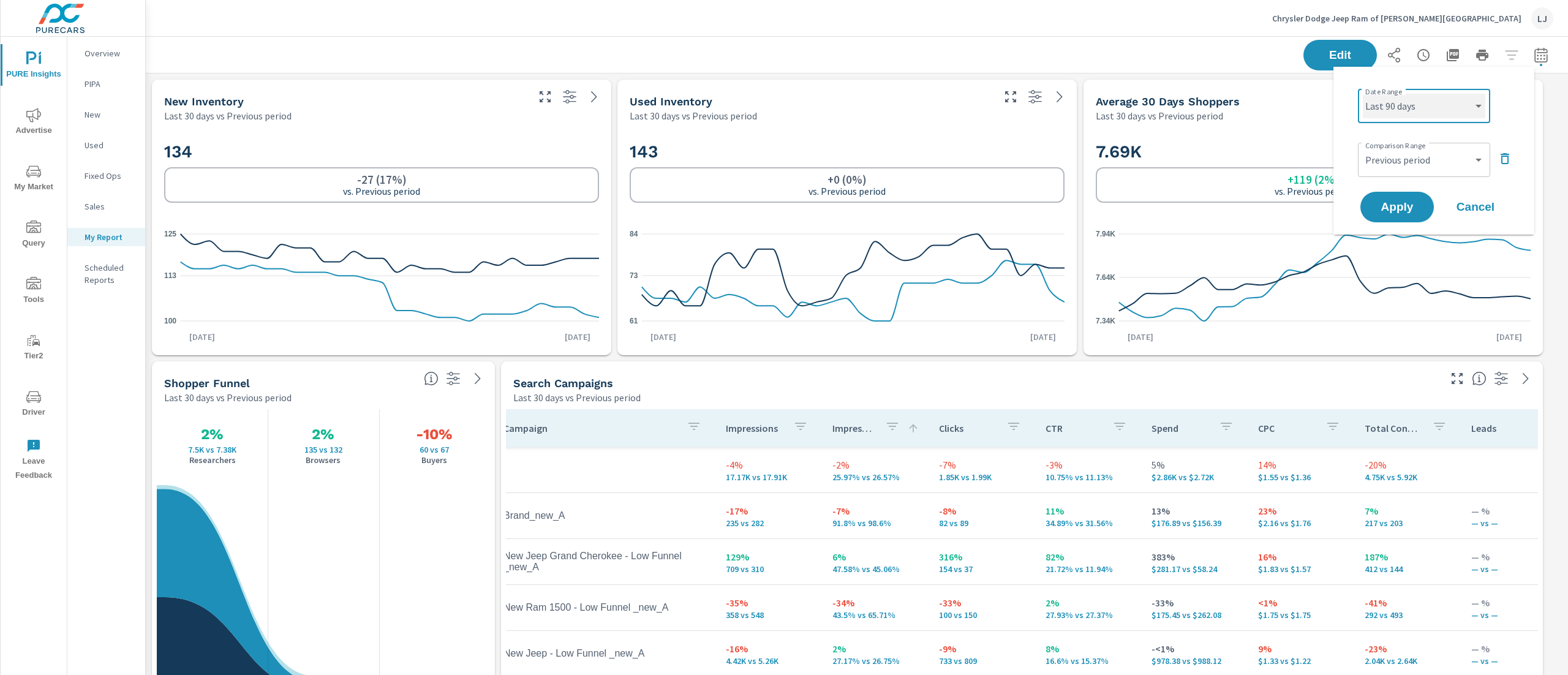
click at [1363, 94] on select "Custom Yesterday Last week Last 7 days Last 14 days Last 30 days Last 45 days L…" at bounding box center [1425, 106] width 122 height 25
select select "Last 90 days"
click at [1412, 206] on span "Apply" at bounding box center [1397, 207] width 50 height 12
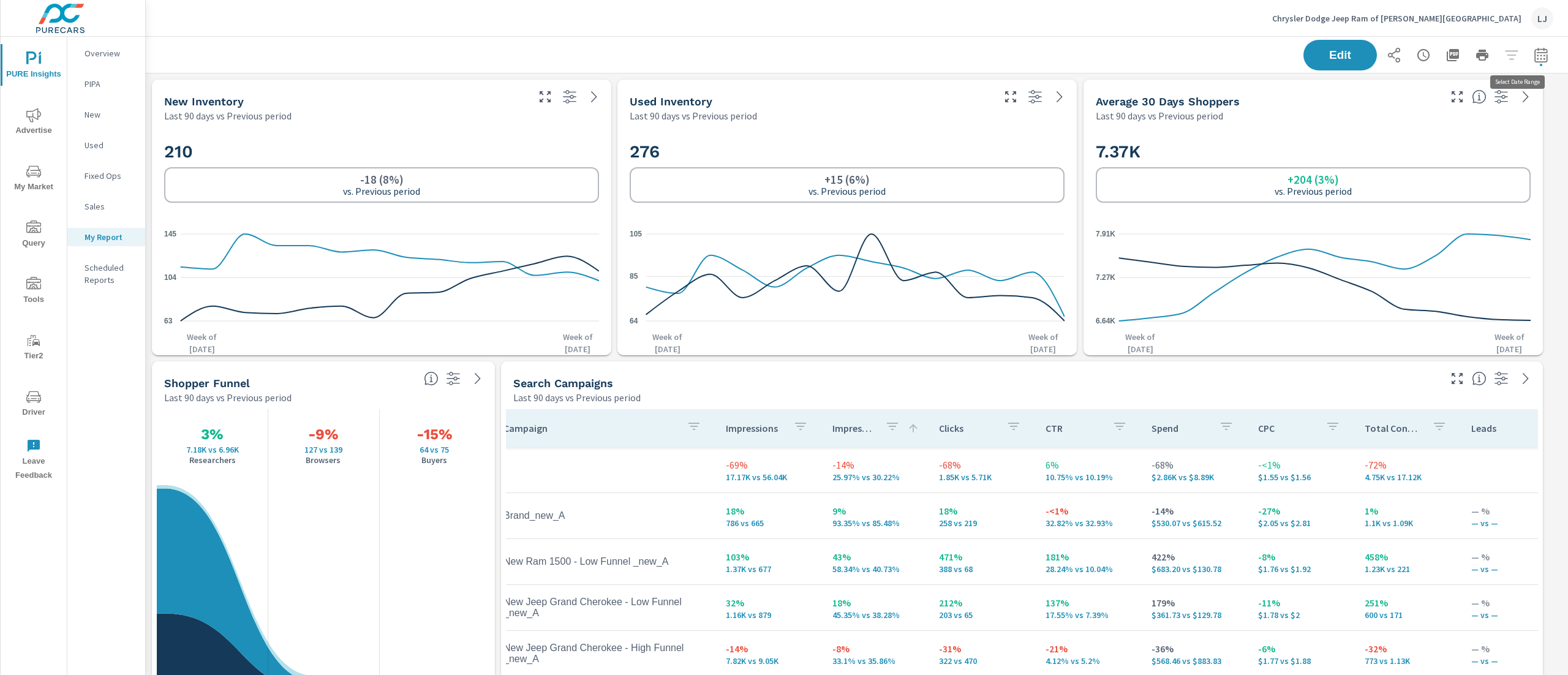
click at [1534, 58] on icon "button" at bounding box center [1542, 55] width 15 height 15
select select "Last 90 days"
select select "Previous period"
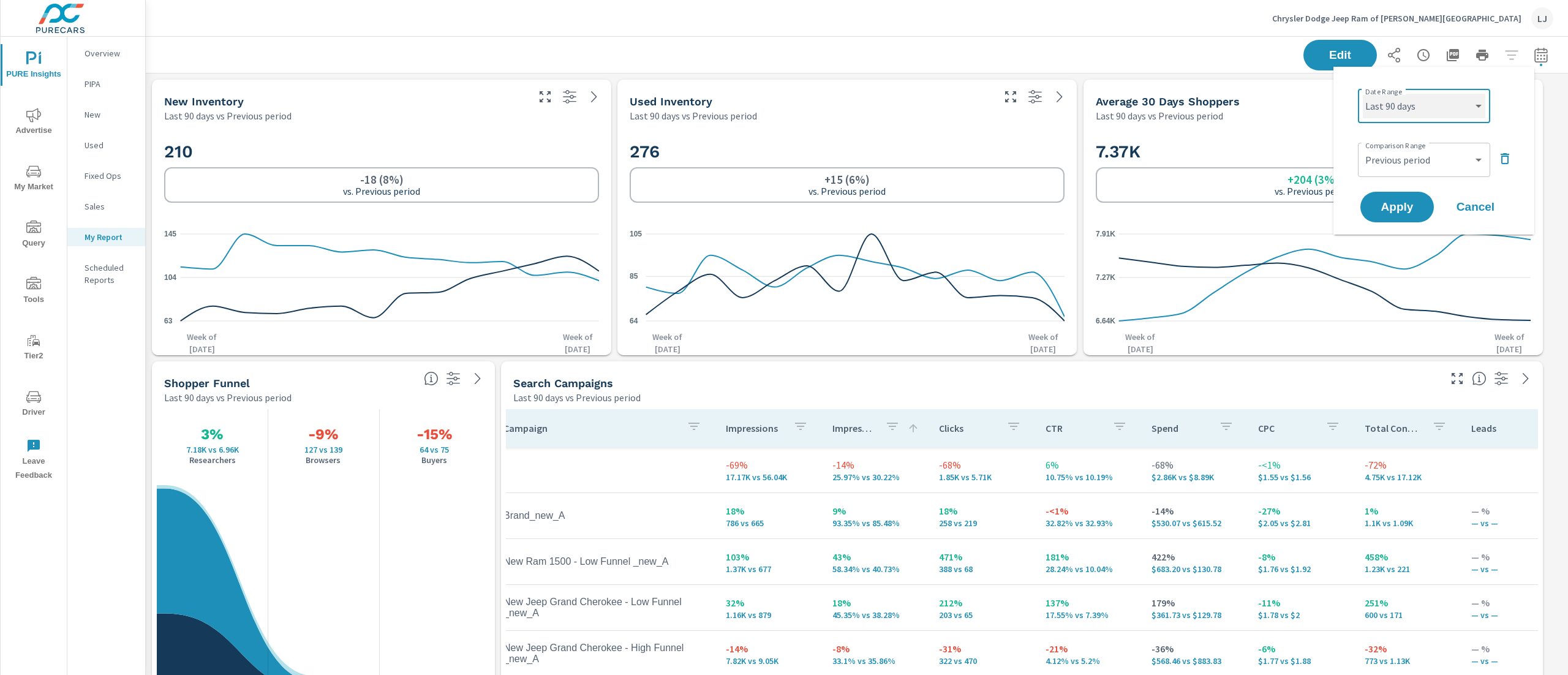
click at [1417, 111] on select "Custom Yesterday Last week Last 7 days Last 14 days Last 30 days Last 45 days L…" at bounding box center [1425, 106] width 122 height 25
click at [1363, 94] on select "Custom Yesterday Last week Last 7 days Last 14 days Last 30 days Last 45 days L…" at bounding box center [1425, 106] width 122 height 25
select select "Last 30 days"
click at [1403, 207] on span "Apply" at bounding box center [1397, 207] width 50 height 12
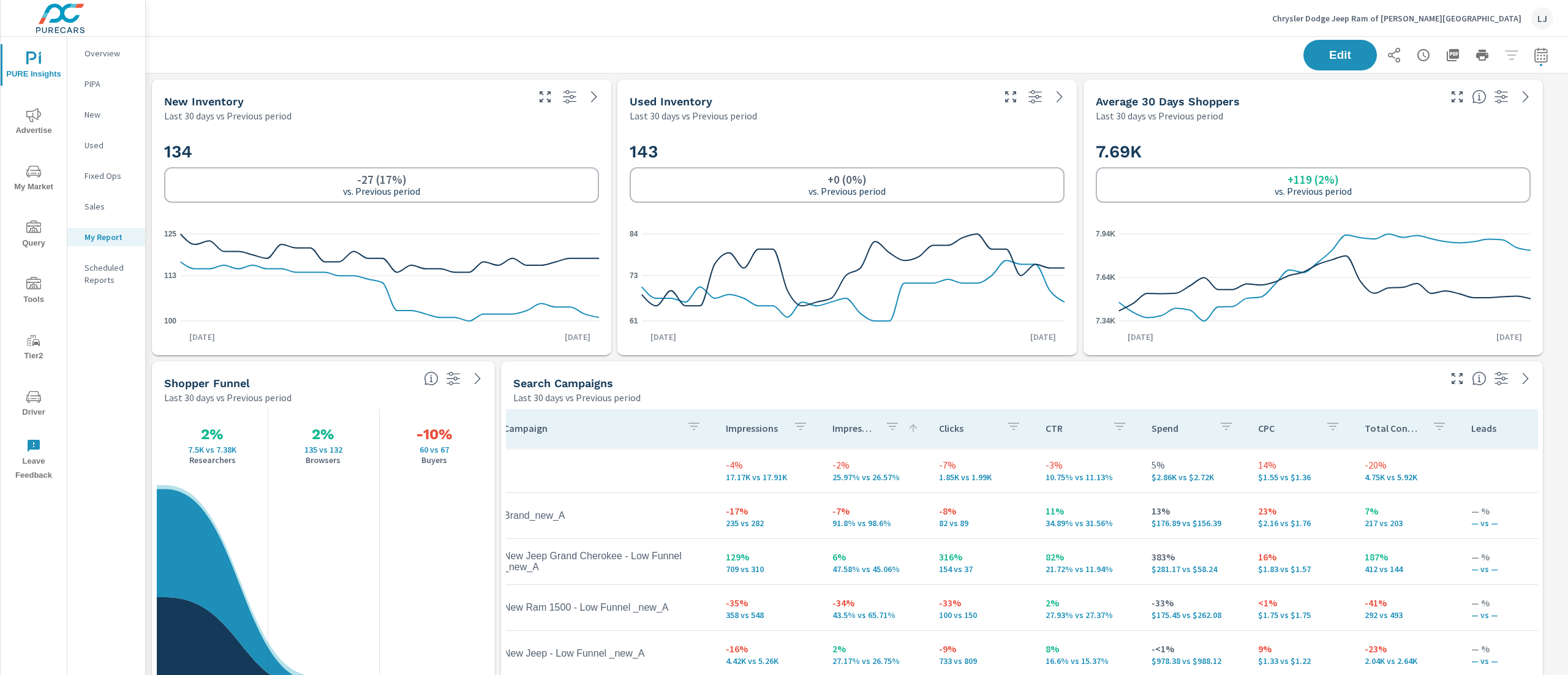
drag, startPoint x: 1567, startPoint y: 143, endPoint x: 1567, endPoint y: 121, distance: 22.0
click at [1567, 121] on div "PURE Insights Report Chrysler Dodge Jeep Ram of Clifton Park Report date range:…" at bounding box center [858, 355] width 1423 height 638
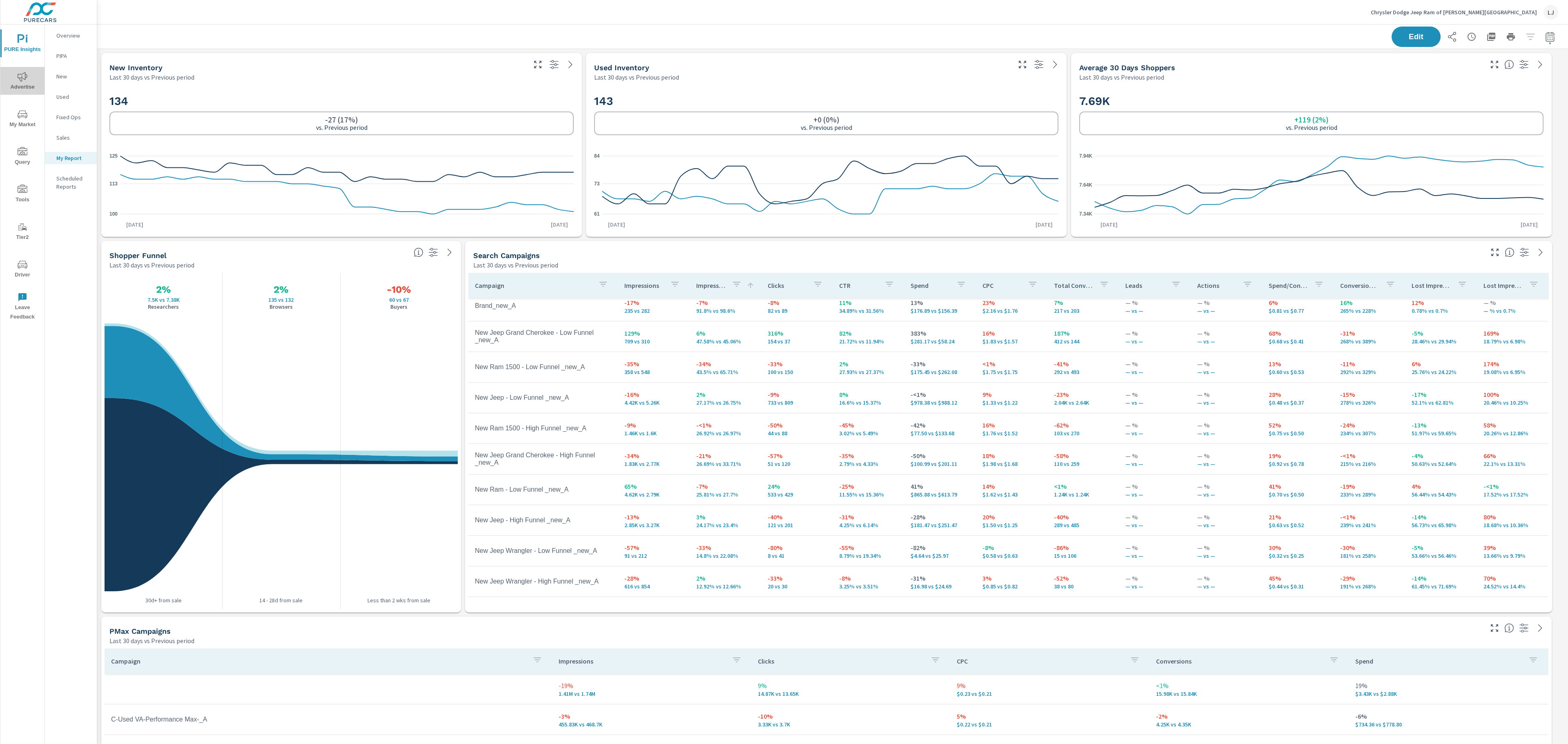
click at [31, 74] on span "Advertise" at bounding box center [23, 82] width 39 height 20
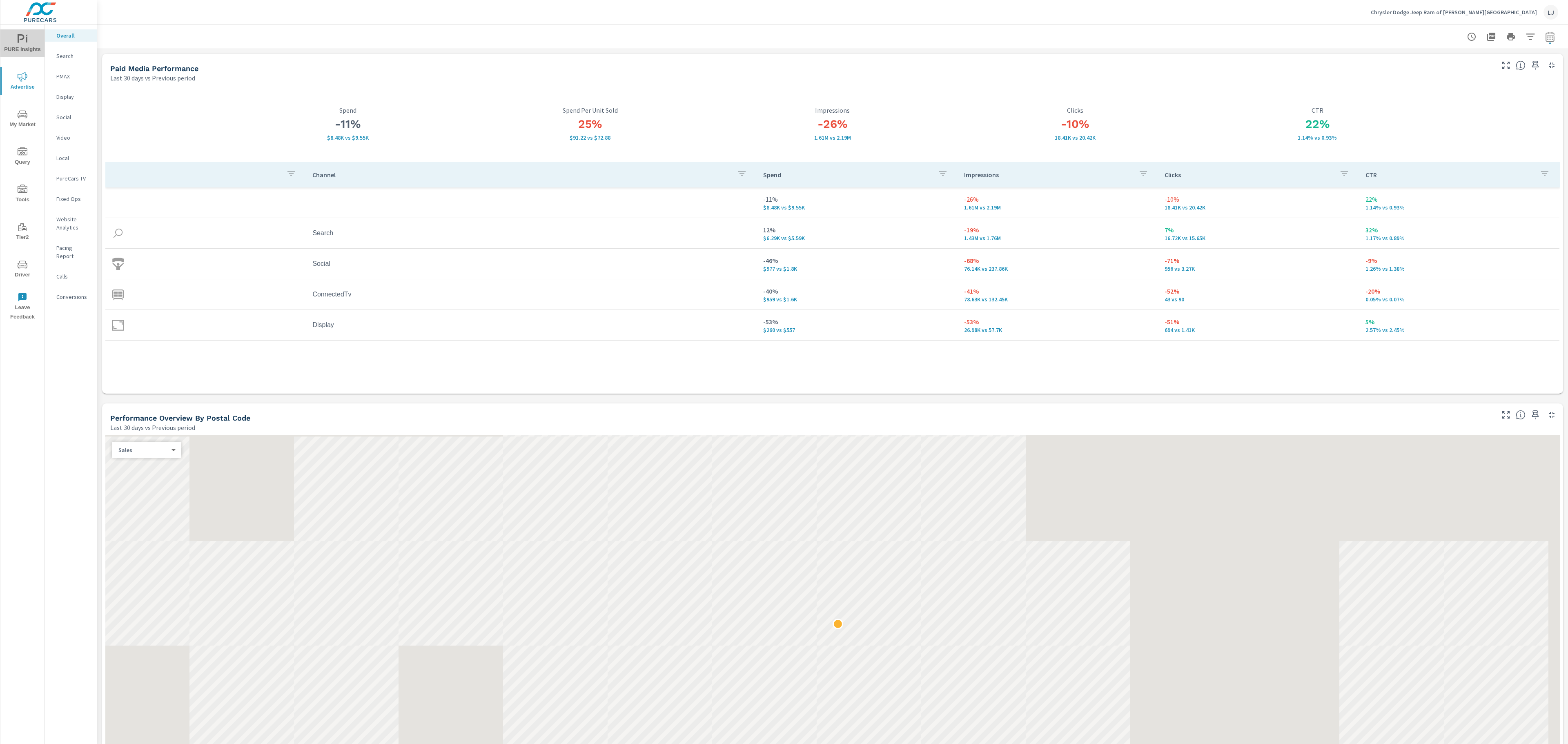
click at [21, 43] on icon "nav menu" at bounding box center [23, 39] width 10 height 10
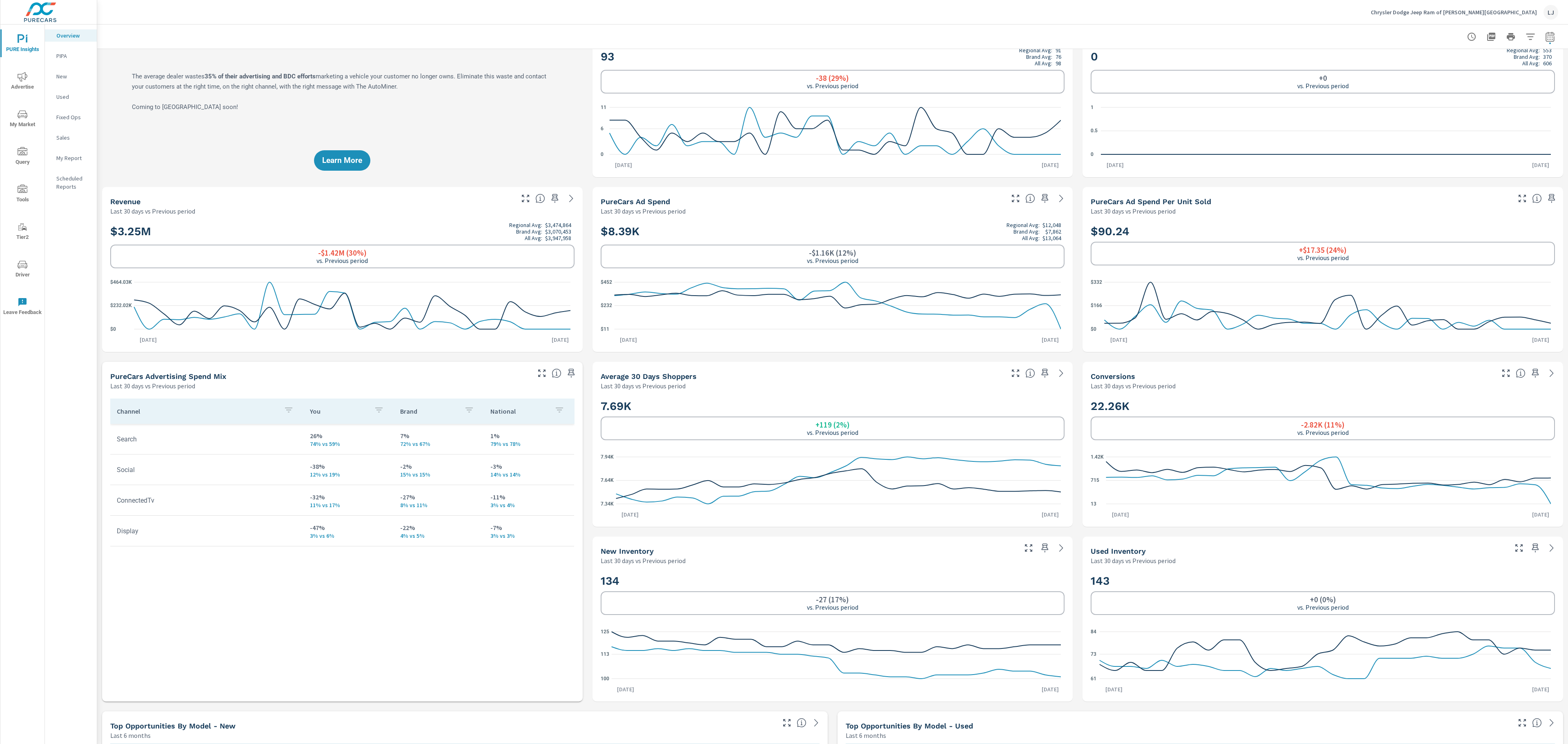
scroll to position [28, 0]
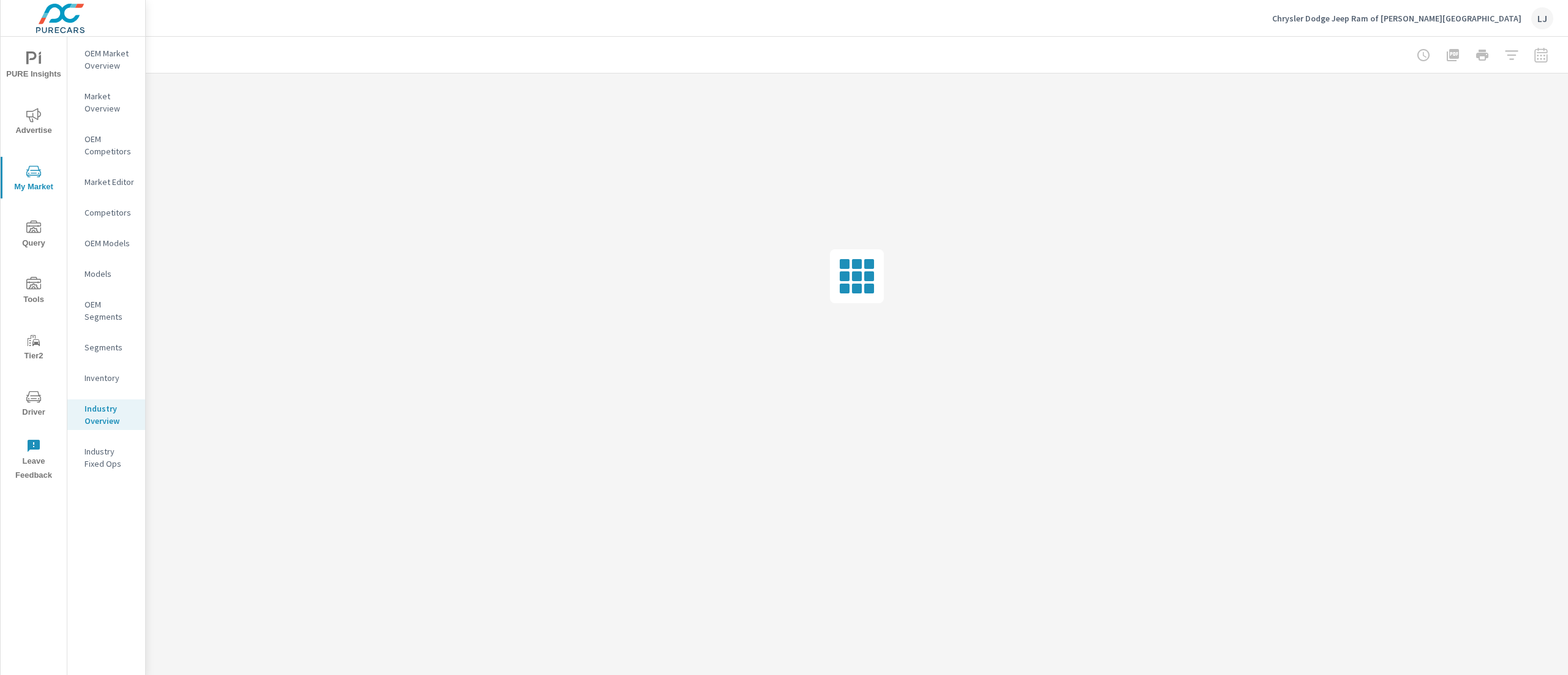
click at [98, 421] on p "Industry Overview" at bounding box center [110, 415] width 51 height 25
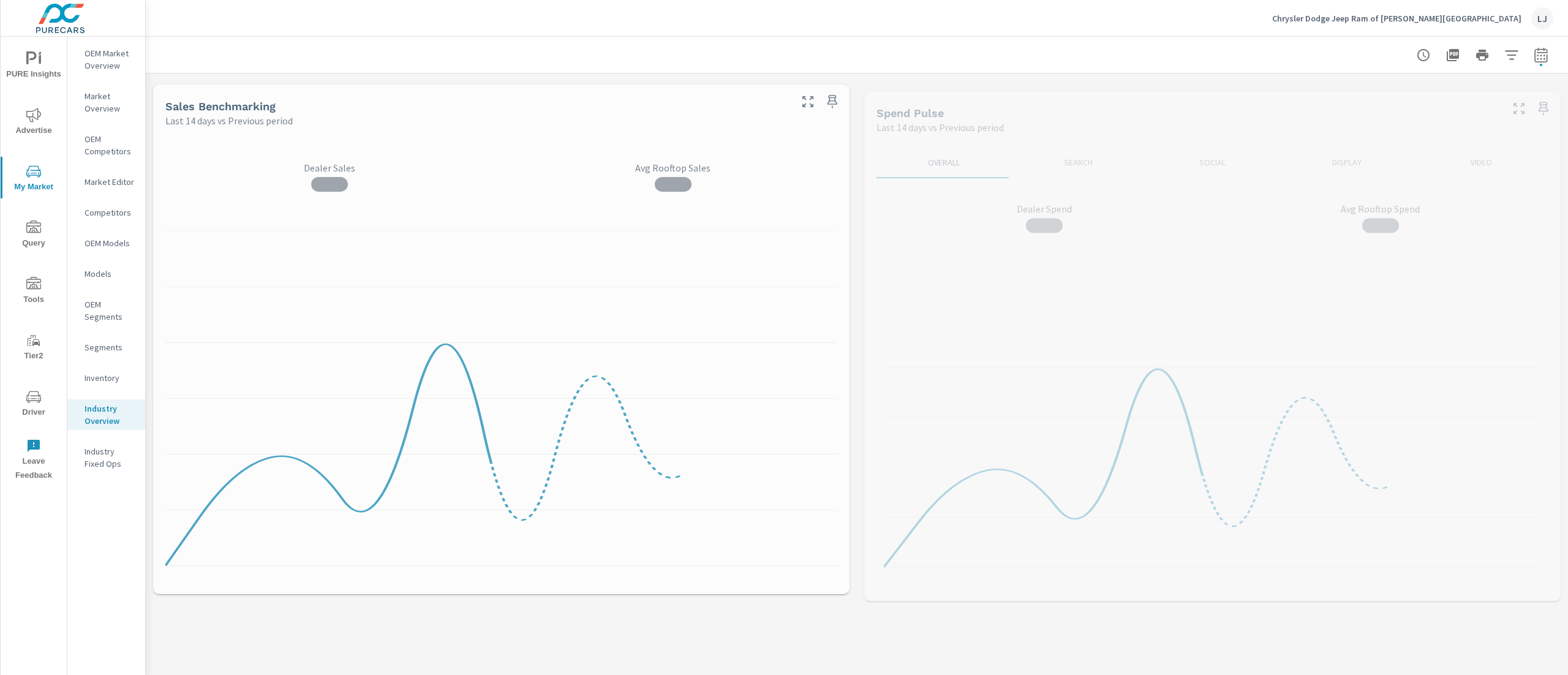
click at [112, 367] on nav "OEM Market Overview Market Overview OEM Competitors Market Editor Competitors O…" at bounding box center [106, 263] width 78 height 453
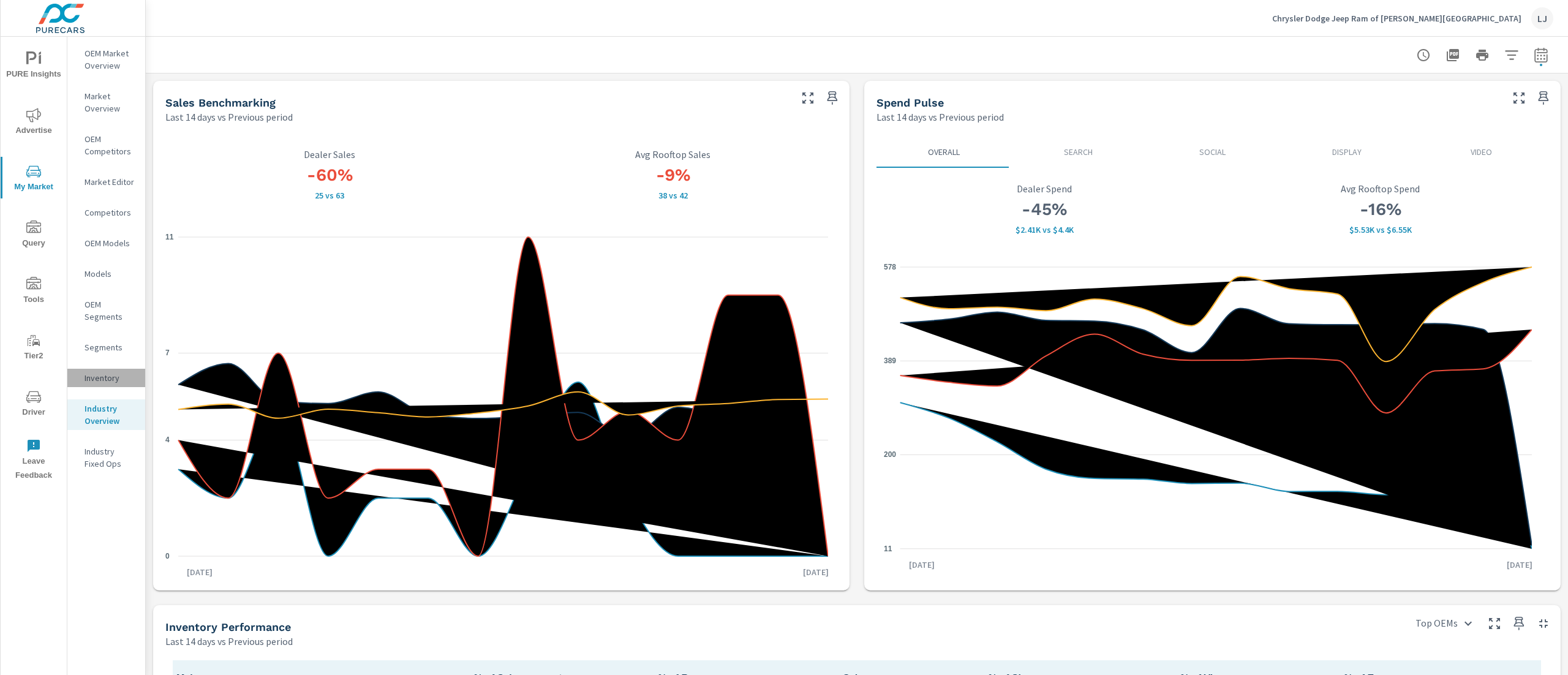
click at [110, 385] on div "Inventory" at bounding box center [106, 378] width 78 height 18
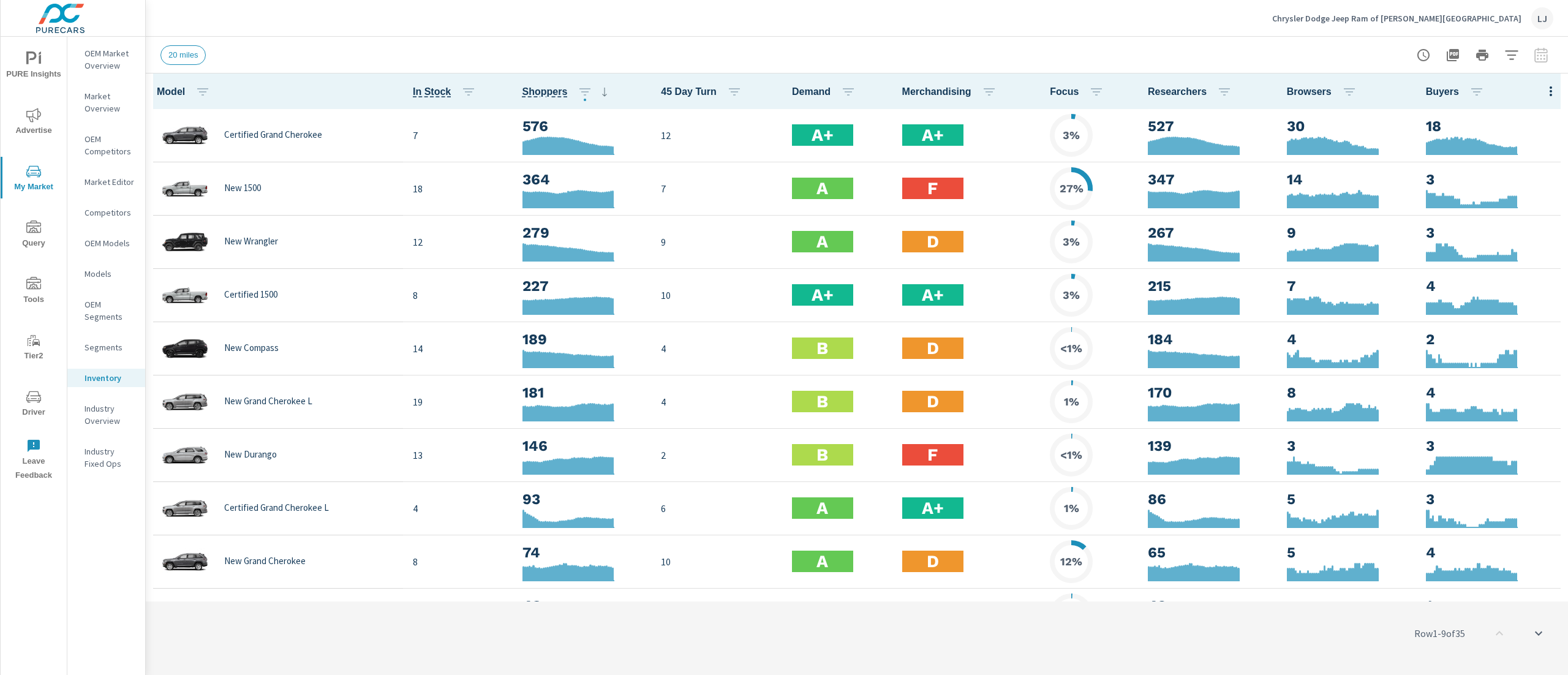
drag, startPoint x: 1567, startPoint y: 185, endPoint x: 1567, endPoint y: 120, distance: 65.0
click at [1567, 120] on div "Model In Stock Shoppers 45 Day Turn Demand Merchandising Focus Researchers Brow…" at bounding box center [858, 337] width 1423 height 528
click at [1510, 55] on icon "button" at bounding box center [1511, 55] width 13 height 9
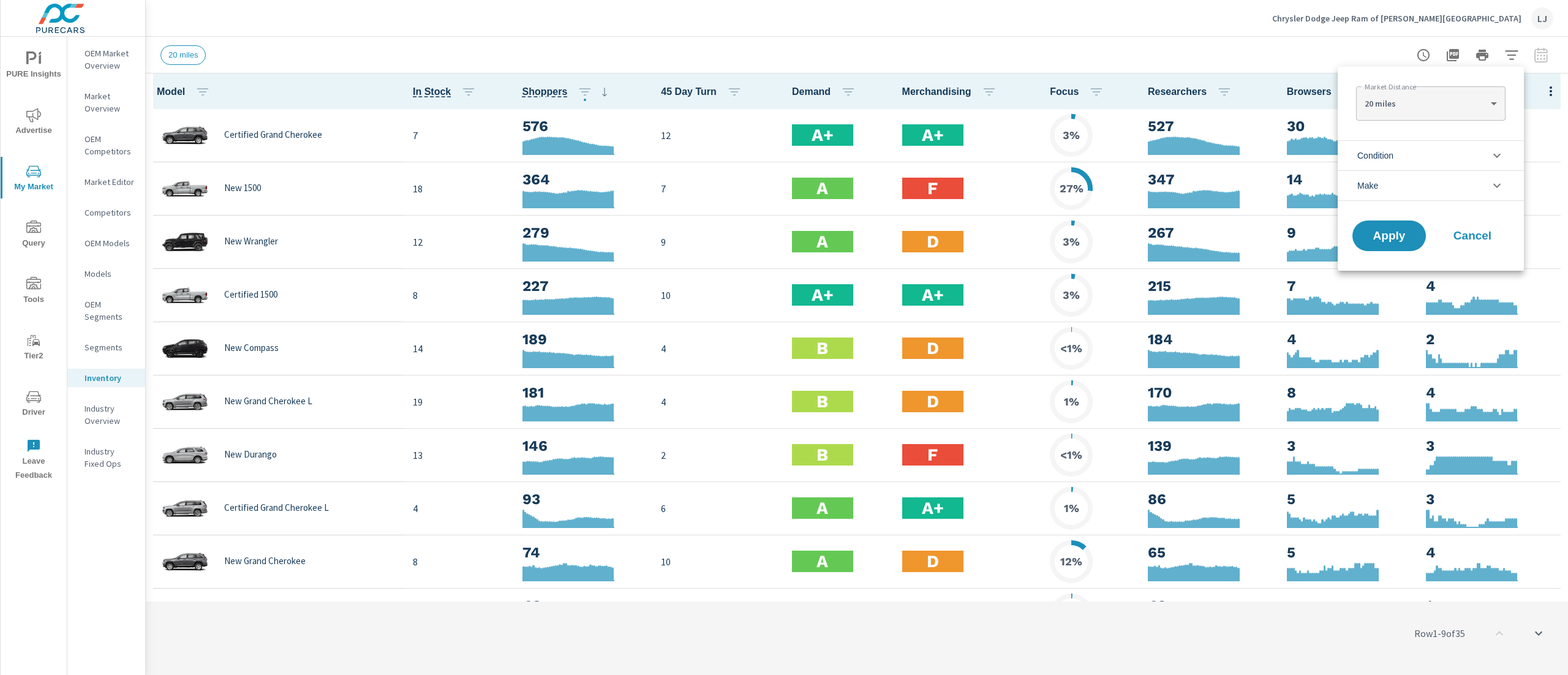
click at [1432, 163] on li "Condition" at bounding box center [1431, 155] width 186 height 30
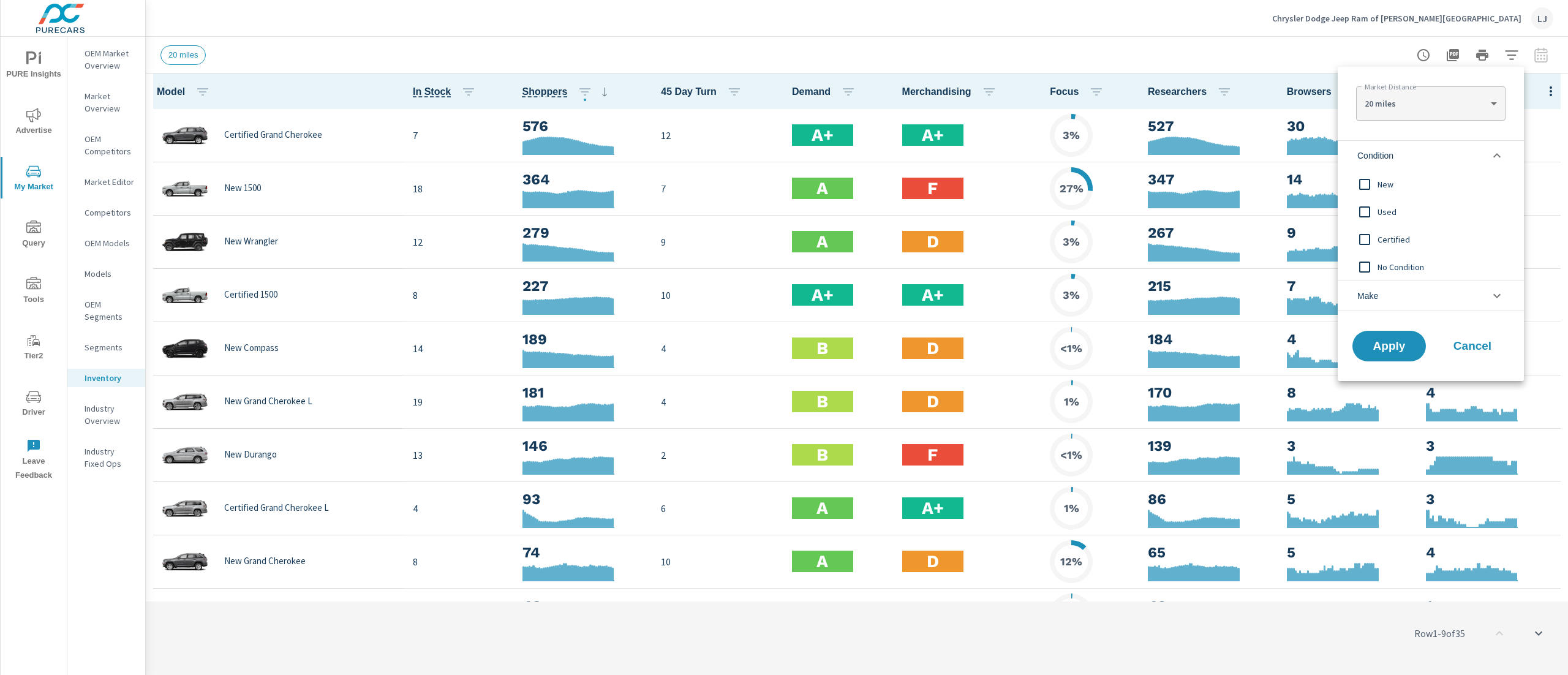
click at [1403, 179] on span "New" at bounding box center [1445, 185] width 134 height 15
click at [1385, 343] on span "Apply" at bounding box center [1389, 346] width 50 height 12
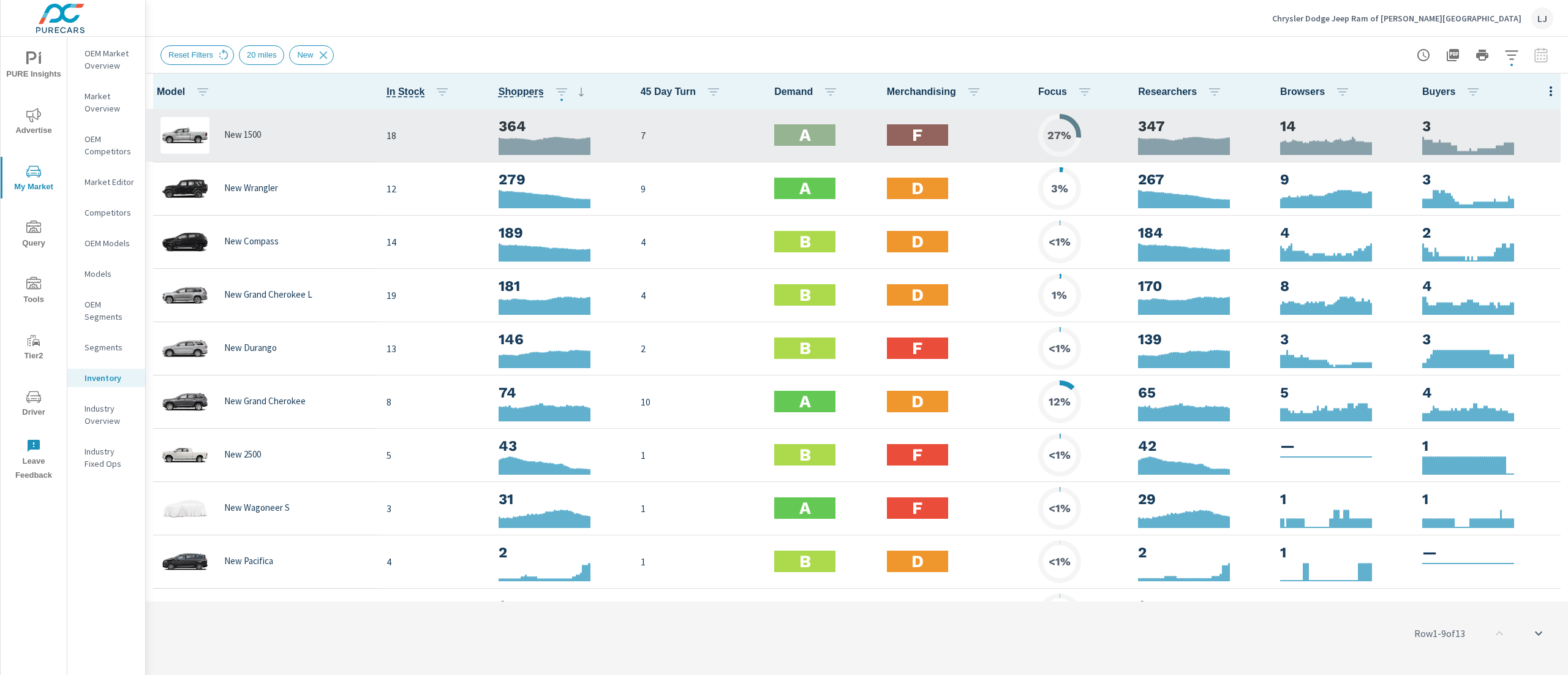
click at [912, 132] on h2 "F" at bounding box center [917, 134] width 10 height 21
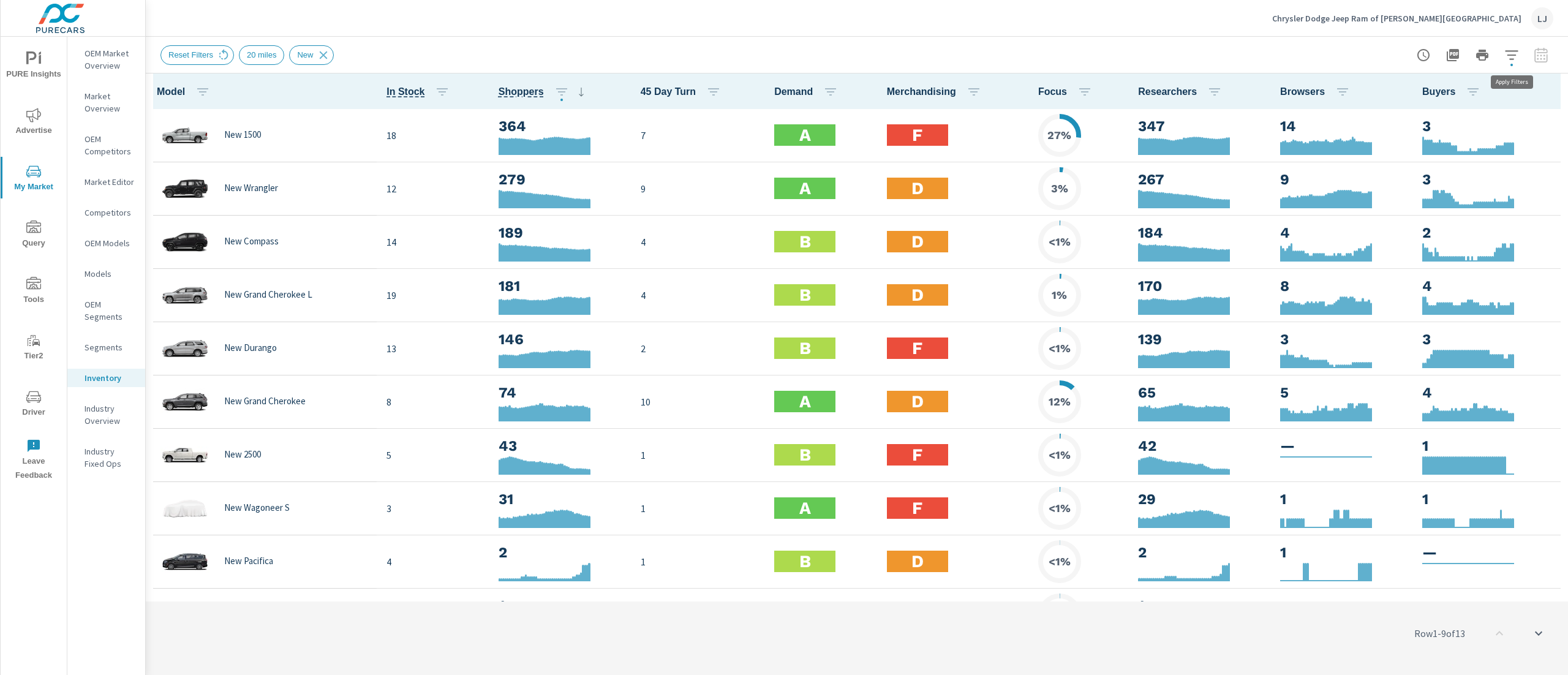
scroll to position [1, 0]
click at [320, 51] on icon at bounding box center [323, 55] width 8 height 8
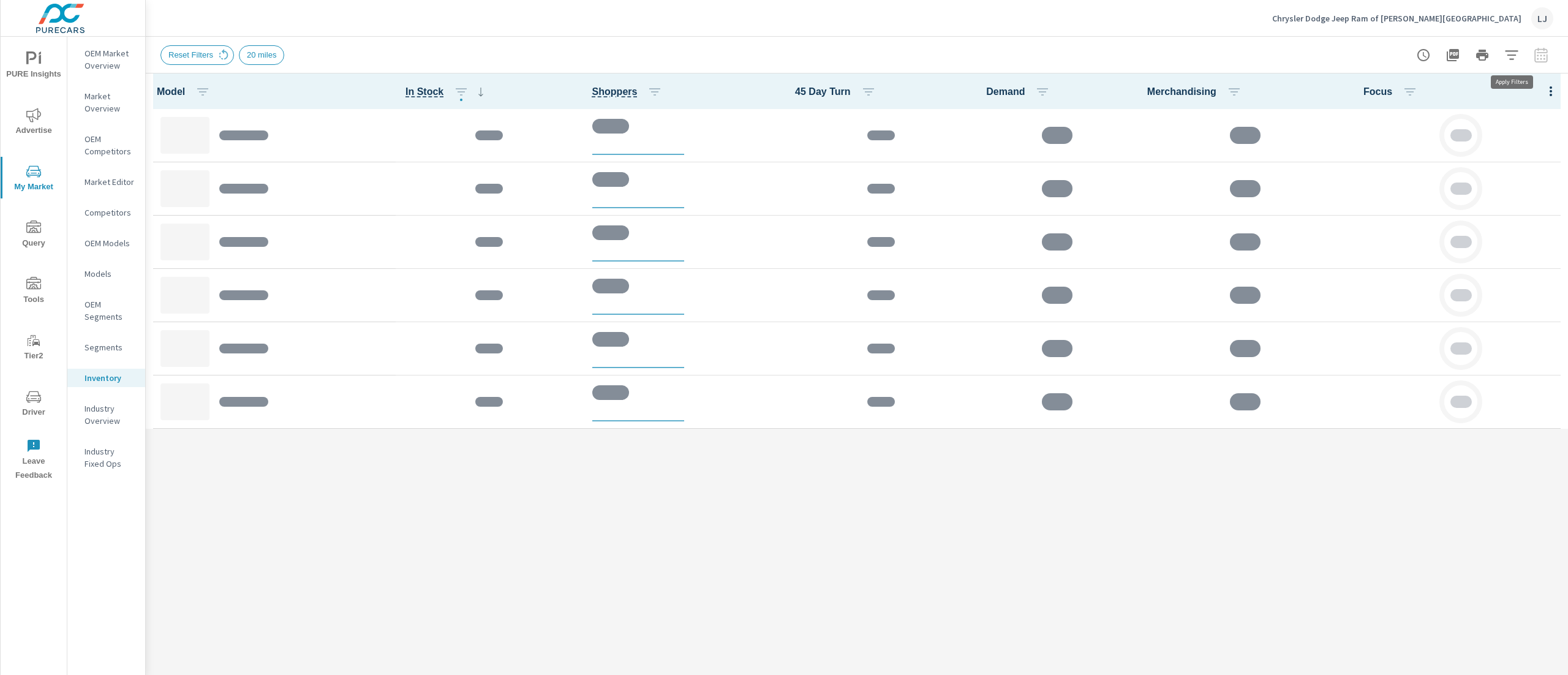
click at [1510, 55] on icon "button" at bounding box center [1511, 55] width 13 height 9
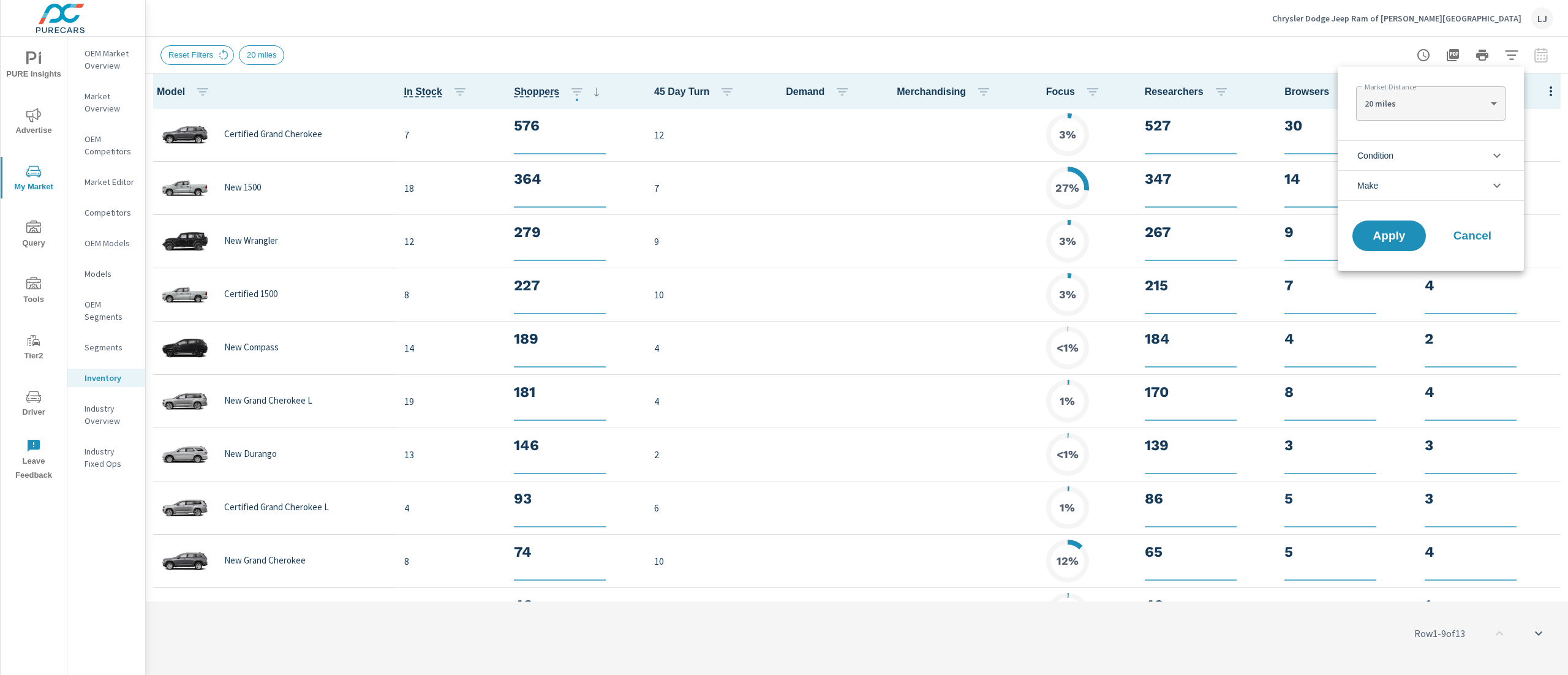
click at [1422, 146] on li "Condition" at bounding box center [1431, 155] width 186 height 30
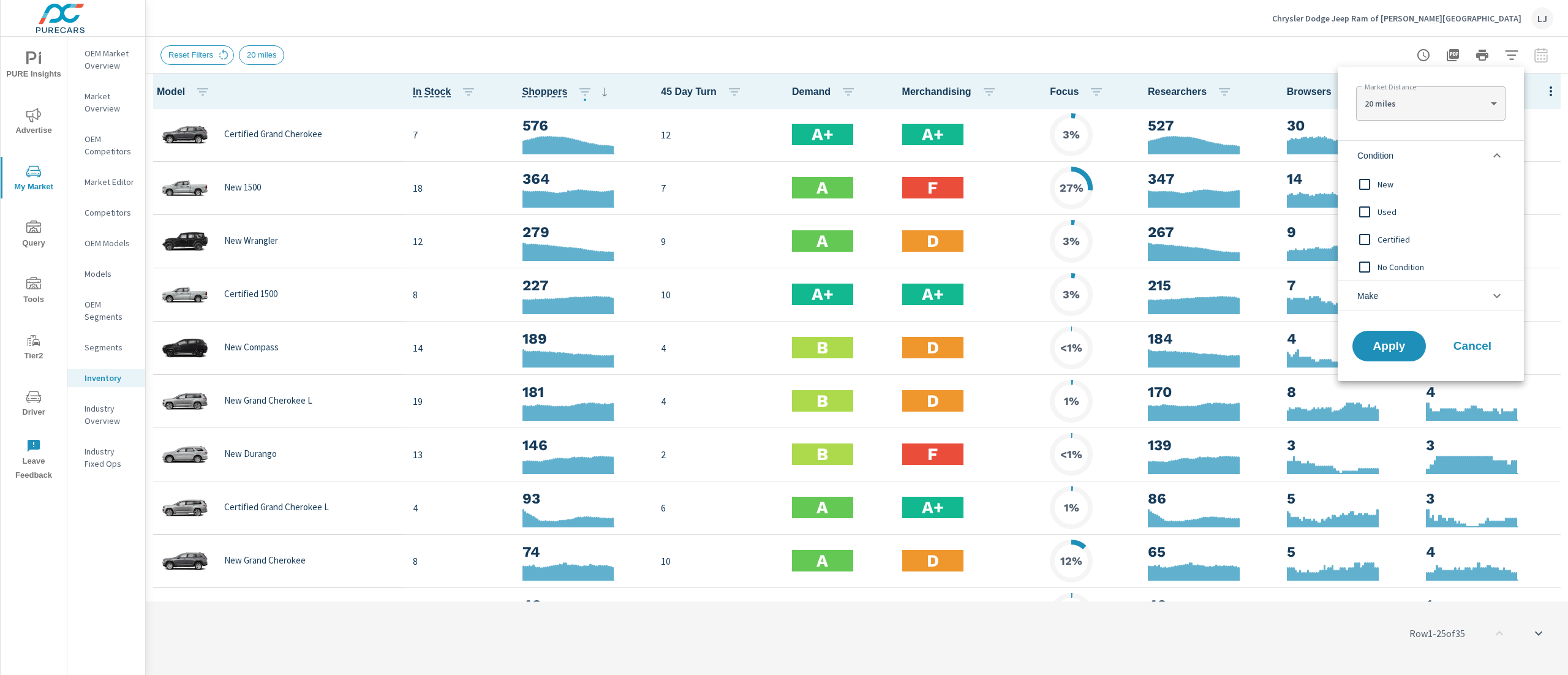
click at [1448, 161] on li "Condition" at bounding box center [1431, 155] width 186 height 30
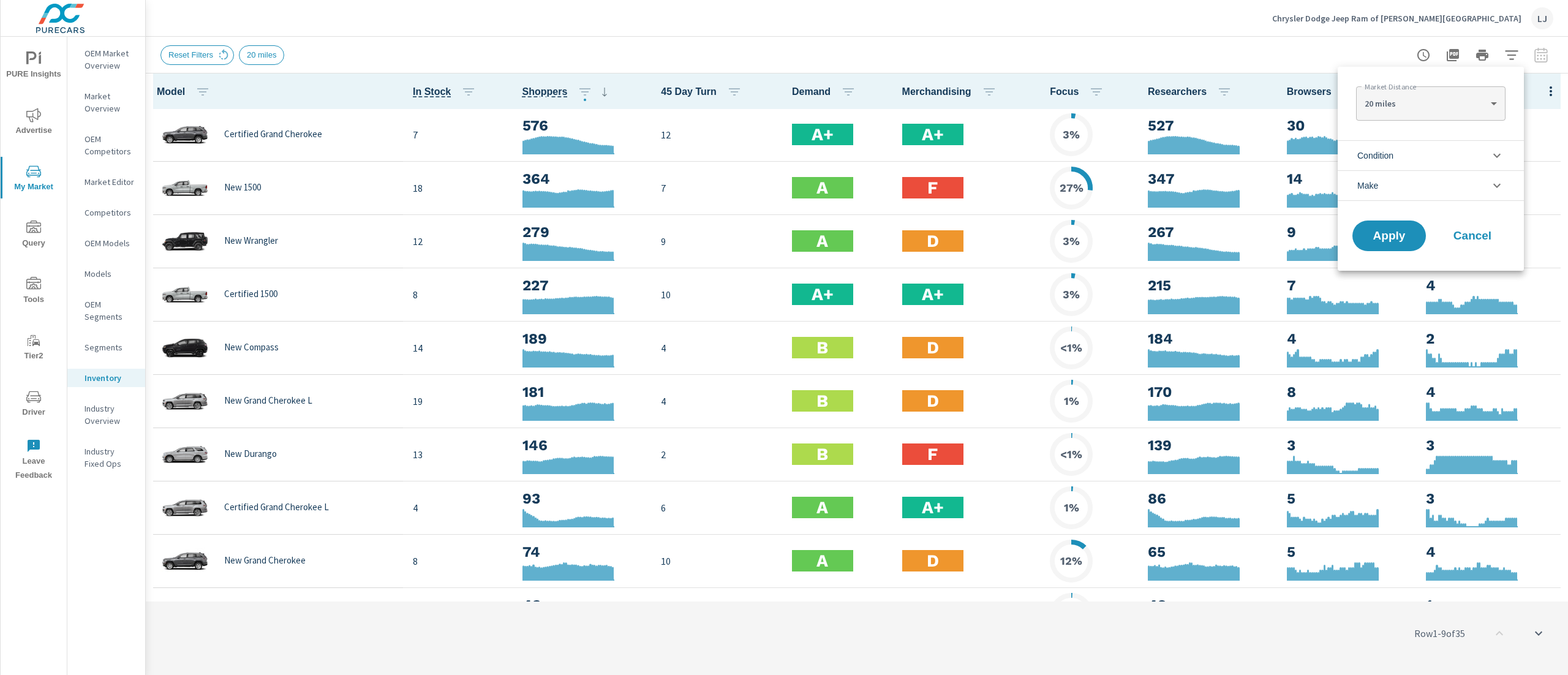
click at [1412, 148] on li "Condition" at bounding box center [1431, 155] width 186 height 30
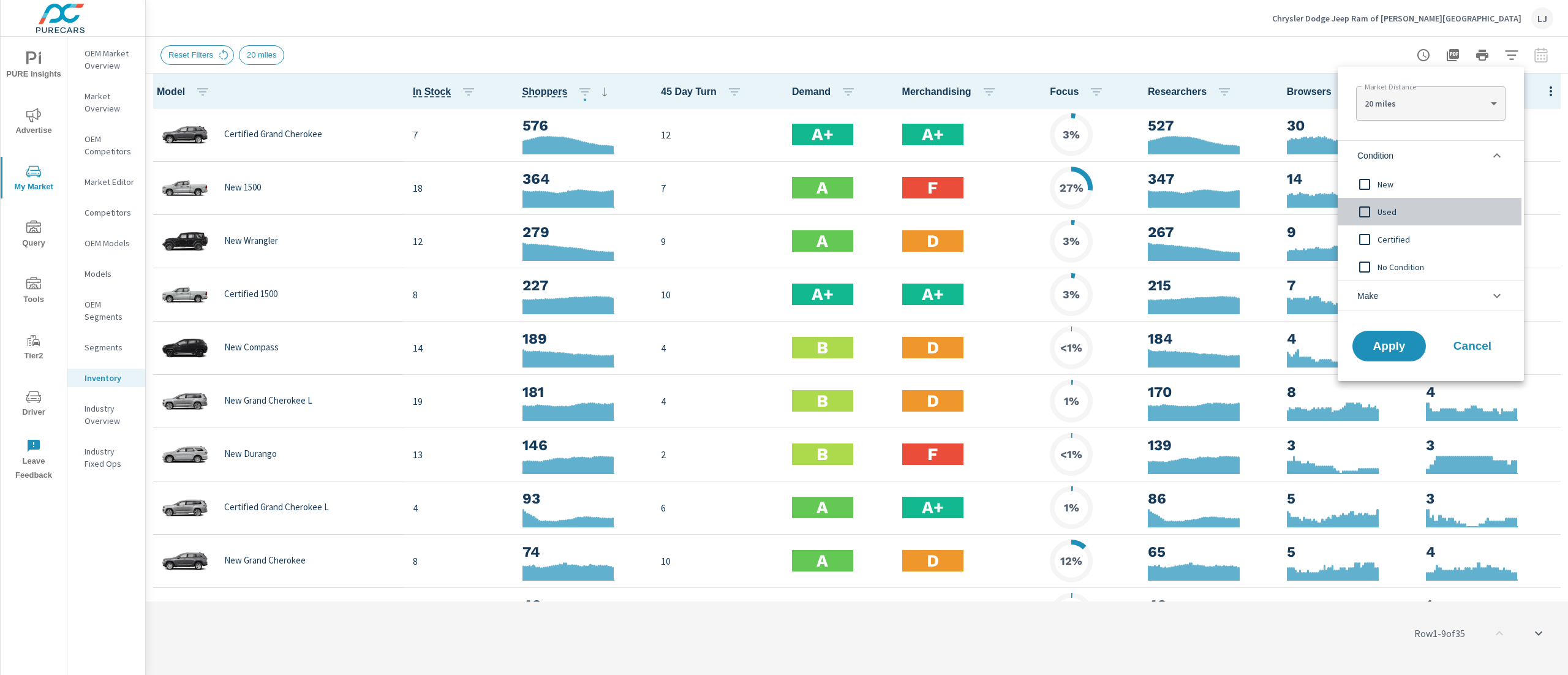
click at [1365, 211] on input "filter options" at bounding box center [1365, 212] width 26 height 26
click at [1376, 344] on span "Apply" at bounding box center [1389, 346] width 50 height 12
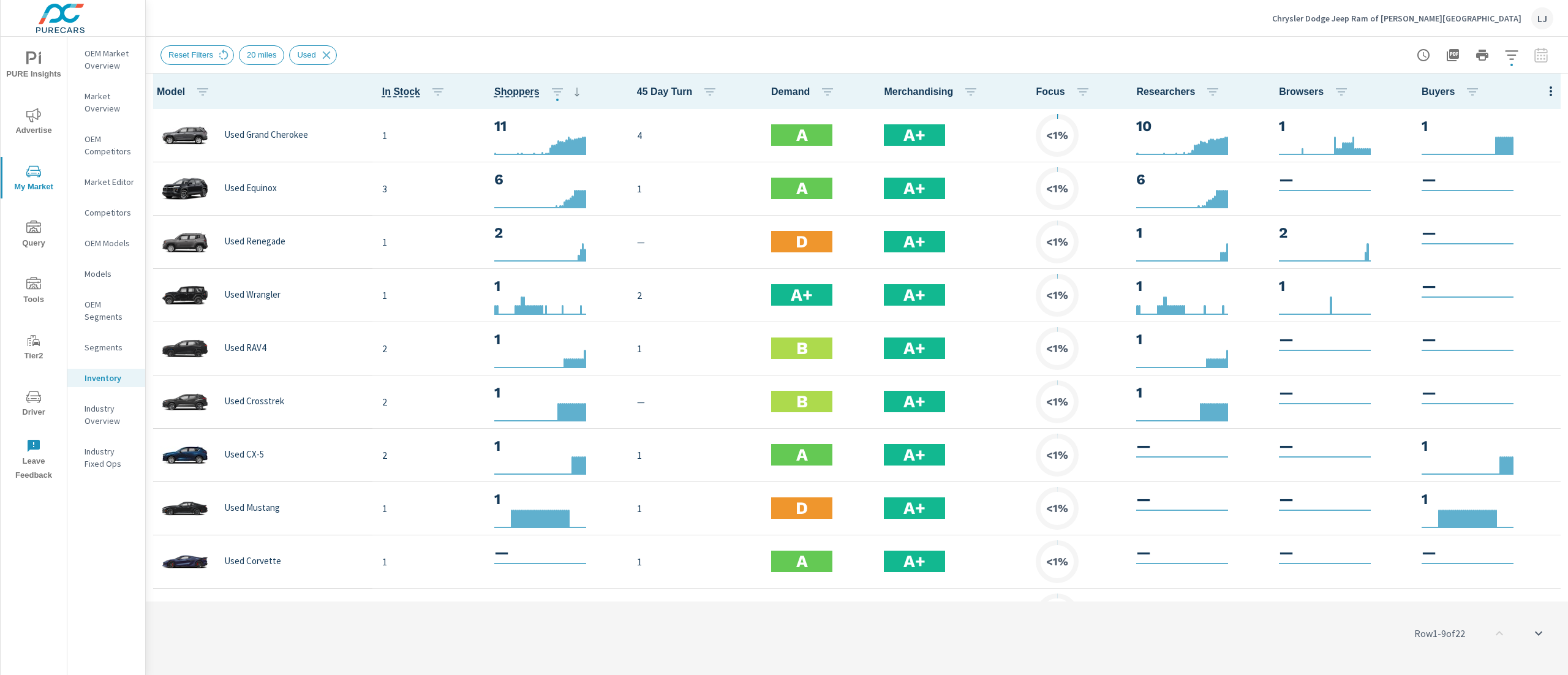
click at [1542, 60] on div at bounding box center [1483, 55] width 142 height 25
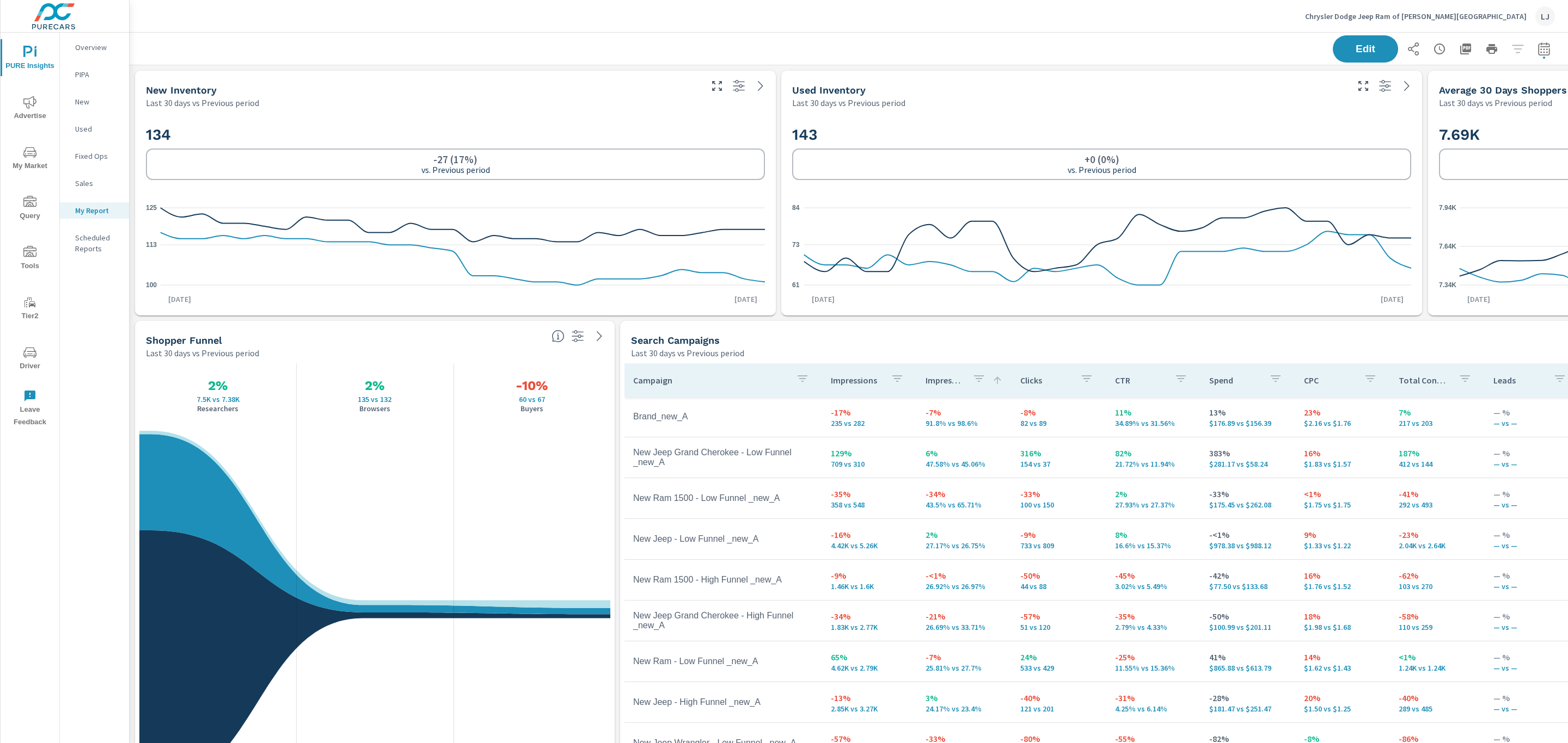
scroll to position [1166, 1459]
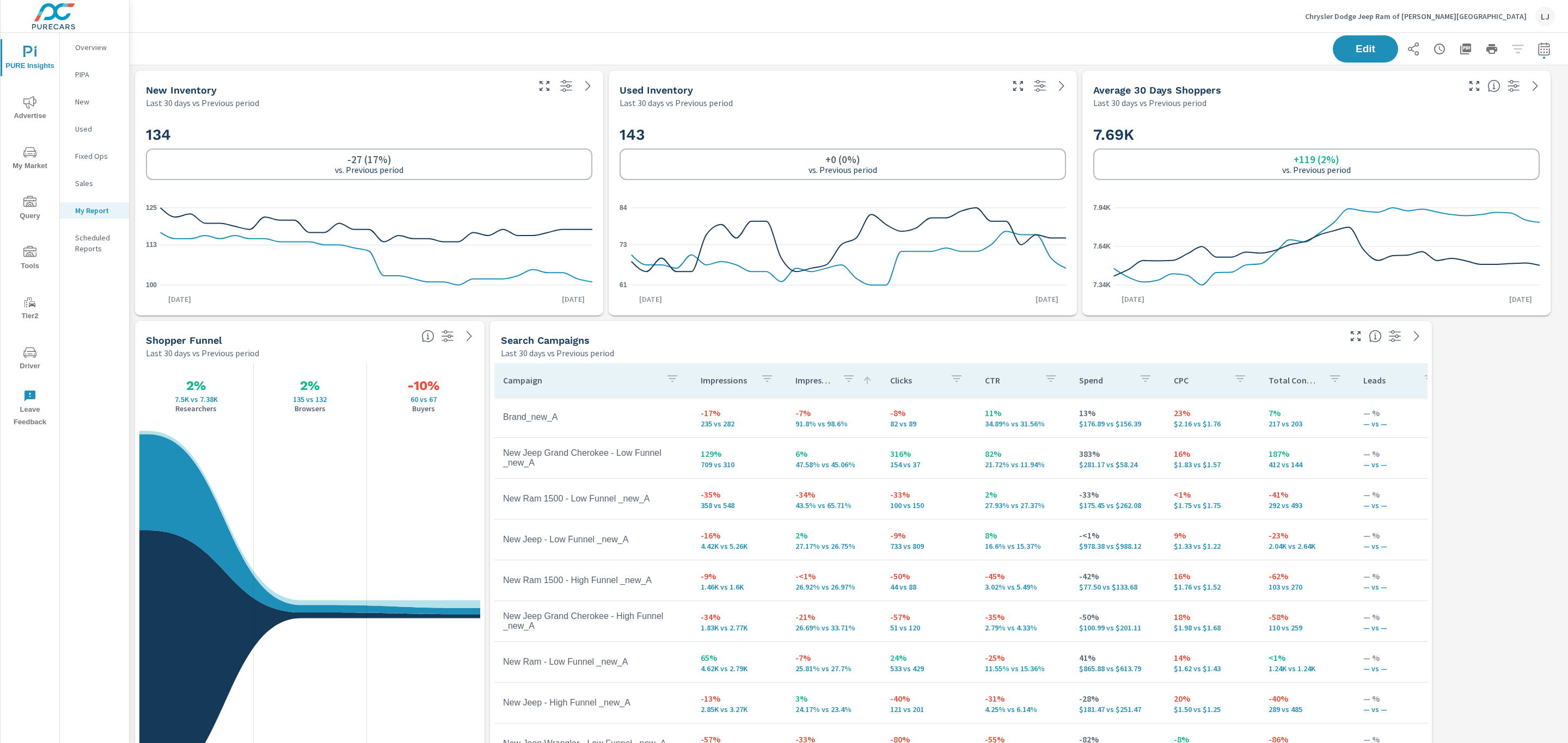
drag, startPoint x: 2090, startPoint y: 3, endPoint x: 1501, endPoint y: 664, distance: 885.3
click at [1501, 664] on div "PMax Campaigns Last 30 days vs Previous period Campaign Impressions Clicks CPC …" at bounding box center [849, 630] width 1438 height 1132
